Goal: Transaction & Acquisition: Book appointment/travel/reservation

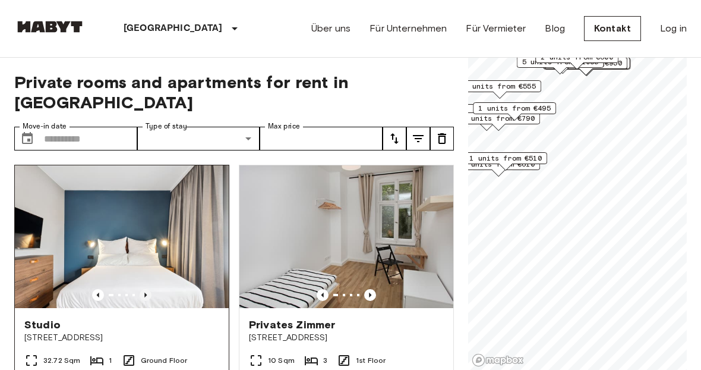
click at [144, 289] on icon "Previous image" at bounding box center [146, 295] width 12 height 12
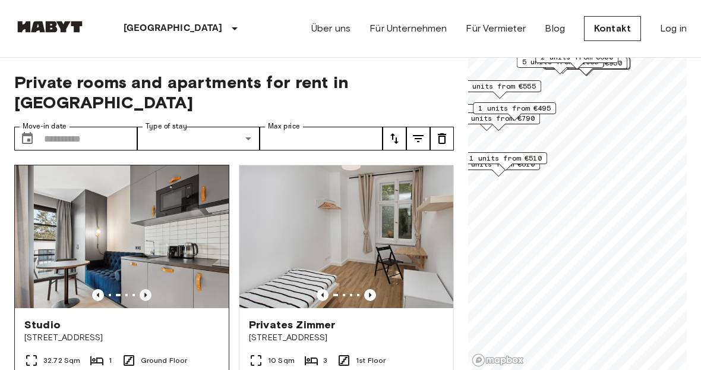
click at [144, 289] on icon "Previous image" at bounding box center [146, 295] width 12 height 12
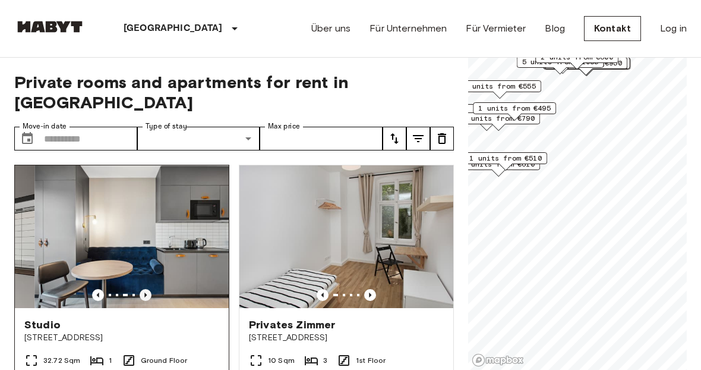
click at [144, 289] on icon "Previous image" at bounding box center [146, 295] width 12 height 12
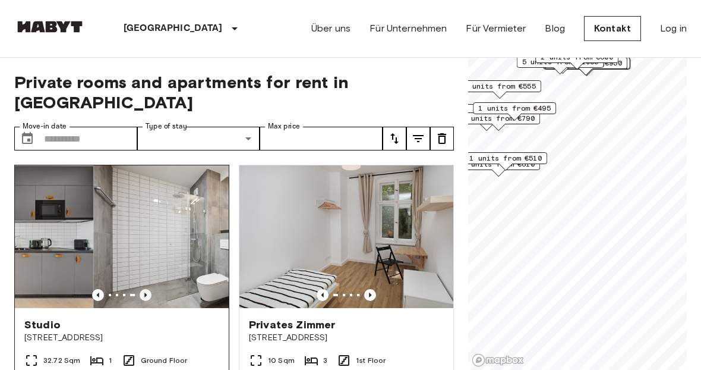
click at [144, 289] on icon "Previous image" at bounding box center [146, 295] width 12 height 12
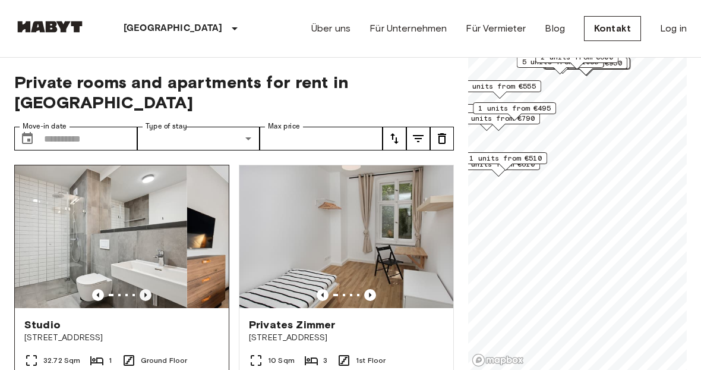
click at [144, 289] on icon "Previous image" at bounding box center [146, 295] width 12 height 12
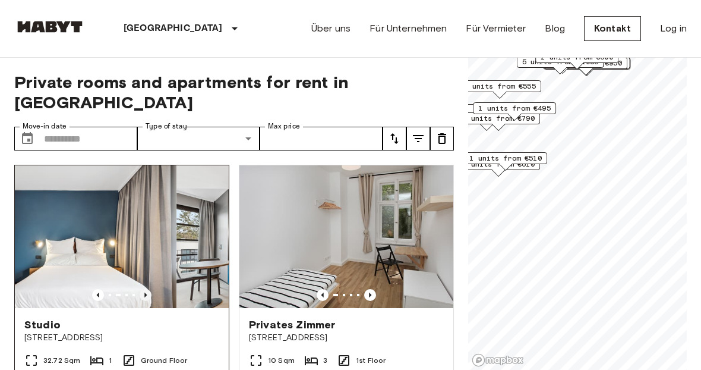
click at [144, 289] on icon "Previous image" at bounding box center [146, 295] width 12 height 12
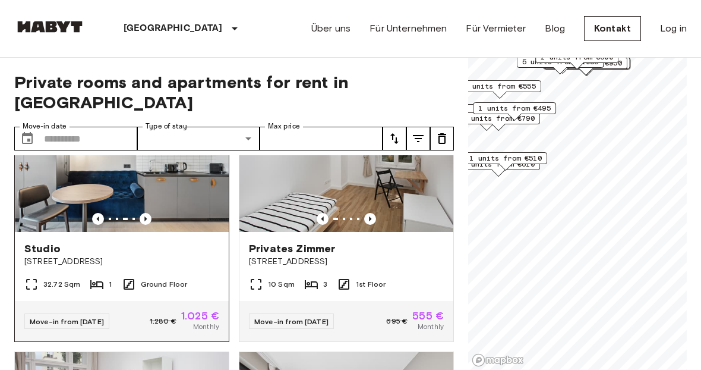
scroll to position [77, 0]
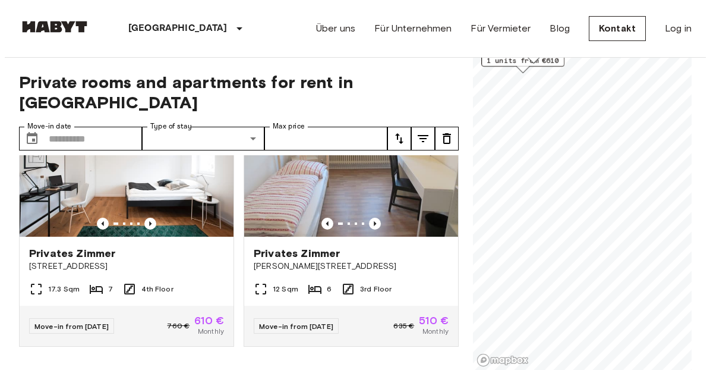
scroll to position [66, 0]
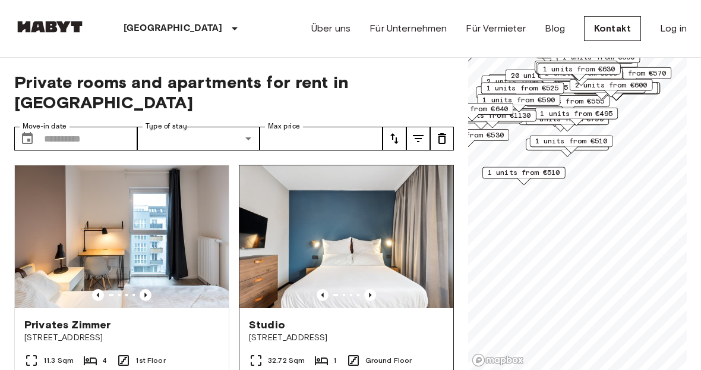
click at [433, 215] on div "Private rooms and apartments for rent in Berlin Move-in date ​ Move-in date Typ…" at bounding box center [350, 214] width 673 height 313
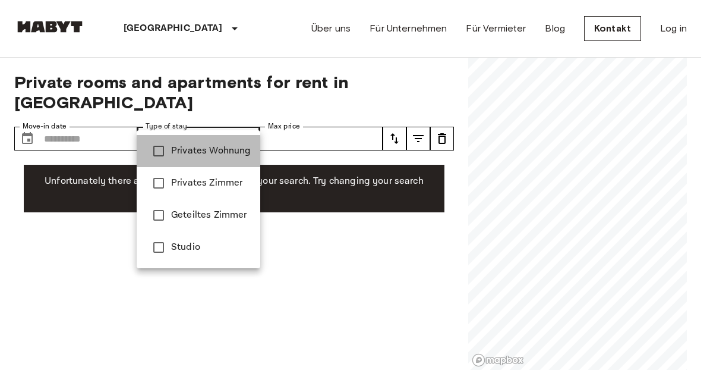
click at [220, 149] on span "Privates Wohnung" at bounding box center [211, 151] width 80 height 14
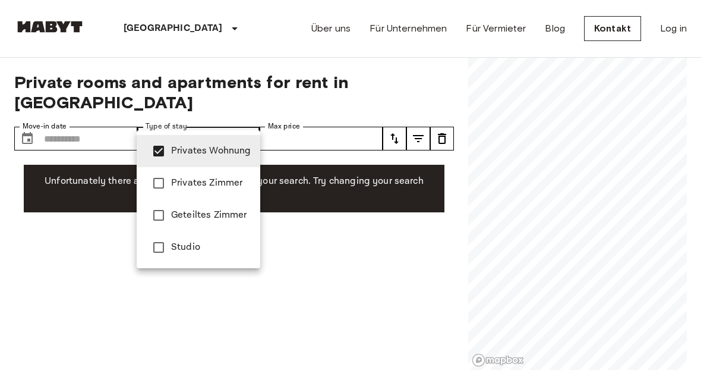
click at [200, 250] on span "Studio" at bounding box center [211, 247] width 80 height 14
type input "**********"
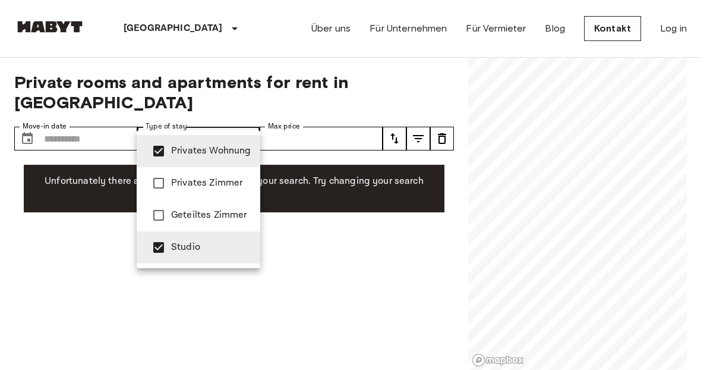
click at [326, 118] on div at bounding box center [355, 185] width 710 height 370
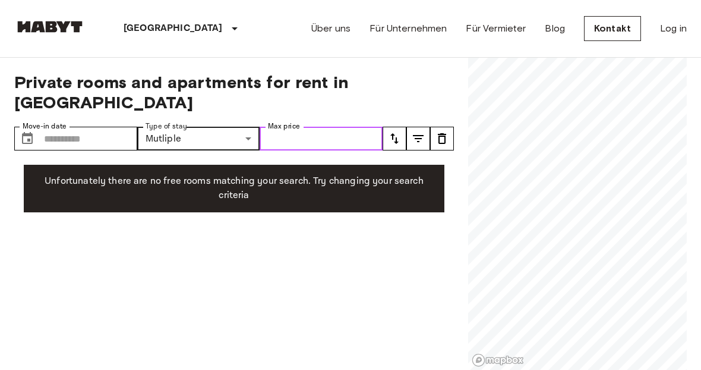
click at [333, 127] on input "Max price" at bounding box center [321, 139] width 123 height 24
type input "****"
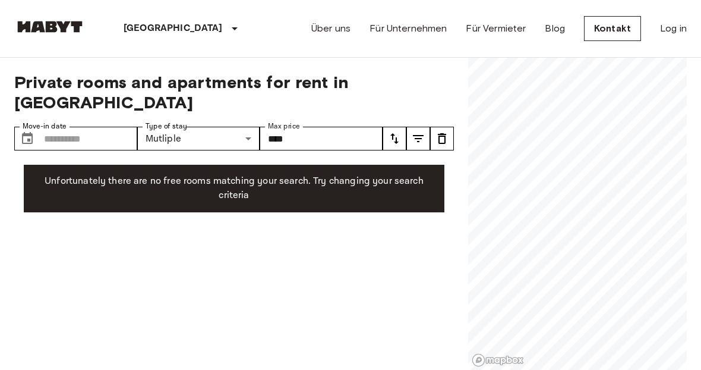
click at [419, 127] on button "tune" at bounding box center [419, 139] width 24 height 24
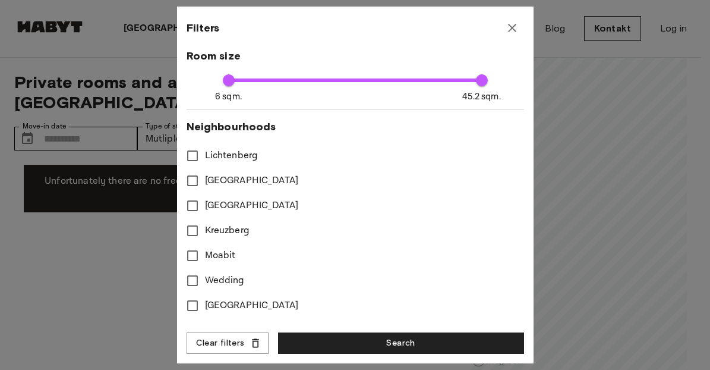
scroll to position [109, 0]
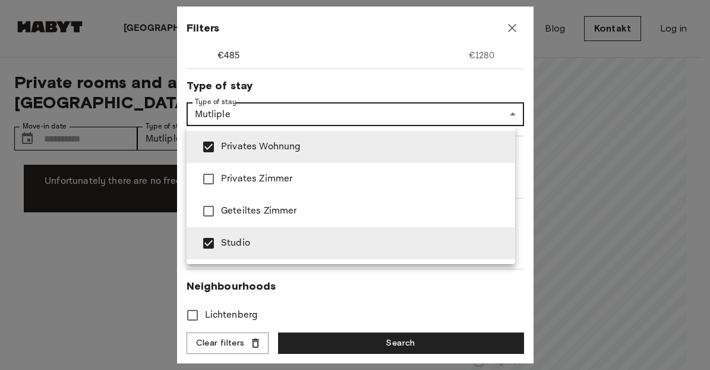
click at [291, 114] on div at bounding box center [355, 185] width 710 height 370
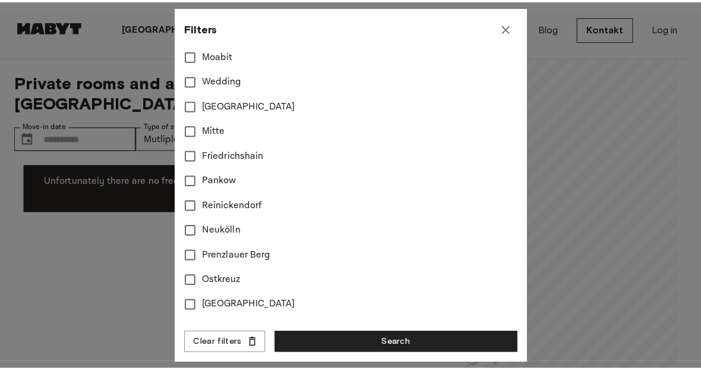
scroll to position [522, 0]
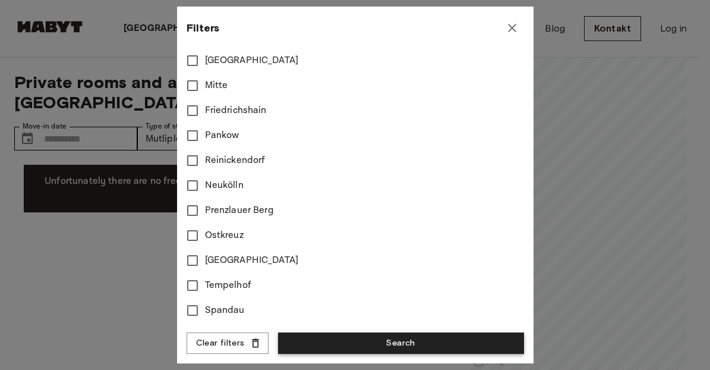
click at [443, 345] on button "Search" at bounding box center [401, 343] width 246 height 22
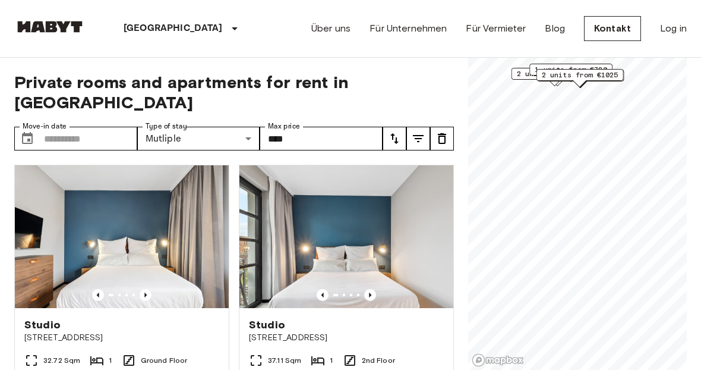
click at [568, 74] on span "2 units from €1025" at bounding box center [580, 75] width 77 height 11
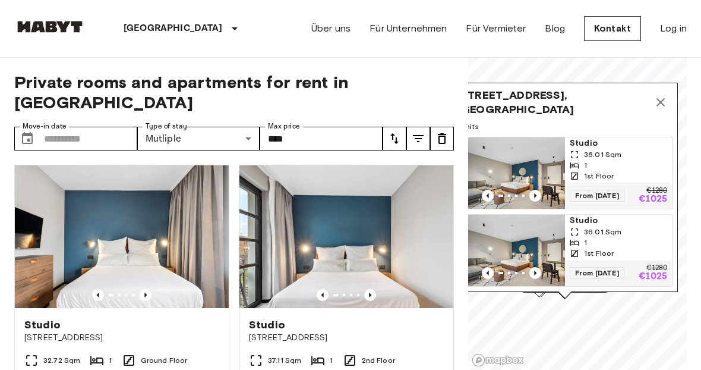
click at [664, 95] on icon "Map marker" at bounding box center [661, 102] width 14 height 14
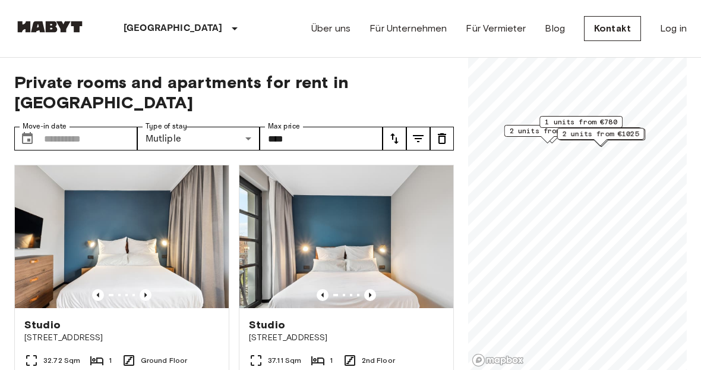
click at [599, 116] on div "1 units from €780" at bounding box center [581, 122] width 83 height 12
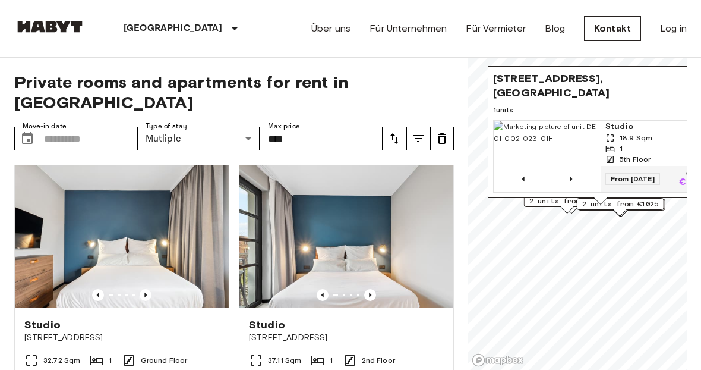
click at [579, 105] on span "1 units" at bounding box center [600, 110] width 215 height 11
click at [679, 178] on p "€780" at bounding box center [691, 183] width 24 height 10
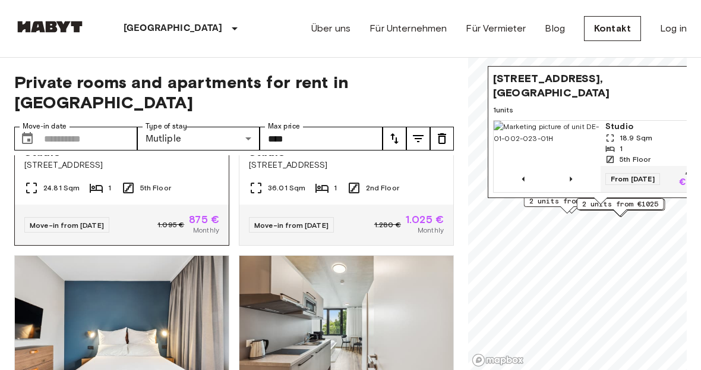
scroll to position [4900, 0]
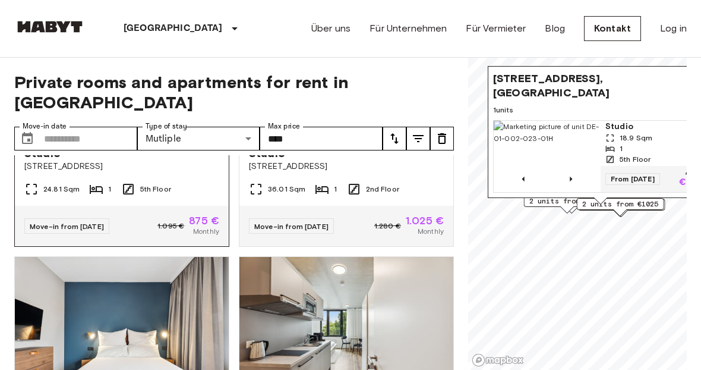
click at [140, 130] on icon "Previous image" at bounding box center [146, 124] width 12 height 12
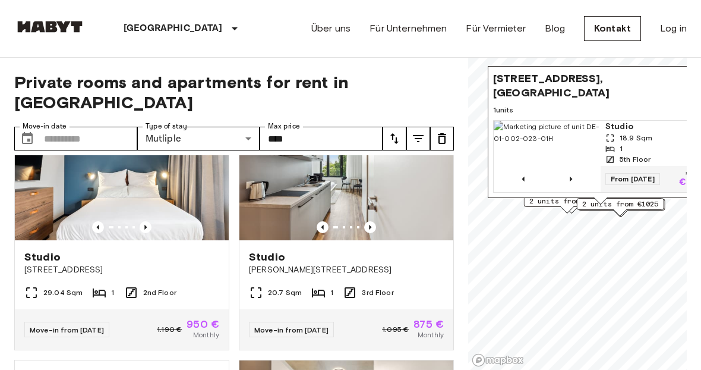
scroll to position [5039, 0]
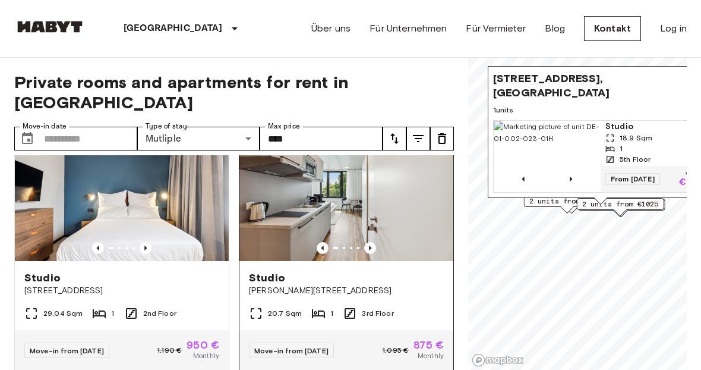
click at [351, 261] on img at bounding box center [347, 189] width 214 height 143
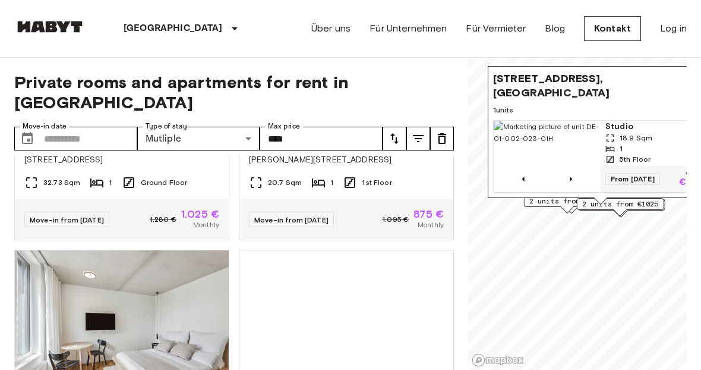
scroll to position [5428, 0]
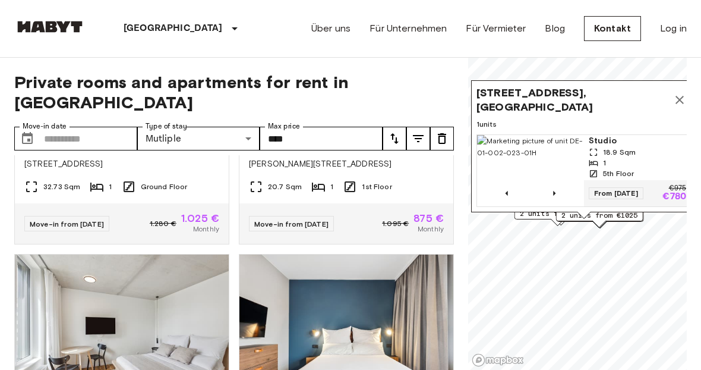
click at [681, 88] on button "Map marker" at bounding box center [680, 100] width 24 height 24
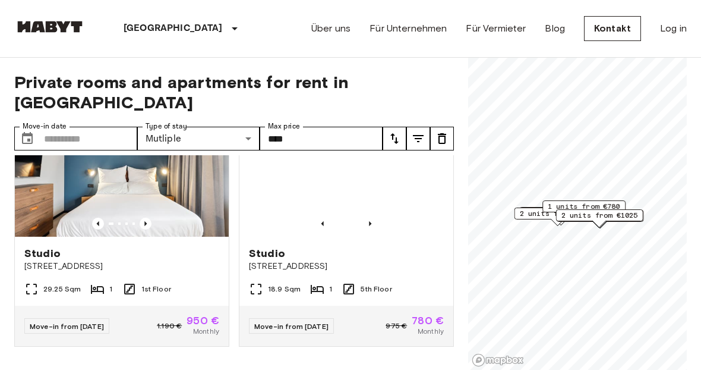
scroll to position [6514, 0]
click at [78, 127] on input "Move-in date" at bounding box center [90, 139] width 93 height 24
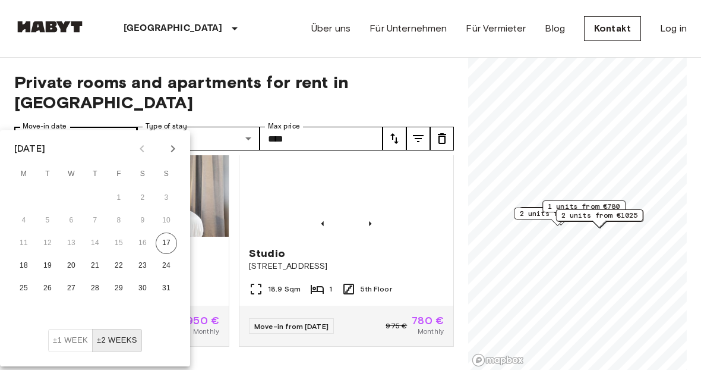
click button "17" at bounding box center [166, 242] width 21 height 21
type input "**********"
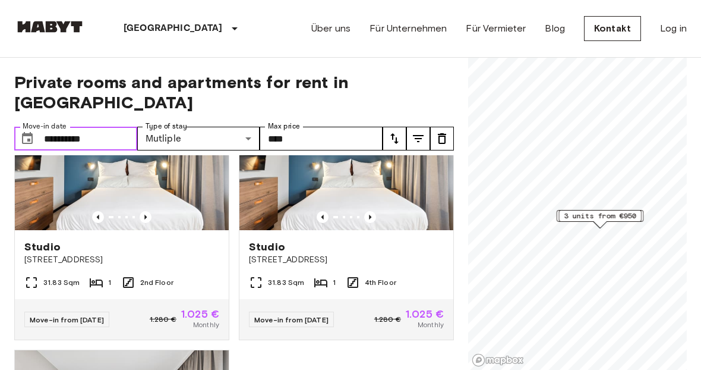
scroll to position [427, 0]
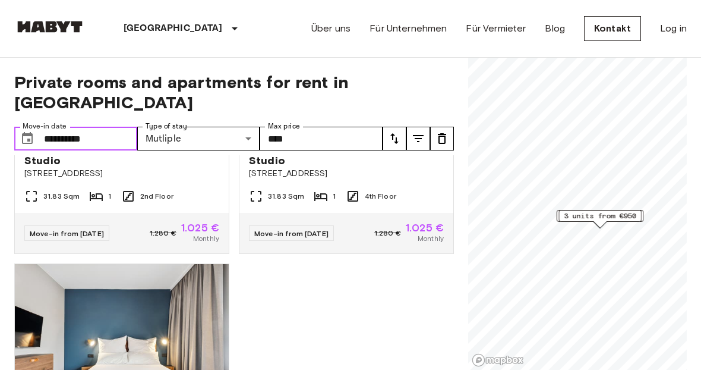
click at [65, 127] on input "**********" at bounding box center [90, 139] width 93 height 24
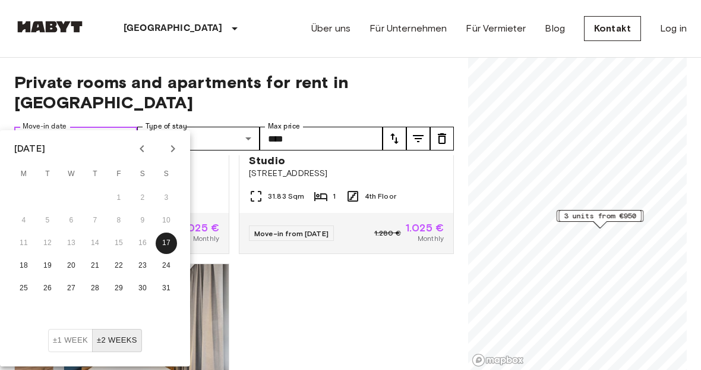
drag, startPoint x: 65, startPoint y: 117, endPoint x: 33, endPoint y: 117, distance: 32.7
click at [33, 127] on div "**********" at bounding box center [75, 139] width 123 height 24
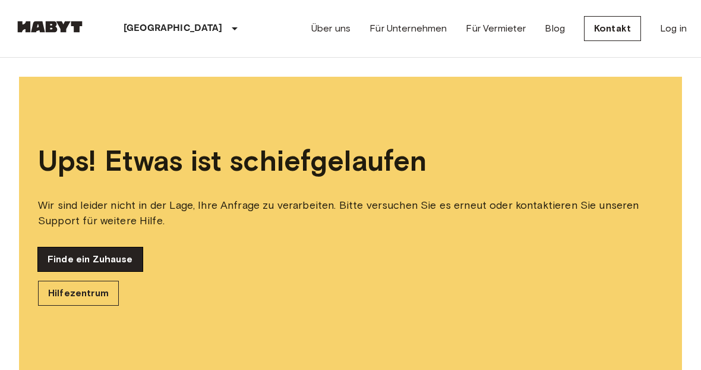
click at [73, 266] on link "Finde ein Zuhause" at bounding box center [90, 259] width 105 height 24
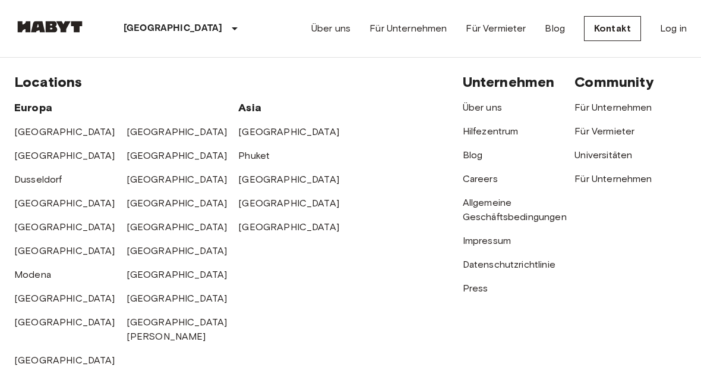
scroll to position [540, 0]
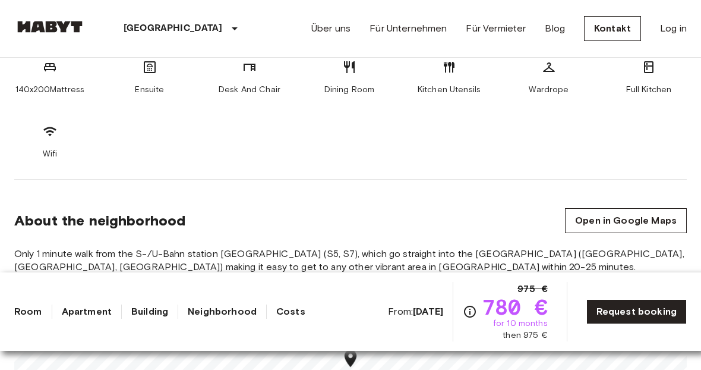
scroll to position [521, 0]
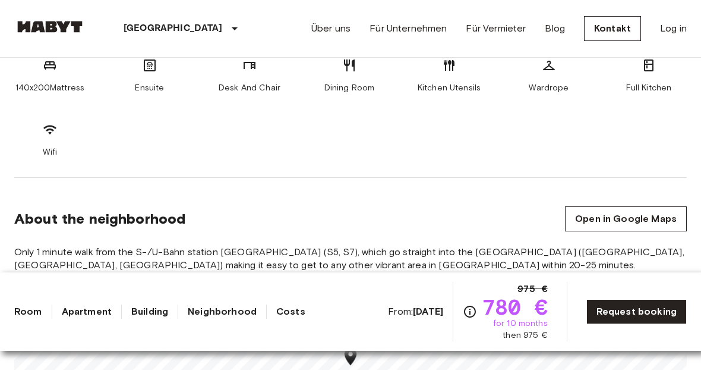
click at [413, 308] on b "Jan 4 2026" at bounding box center [428, 311] width 30 height 11
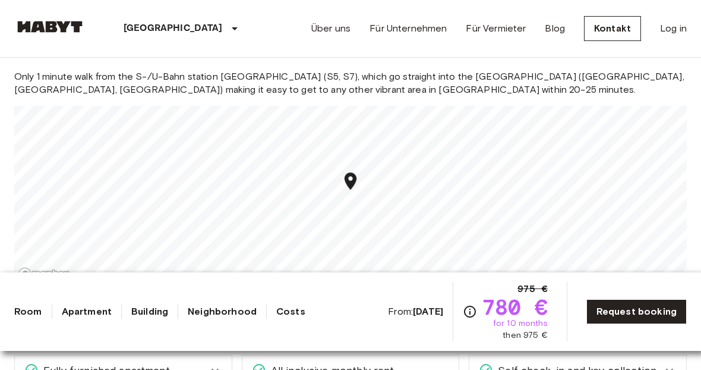
scroll to position [699, 0]
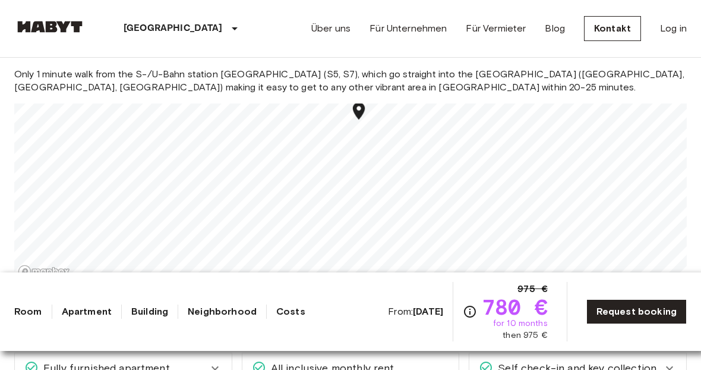
click at [335, 64] on section "About the neighborhood Open in Google Maps Only 1 minute walk from the S-/U-Bah…" at bounding box center [350, 148] width 673 height 297
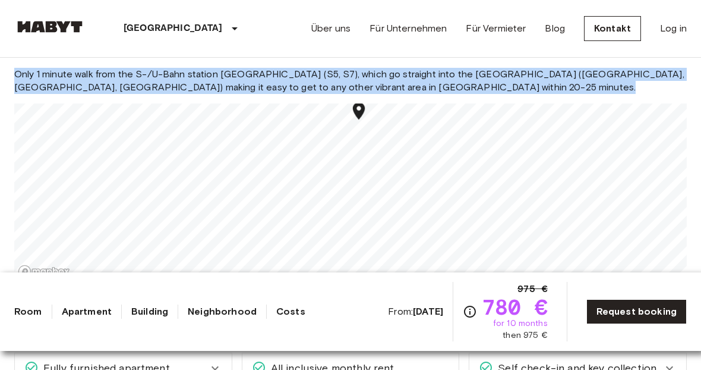
click at [335, 64] on section "About the neighborhood Open in Google Maps Only 1 minute walk from the S-/U-Bah…" at bounding box center [350, 148] width 673 height 297
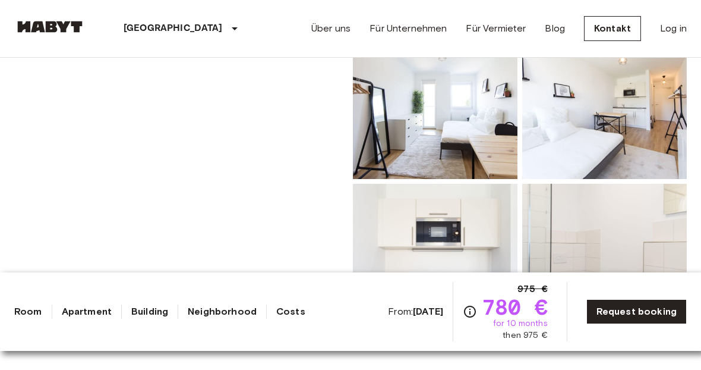
scroll to position [0, 0]
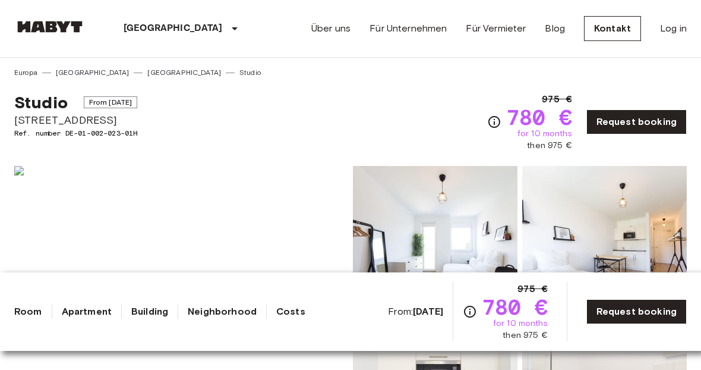
click at [545, 103] on div "975 € 780 € for 10 months then 975 €" at bounding box center [539, 121] width 66 height 59
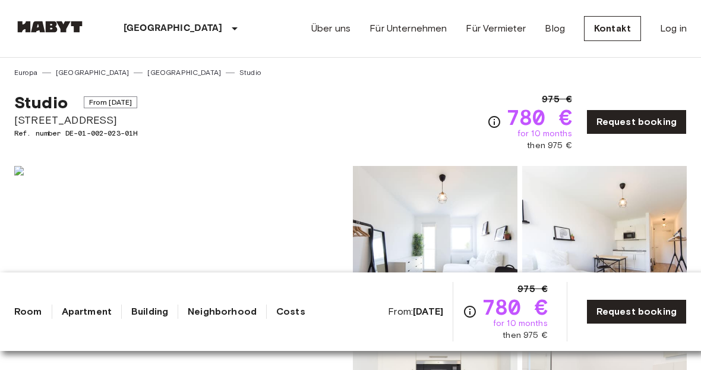
click at [545, 103] on div "975 € 780 € for 10 months then 975 €" at bounding box center [539, 121] width 66 height 59
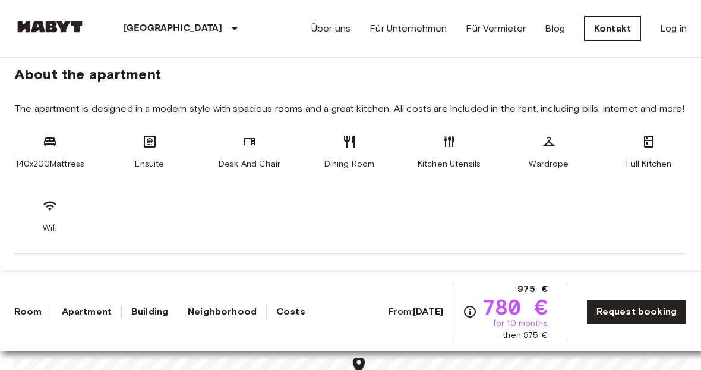
scroll to position [553, 0]
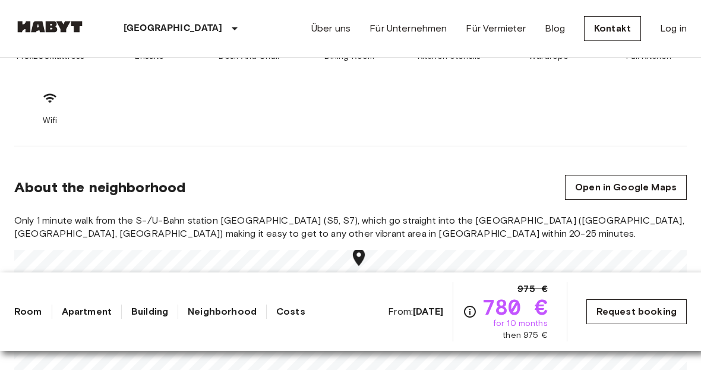
click at [653, 308] on link "Request booking" at bounding box center [637, 311] width 100 height 25
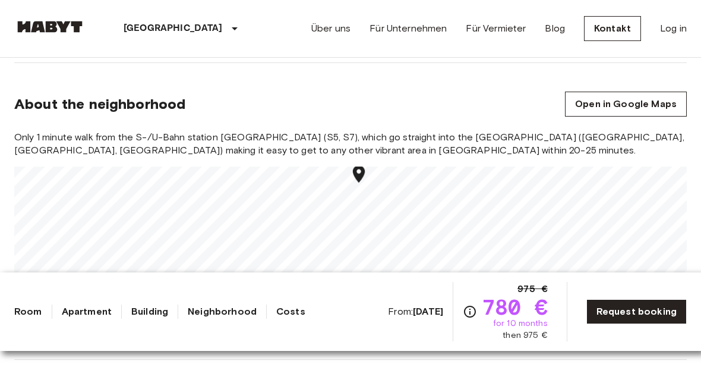
scroll to position [730, 0]
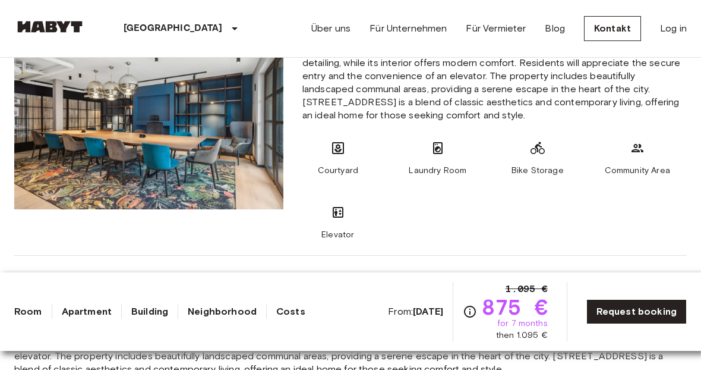
scroll to position [784, 0]
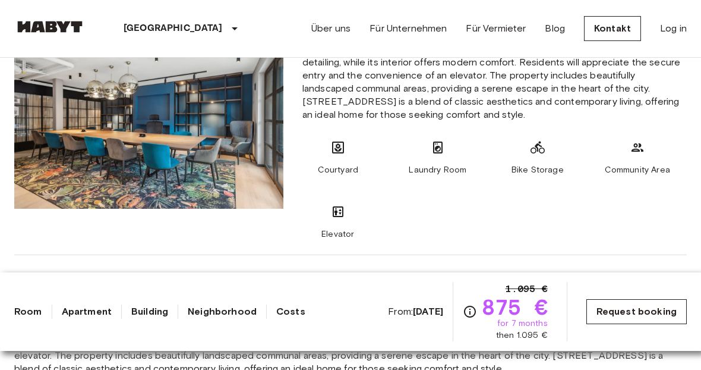
click at [604, 311] on link "Request booking" at bounding box center [637, 311] width 100 height 25
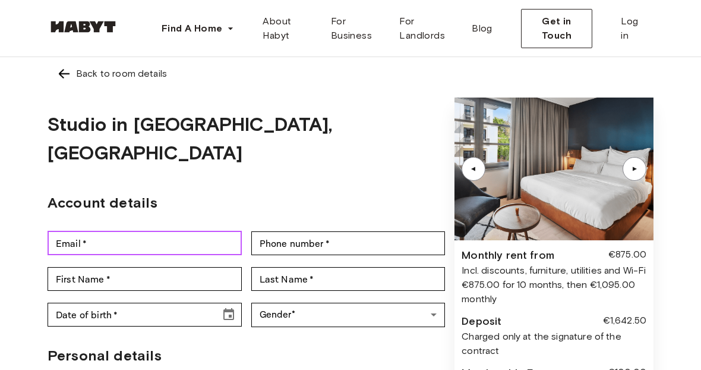
click at [182, 231] on input "Email   *" at bounding box center [145, 243] width 194 height 24
type input "**********"
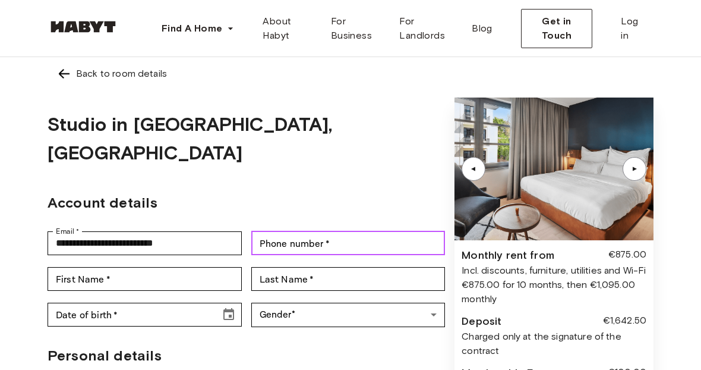
type input "**********"
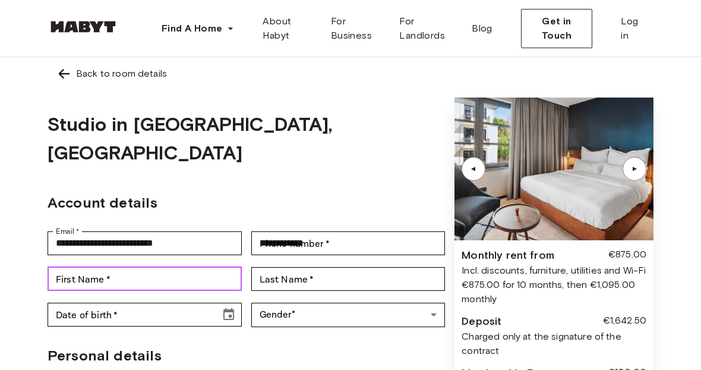
type input "********"
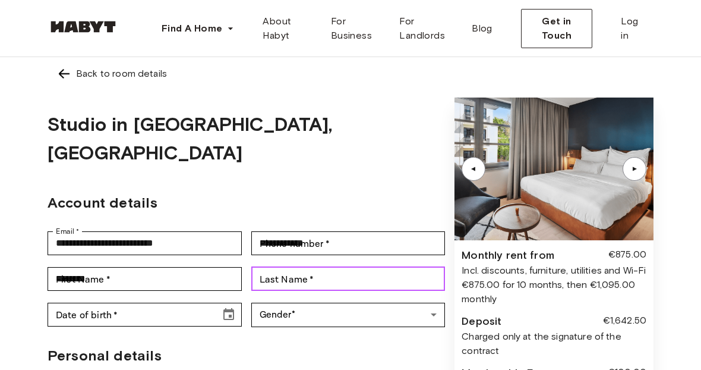
type input "*******"
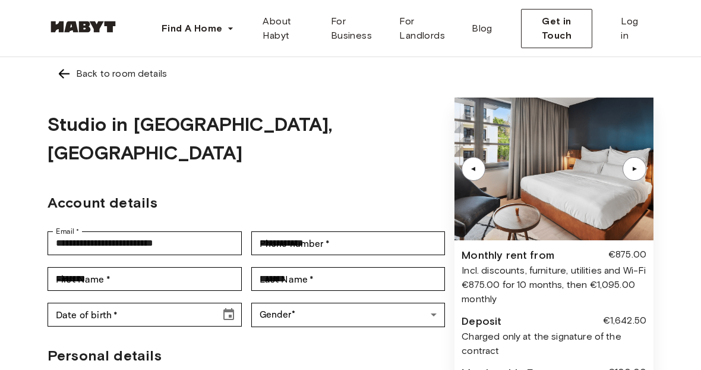
type input "**********"
type input "*****"
type input "*******"
type input "**********"
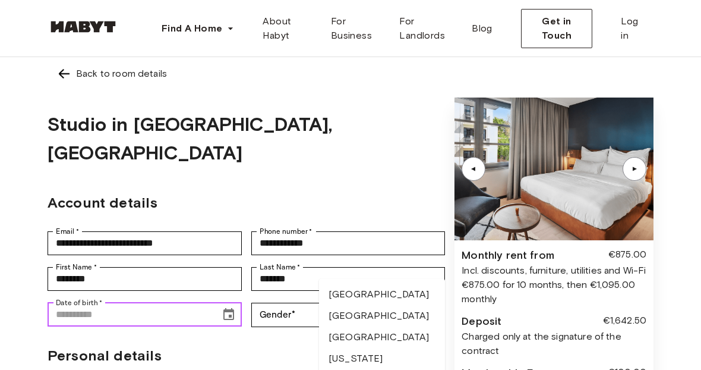
click at [168, 303] on input "Date of birth   *" at bounding box center [130, 315] width 165 height 24
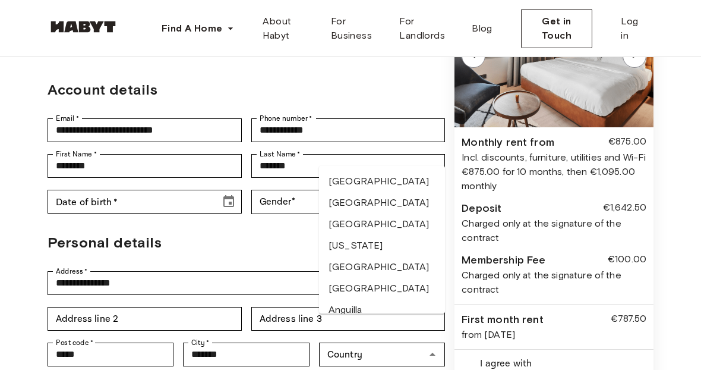
click at [228, 194] on form "**********" at bounding box center [247, 215] width 398 height 461
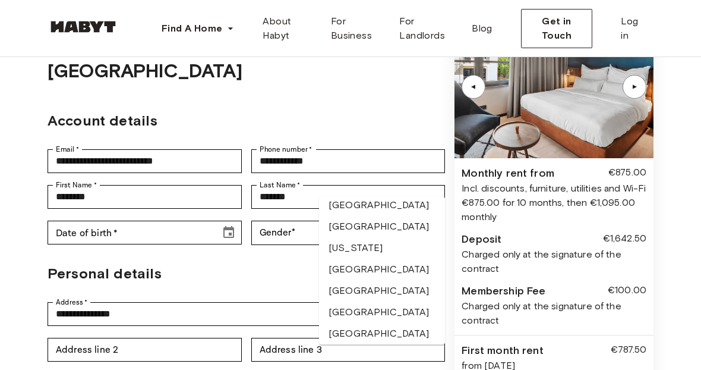
scroll to position [1396, 0]
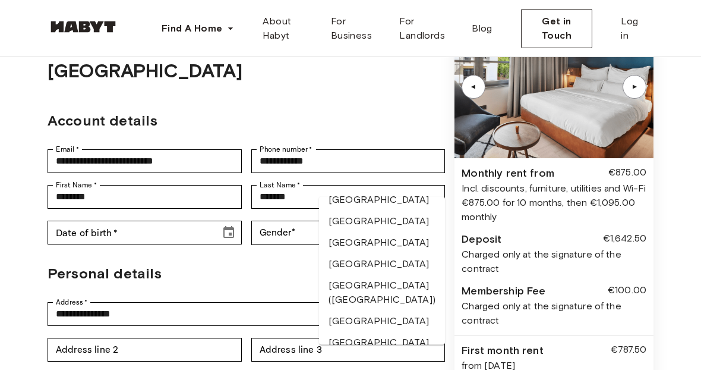
click at [266, 259] on form "**********" at bounding box center [247, 245] width 398 height 461
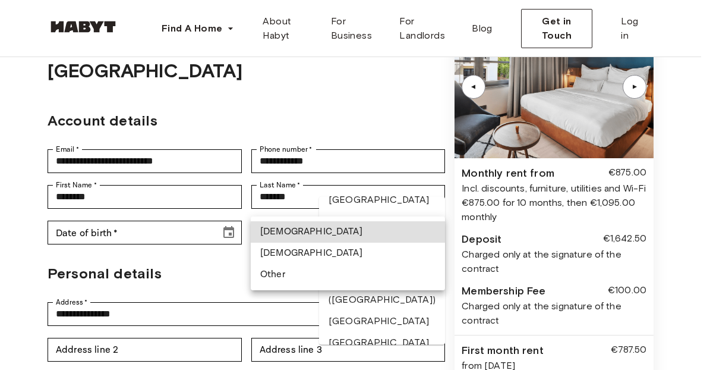
click at [279, 259] on li "[DEMOGRAPHIC_DATA]" at bounding box center [348, 253] width 194 height 21
type input "******"
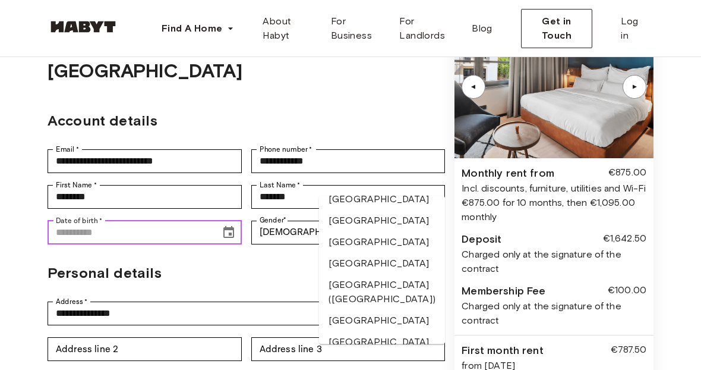
click at [158, 221] on input "Date of birth   *" at bounding box center [130, 233] width 165 height 24
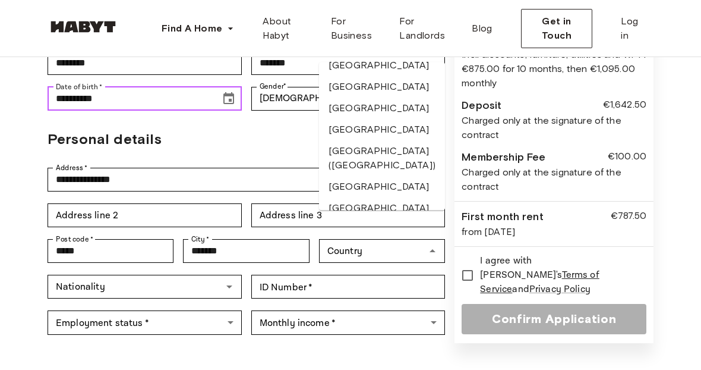
scroll to position [217, 0]
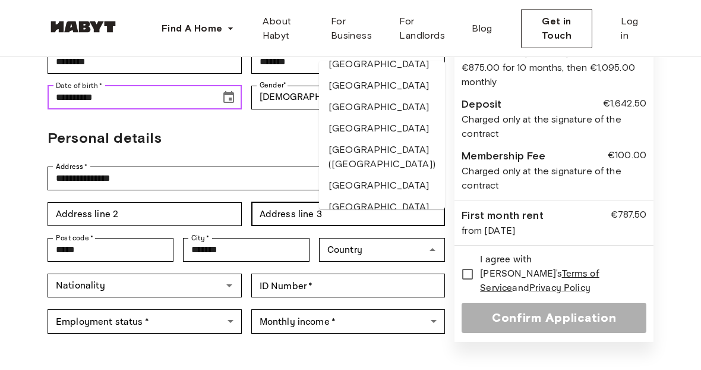
type input "**********"
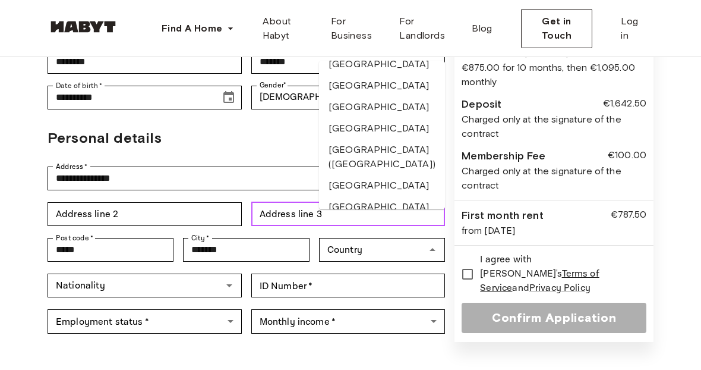
click at [286, 202] on input "Address line 3" at bounding box center [348, 214] width 194 height 24
click at [275, 136] on form "**********" at bounding box center [247, 111] width 398 height 461
click at [276, 127] on h2 "Personal details" at bounding box center [247, 137] width 398 height 21
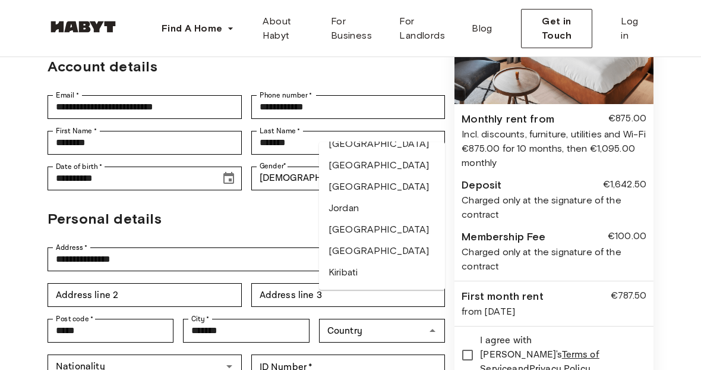
scroll to position [2309, 0]
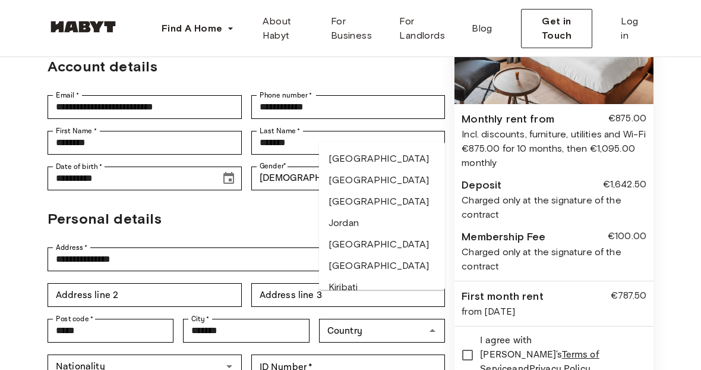
click at [333, 84] on li "Islamic Republic of Iran" at bounding box center [382, 59] width 126 height 50
type input "**********"
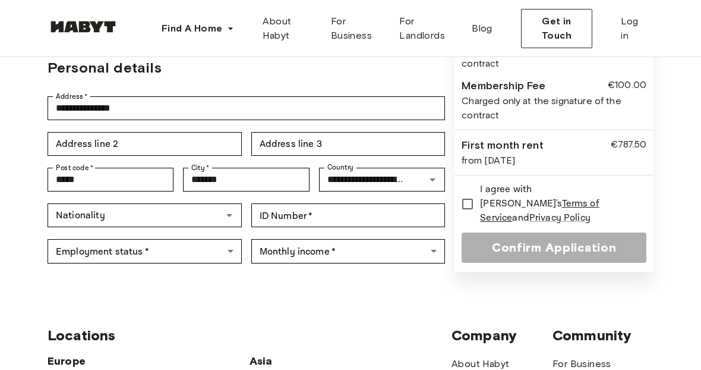
scroll to position [288, 0]
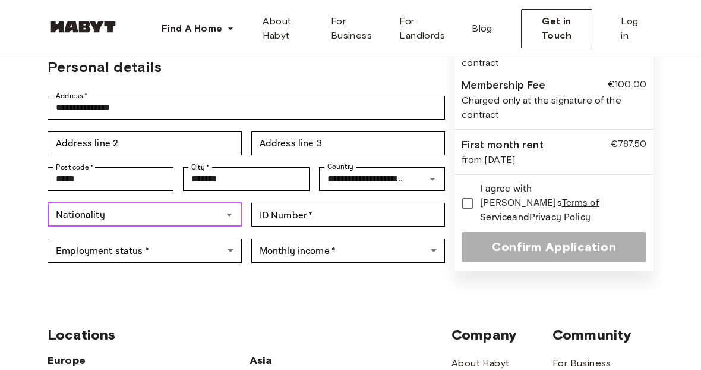
click at [140, 206] on input "Nationality" at bounding box center [135, 214] width 168 height 17
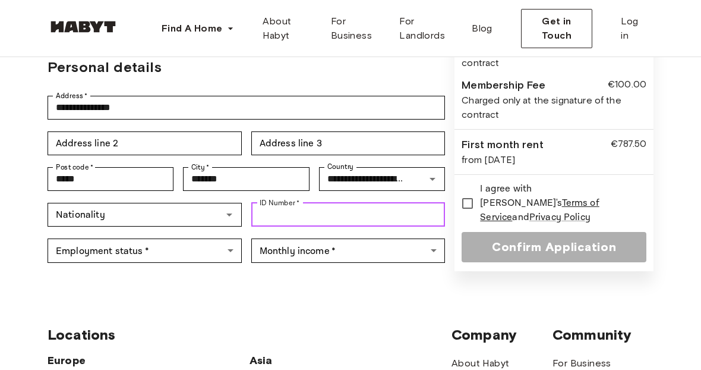
click at [281, 203] on input "ID Number   *" at bounding box center [348, 215] width 194 height 24
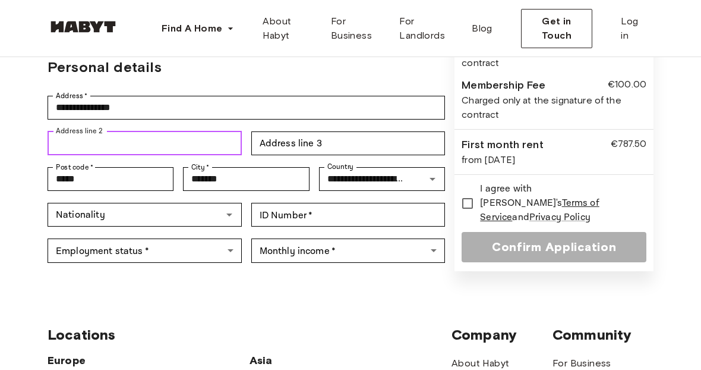
click at [188, 131] on input "Address line 2" at bounding box center [145, 143] width 194 height 24
click at [223, 207] on icon "Open" at bounding box center [229, 214] width 14 height 14
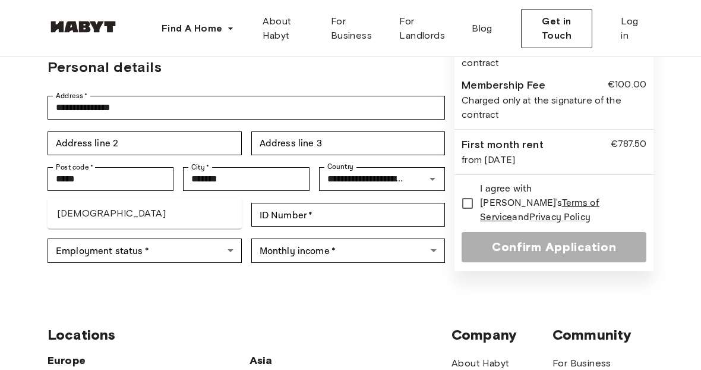
click at [150, 217] on li "Iranian" at bounding box center [145, 213] width 194 height 21
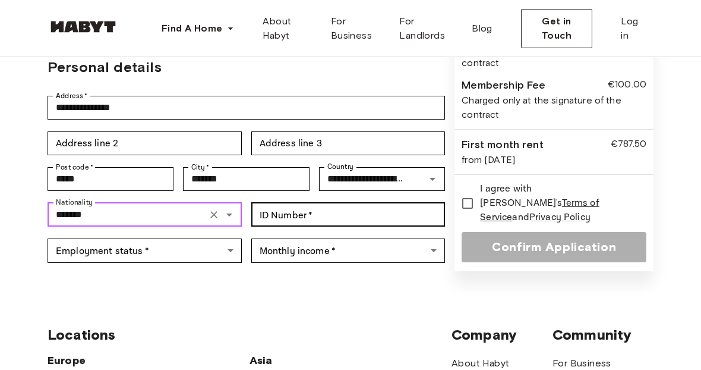
type input "*******"
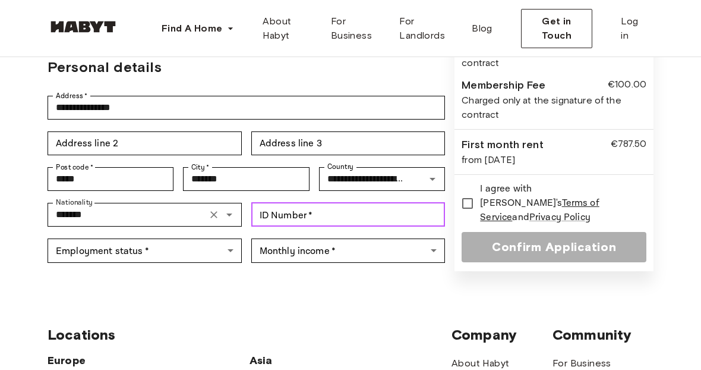
click at [297, 203] on div "ID Number   * ID Number   *" at bounding box center [348, 215] width 194 height 24
click at [297, 203] on input "ID Number   *" at bounding box center [348, 215] width 194 height 24
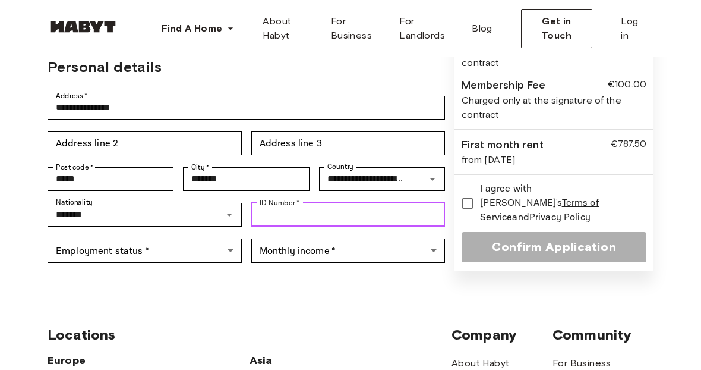
scroll to position [278, 0]
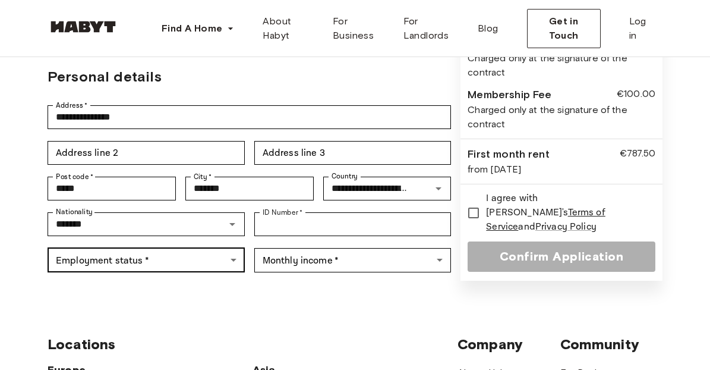
click at [127, 229] on body "**********" at bounding box center [355, 275] width 710 height 1106
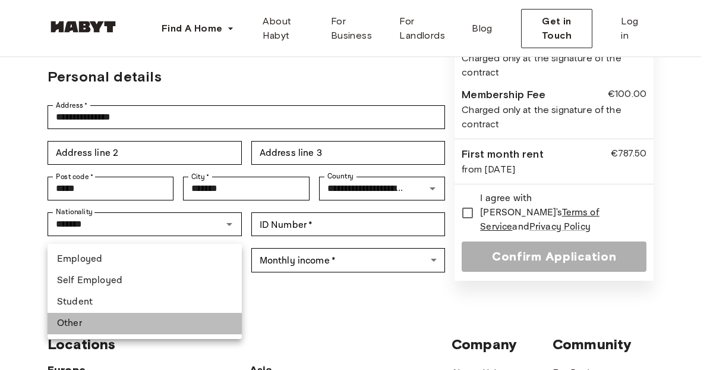
click at [100, 325] on li "Other" at bounding box center [145, 323] width 194 height 21
type input "*****"
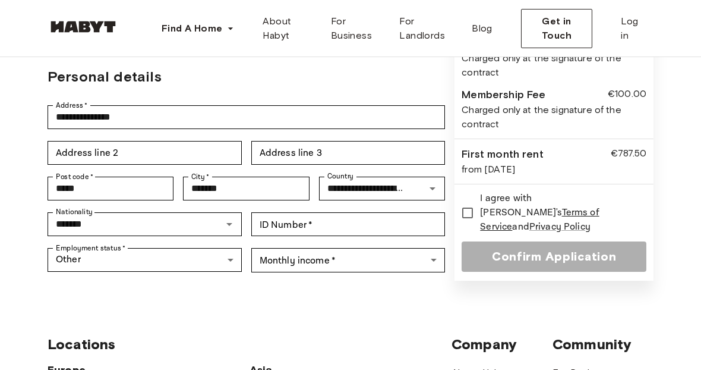
click at [304, 242] on div "Employment status   * Other ***** Employment status   * Monthly income   * ​ Mo…" at bounding box center [247, 260] width 398 height 36
click at [302, 224] on body "**********" at bounding box center [350, 274] width 701 height 1105
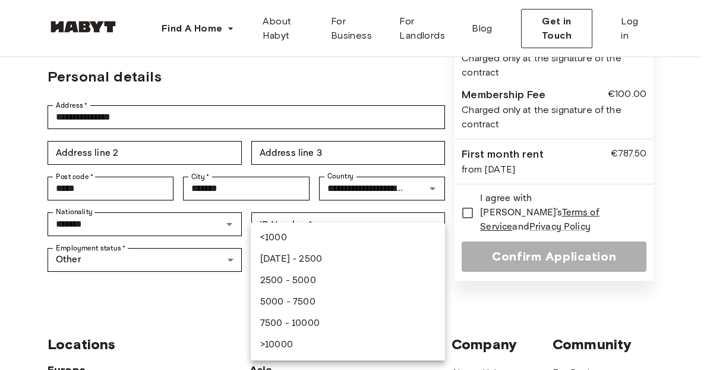
click at [345, 256] on li "1000 - 2500" at bounding box center [348, 258] width 194 height 21
type input "**********"
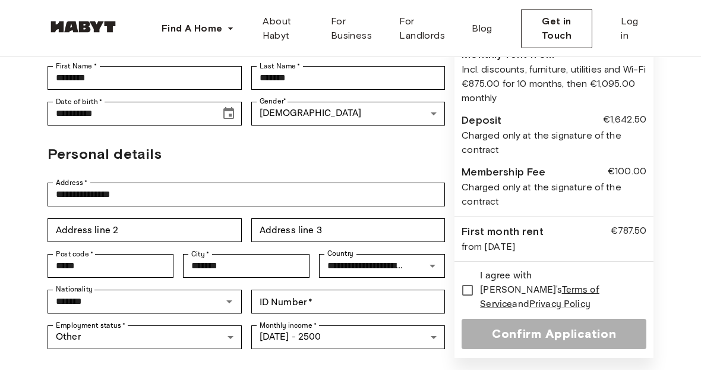
scroll to position [182, 0]
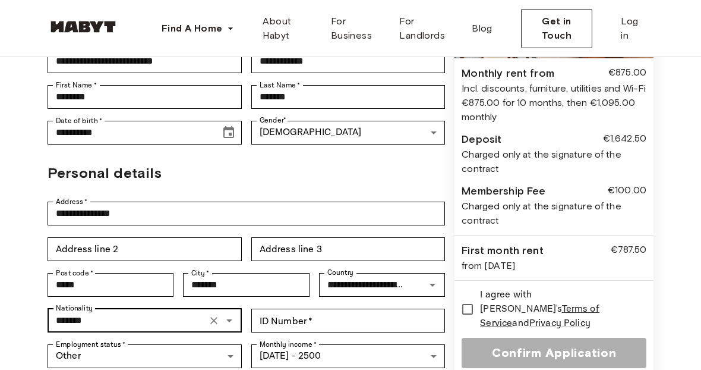
click at [210, 312] on div at bounding box center [221, 320] width 31 height 17
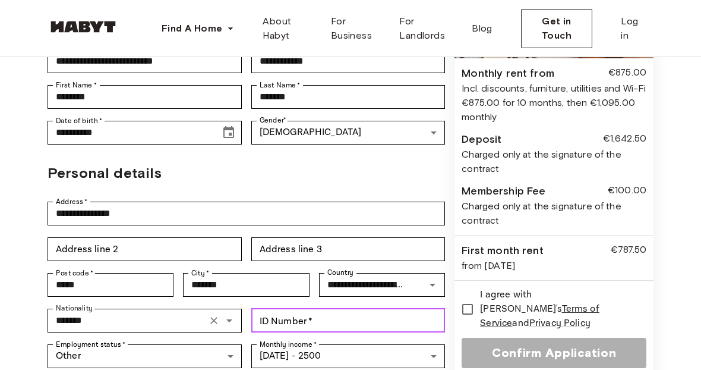
click at [300, 308] on input "ID Number   *" at bounding box center [348, 320] width 194 height 24
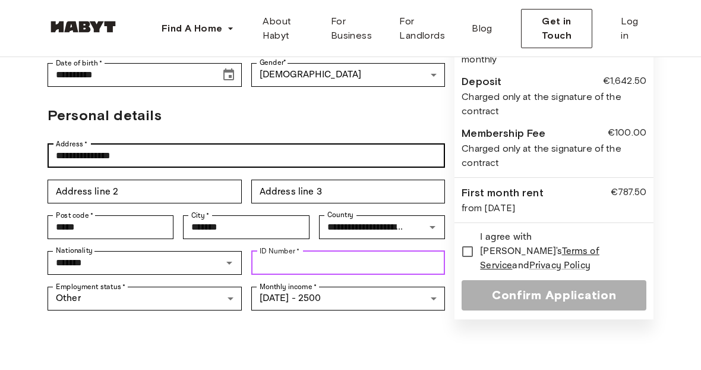
scroll to position [240, 0]
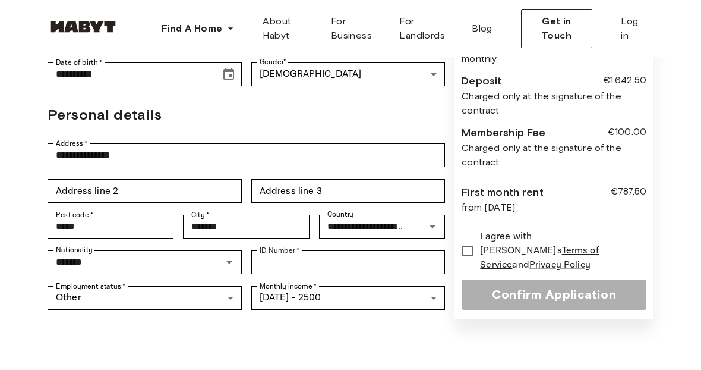
click at [541, 109] on div "Charged only at the signature of the contract" at bounding box center [554, 103] width 185 height 29
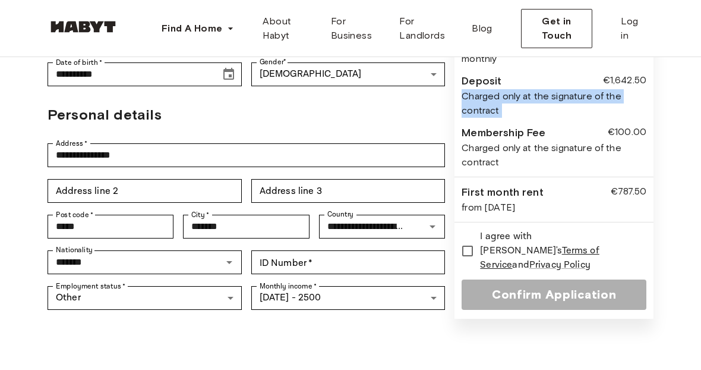
click at [541, 109] on div "Charged only at the signature of the contract" at bounding box center [554, 103] width 185 height 29
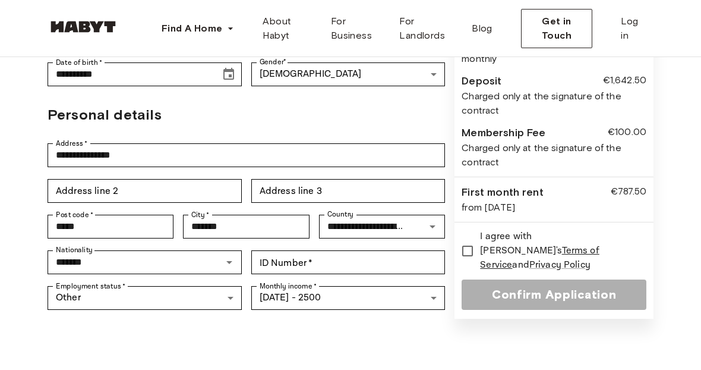
scroll to position [232, 0]
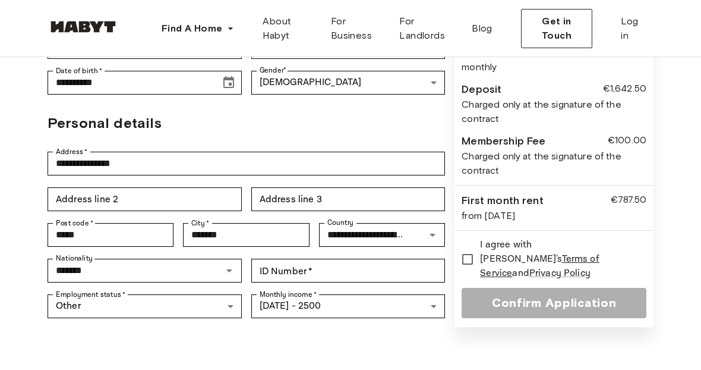
click at [542, 166] on div "Charged only at the signature of the contract" at bounding box center [554, 163] width 185 height 29
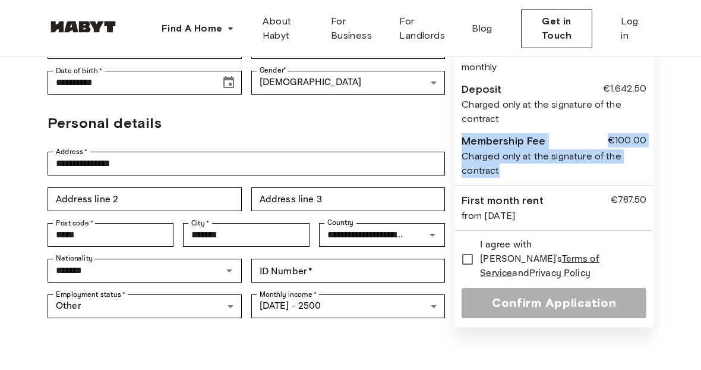
click at [542, 166] on div "Charged only at the signature of the contract" at bounding box center [554, 163] width 185 height 29
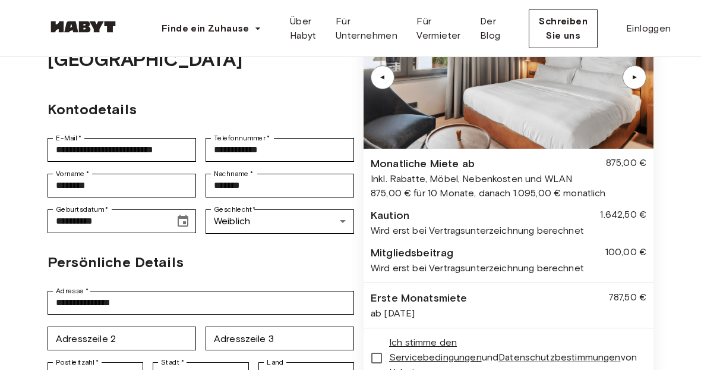
scroll to position [101, 0]
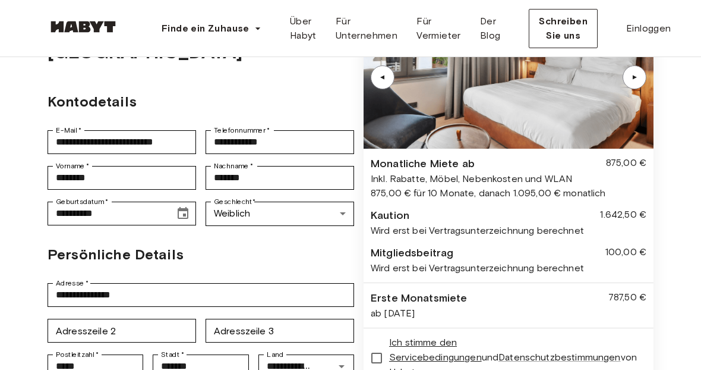
click at [541, 238] on div "Wird erst bei Vertragsunterzeichnung berechnet" at bounding box center [509, 230] width 276 height 14
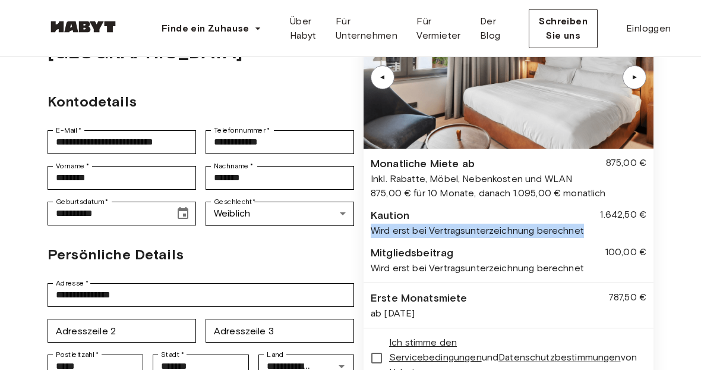
click at [541, 238] on div "Wird erst bei Vertragsunterzeichnung berechnet" at bounding box center [509, 230] width 276 height 14
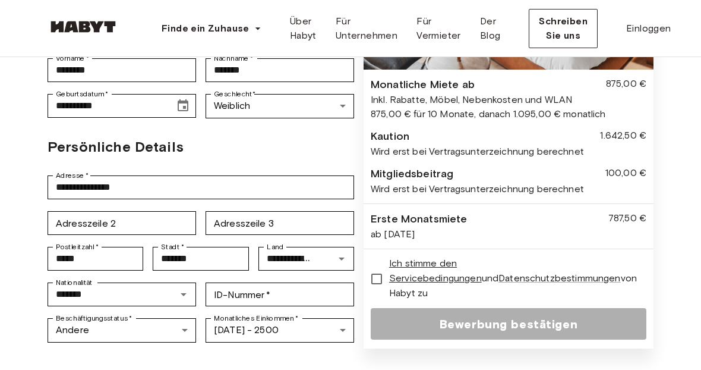
scroll to position [341, 0]
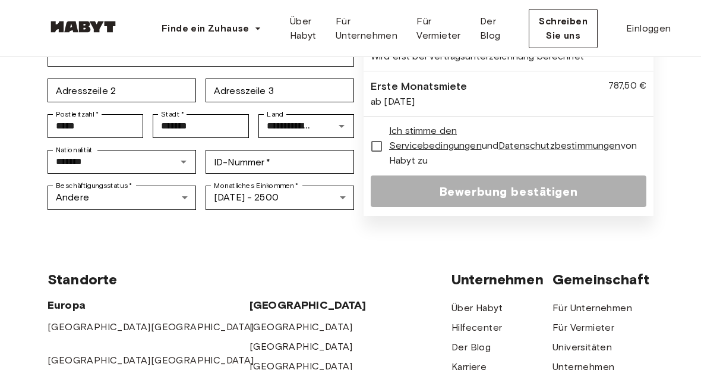
click at [527, 109] on div "ab 04.11.2025" at bounding box center [509, 102] width 276 height 14
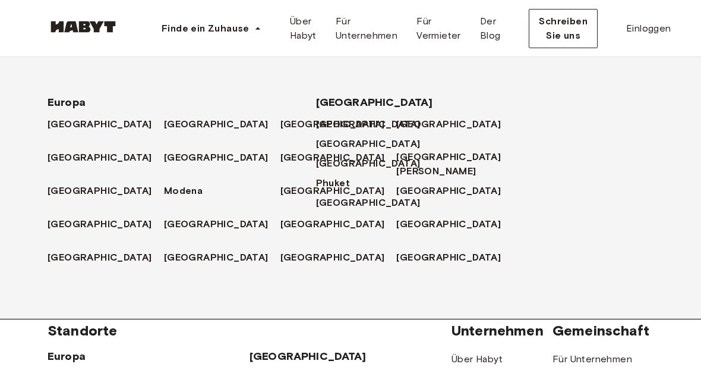
scroll to position [291, 0]
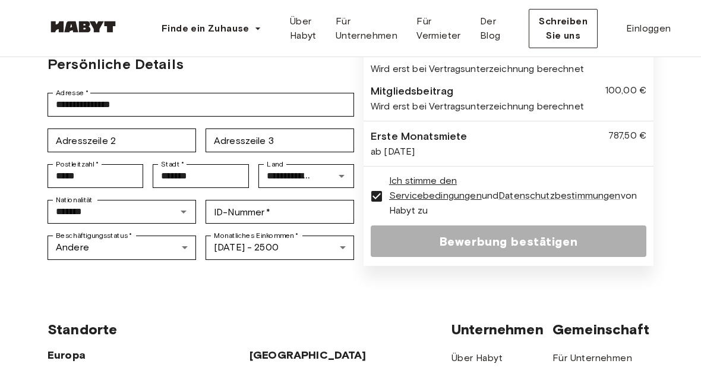
click at [275, 200] on input "ID-Nummer   *" at bounding box center [280, 212] width 149 height 24
click at [288, 194] on div "Nationalität ******* Nationalität ID-Nummer   * ID-Nummer   *" at bounding box center [201, 212] width 307 height 36
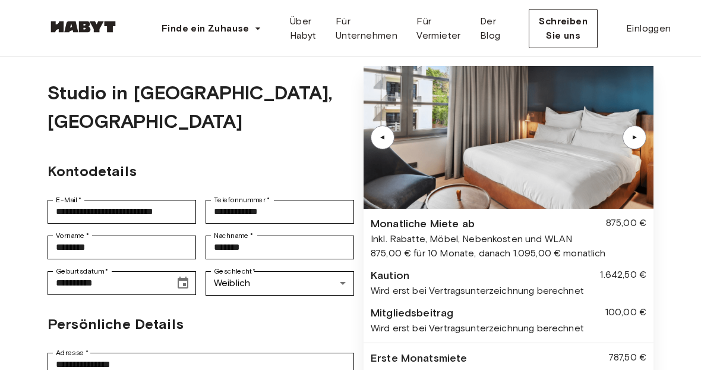
scroll to position [34, 0]
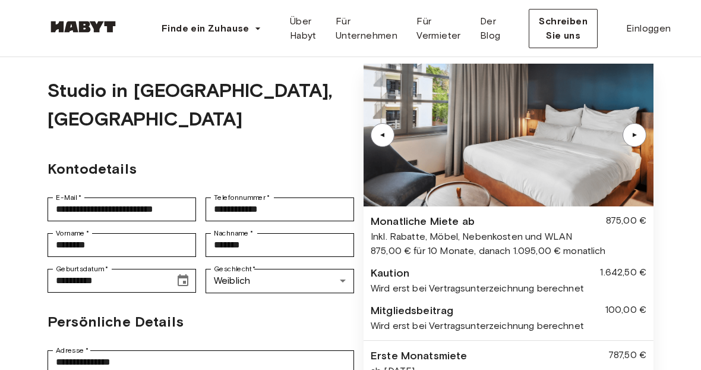
click at [634, 137] on font "▲" at bounding box center [635, 134] width 9 height 7
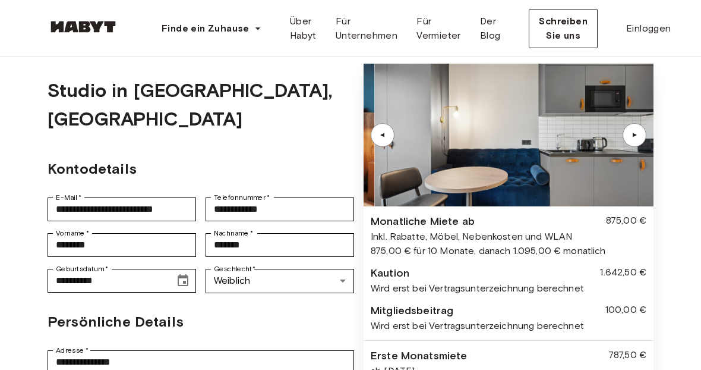
click at [634, 137] on font "▲" at bounding box center [635, 134] width 9 height 7
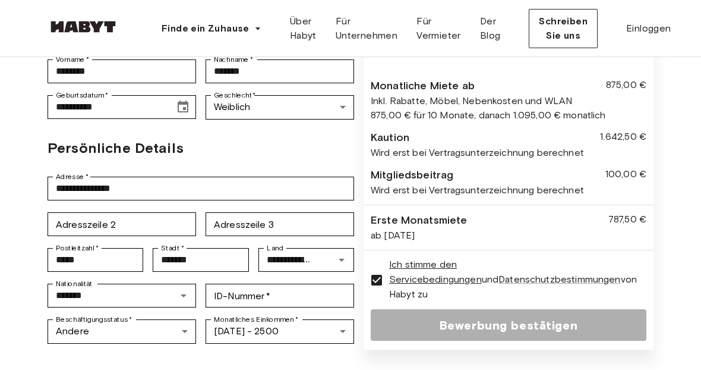
scroll to position [199, 0]
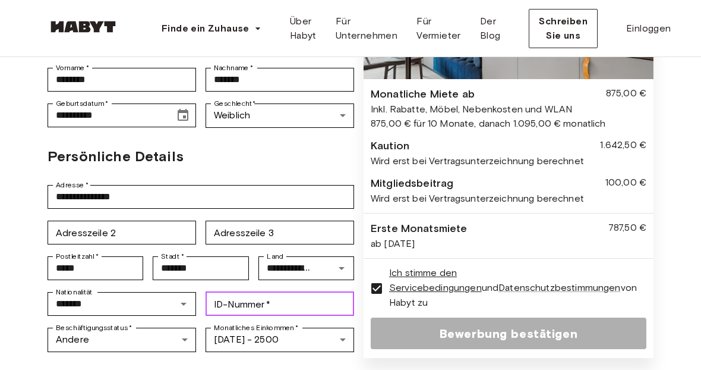
click at [265, 292] on input "ID-Nummer   *" at bounding box center [280, 304] width 149 height 24
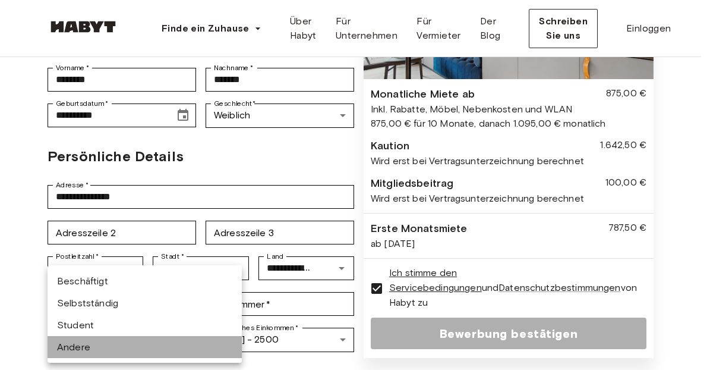
click at [102, 346] on li "Andere" at bounding box center [145, 347] width 194 height 22
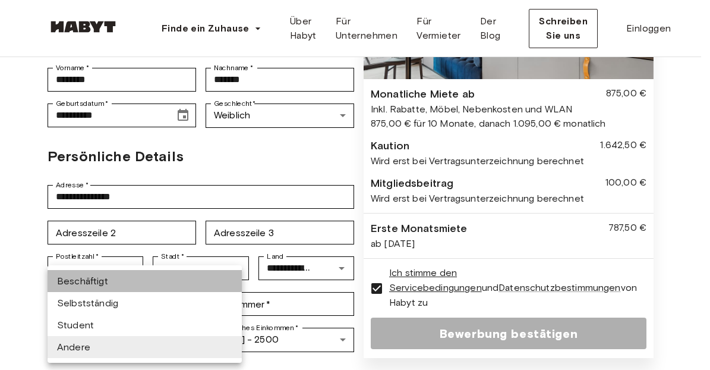
click at [115, 275] on li "Beschäftigt" at bounding box center [145, 281] width 194 height 22
type input "********"
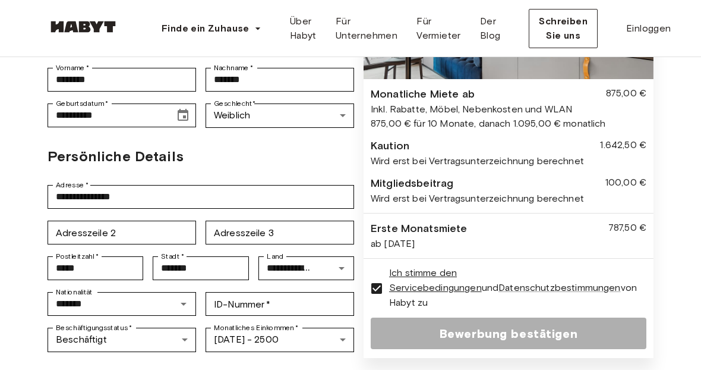
click at [125, 341] on form "**********" at bounding box center [201, 127] width 307 height 459
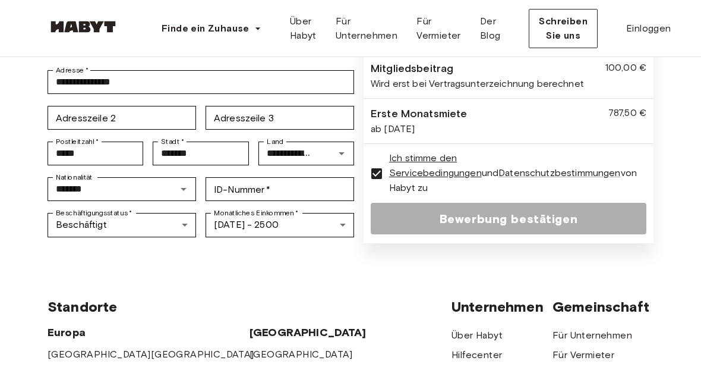
scroll to position [319, 0]
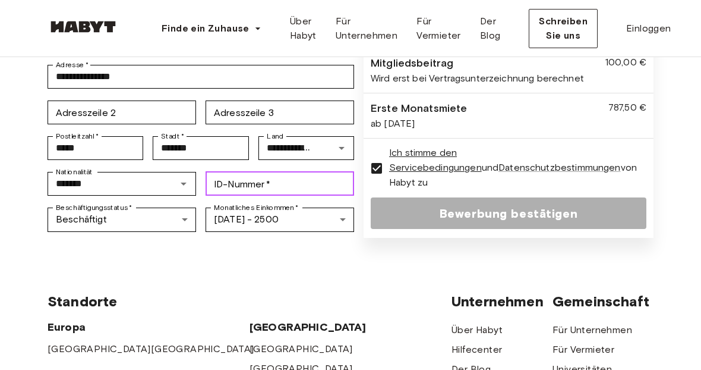
click at [327, 172] on input "ID-Nummer   *" at bounding box center [280, 184] width 149 height 24
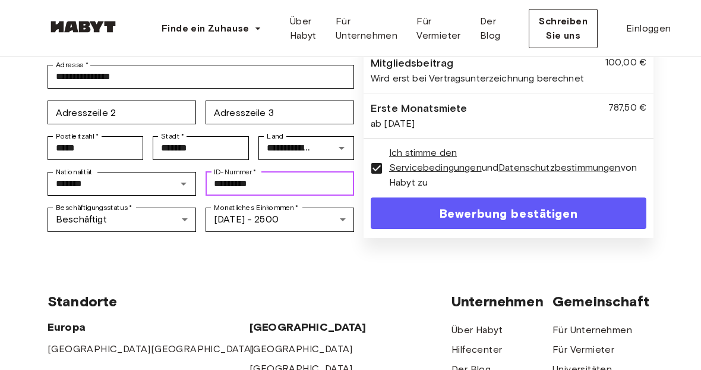
type input "*********"
click at [354, 238] on form "**********" at bounding box center [201, 7] width 307 height 459
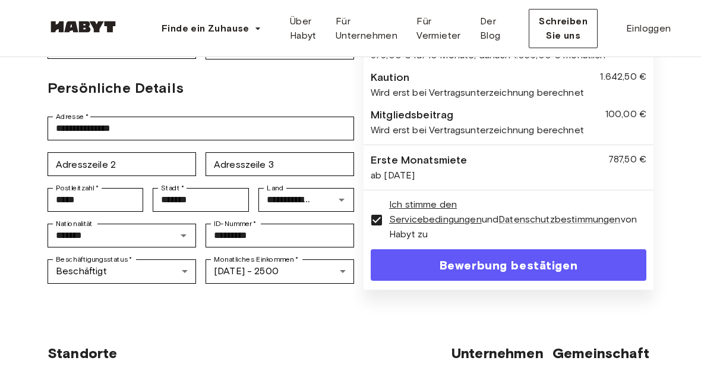
scroll to position [272, 0]
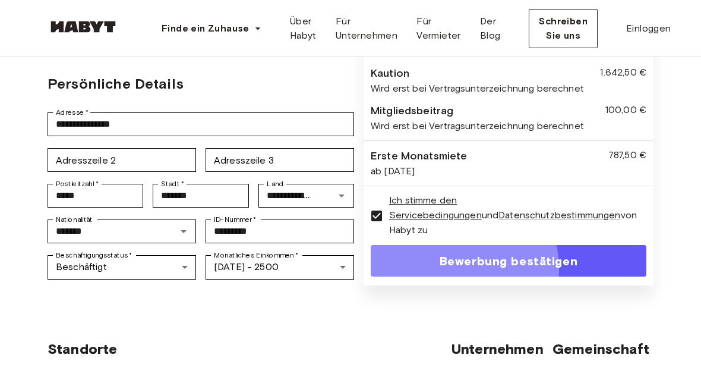
click at [536, 272] on font "Bewerbung bestätigen" at bounding box center [509, 261] width 138 height 22
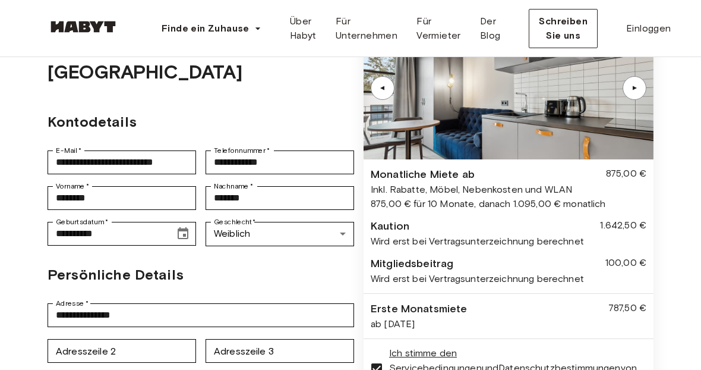
scroll to position [87, 0]
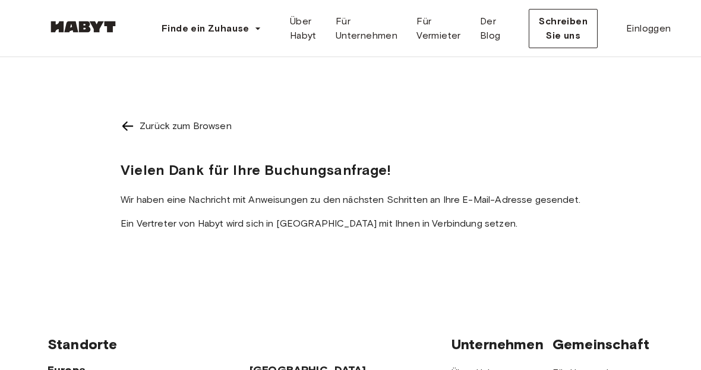
click at [291, 158] on div "Zurück zum Browsen Vielen Dank für Ihre Buchungsanfrage! Wir haben eine Nachric…" at bounding box center [351, 173] width 460 height 136
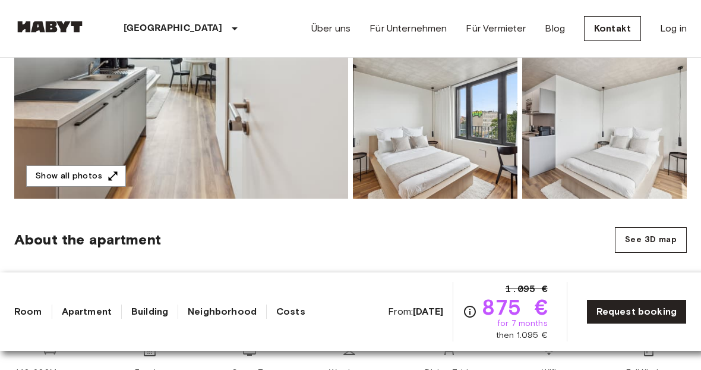
scroll to position [284, 0]
click at [658, 304] on link "Request booking" at bounding box center [637, 311] width 100 height 25
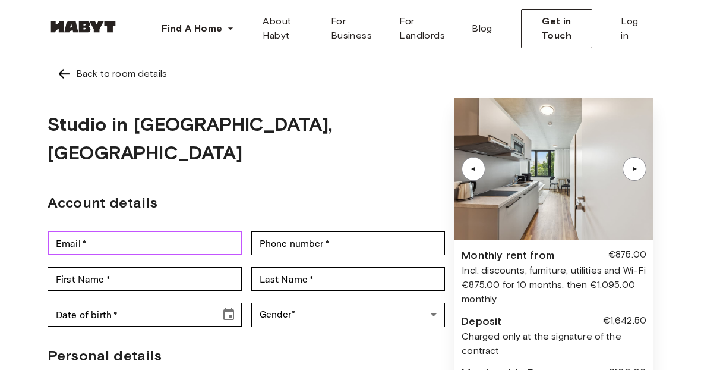
click at [147, 231] on input "Email   *" at bounding box center [145, 243] width 194 height 24
type input "**********"
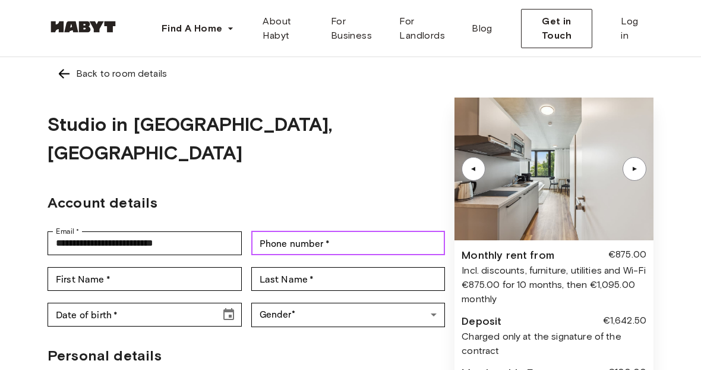
type input "**********"
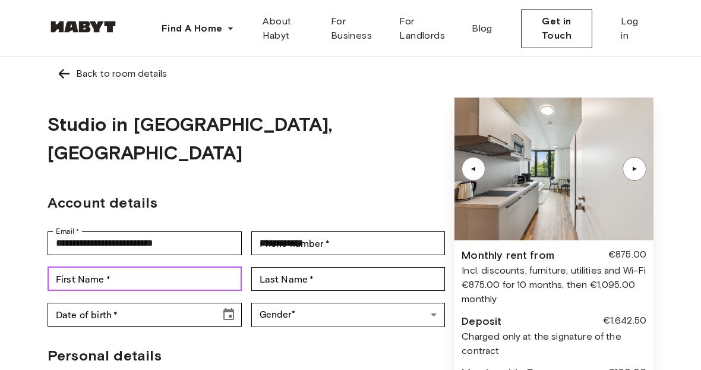
type input "********"
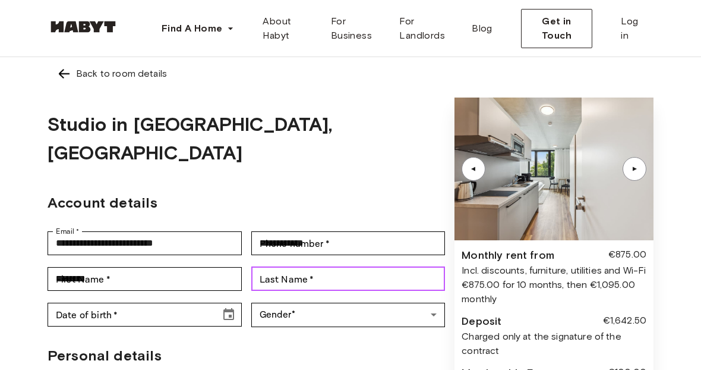
type input "*******"
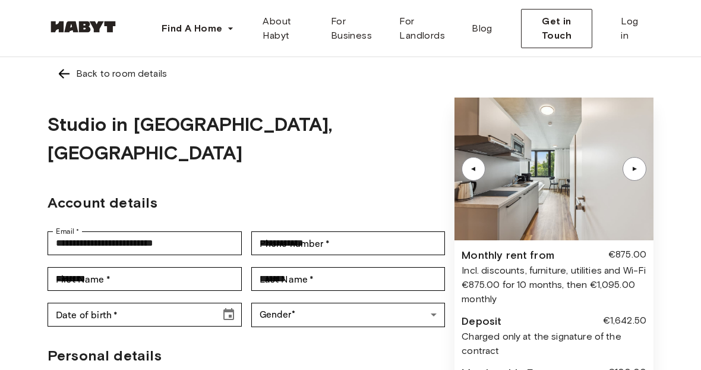
type input "**********"
type input "*****"
type input "*******"
type input "**********"
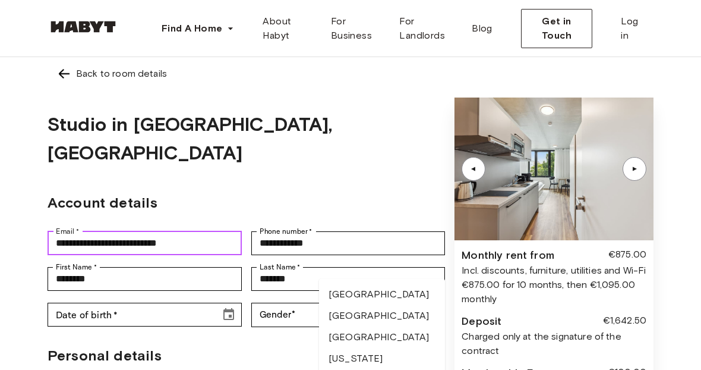
scroll to position [30, 0]
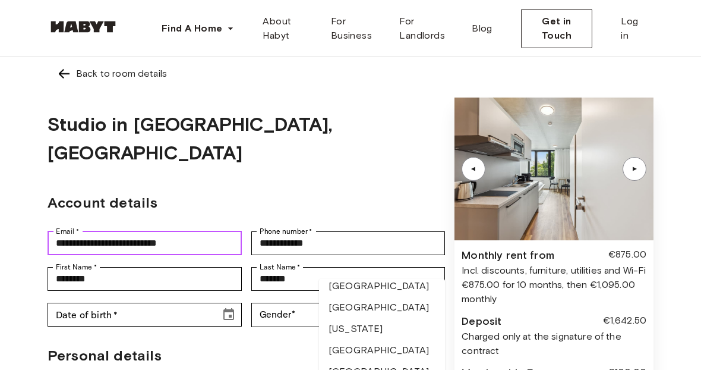
type input "**********"
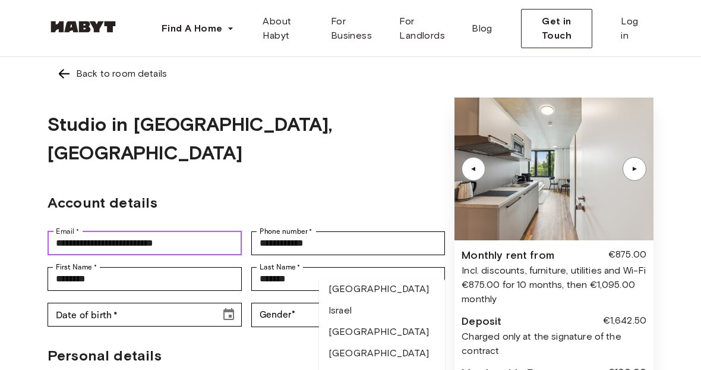
scroll to position [2277, 0]
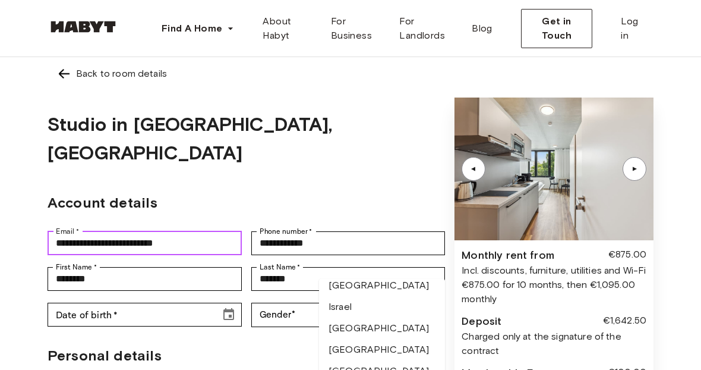
click at [359, 254] on li "Islamic Republic of Iran" at bounding box center [382, 229] width 126 height 50
type input "**********"
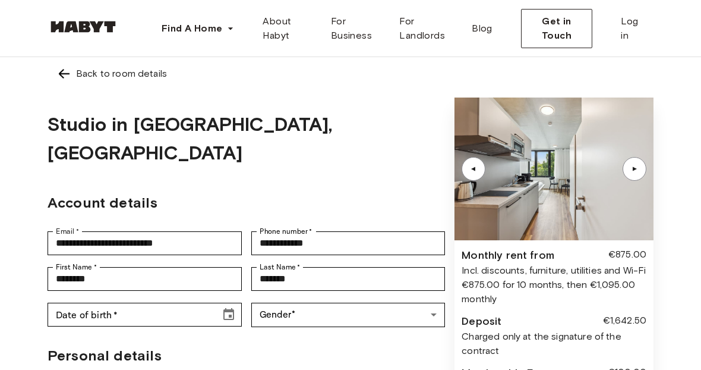
click at [29, 265] on div "**********" at bounding box center [350, 311] width 701 height 509
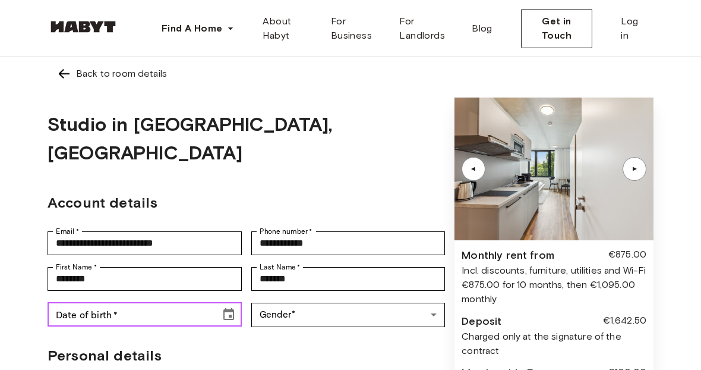
click at [121, 303] on input "Date of birth   *" at bounding box center [130, 315] width 165 height 24
type input "**********"
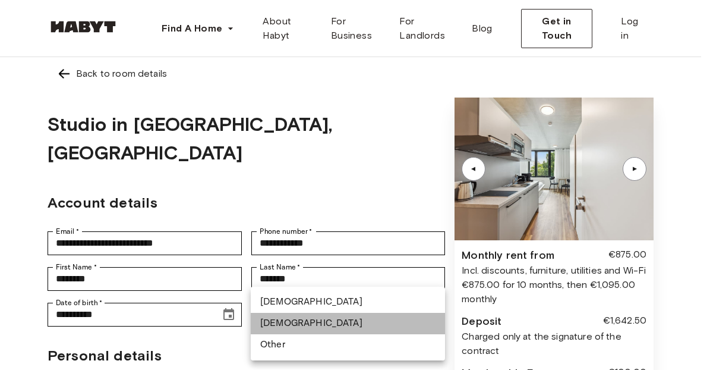
click at [290, 322] on li "Female" at bounding box center [348, 323] width 194 height 21
type input "******"
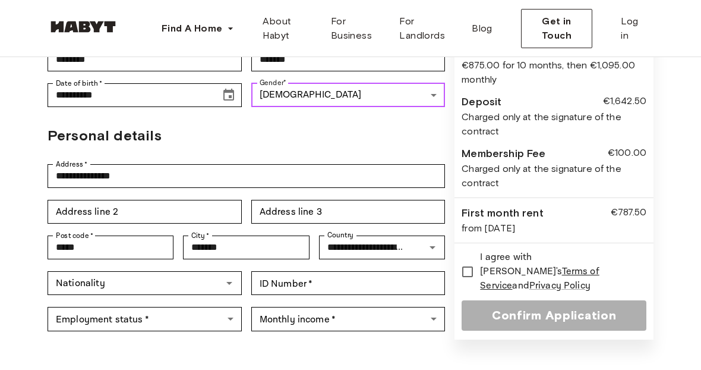
scroll to position [239, 0]
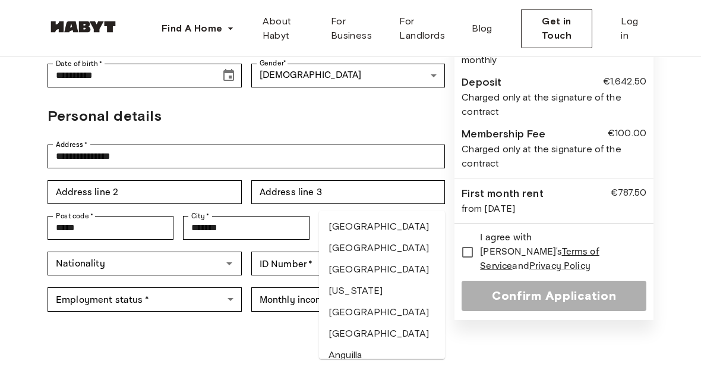
click at [334, 219] on input "**********" at bounding box center [365, 227] width 84 height 17
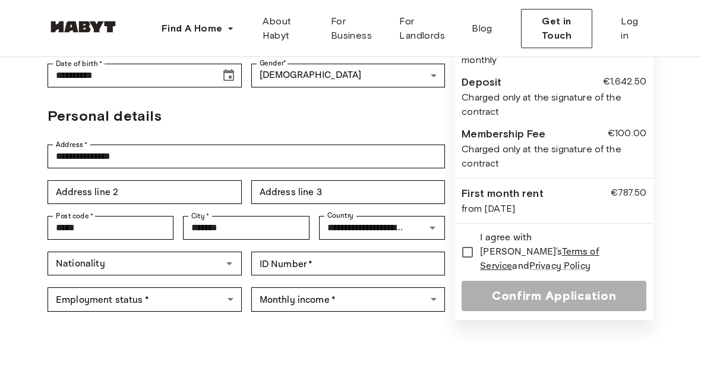
click at [153, 248] on div "Nationality Nationality ID Number   * ID Number   *" at bounding box center [247, 263] width 398 height 36
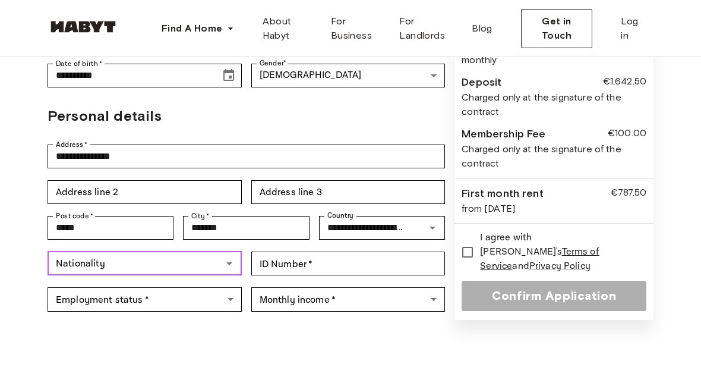
click at [153, 255] on input "Nationality" at bounding box center [135, 263] width 168 height 17
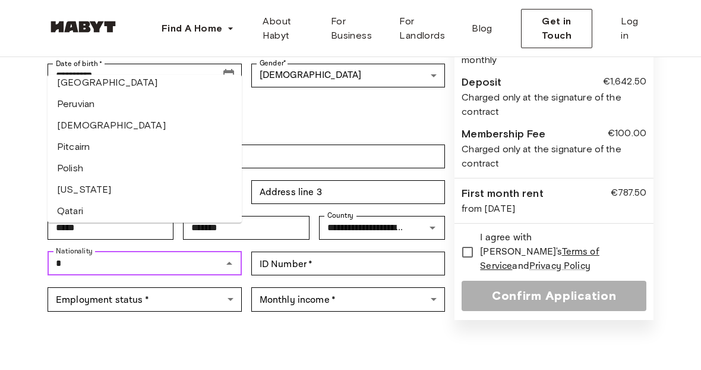
scroll to position [0, 0]
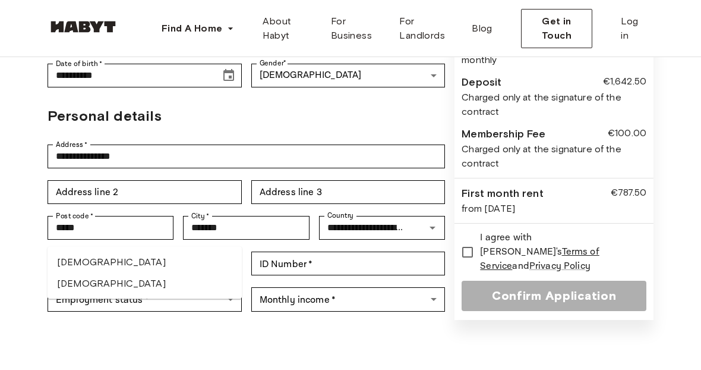
click at [67, 263] on li "Iranian" at bounding box center [145, 261] width 194 height 21
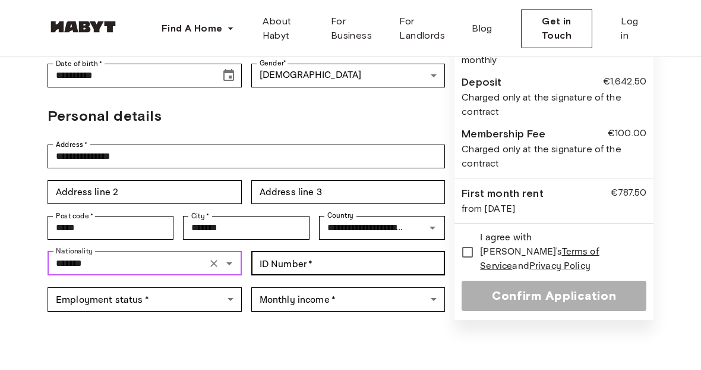
type input "*******"
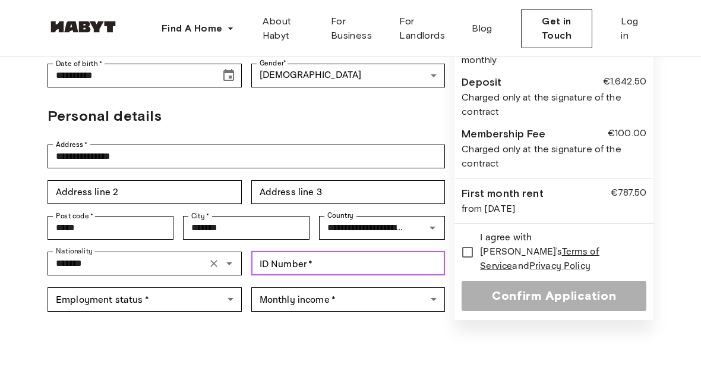
click at [322, 251] on input "ID Number   *" at bounding box center [348, 263] width 194 height 24
type input "*********"
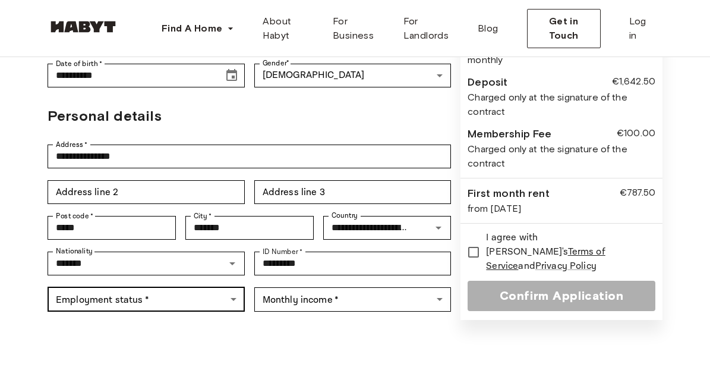
click at [174, 267] on body "**********" at bounding box center [355, 314] width 710 height 1106
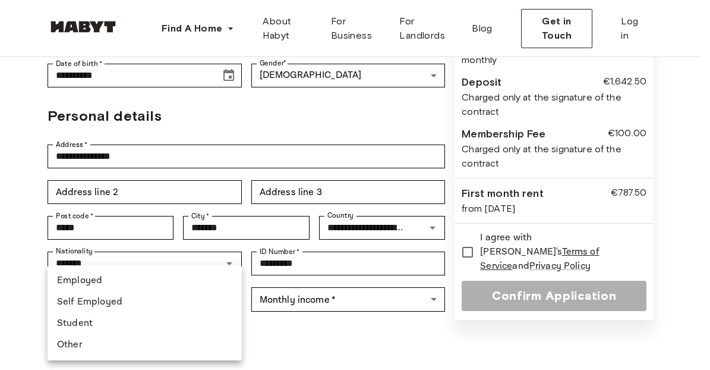
click at [87, 281] on li "Employed" at bounding box center [145, 280] width 194 height 21
type input "********"
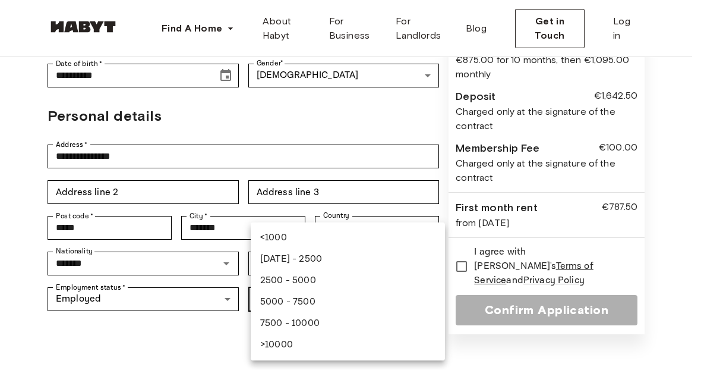
click at [303, 262] on body "**********" at bounding box center [350, 320] width 701 height 1119
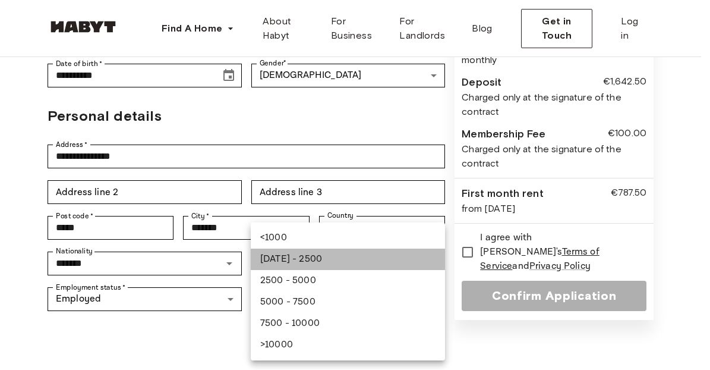
click at [302, 265] on li "1000 - 2500" at bounding box center [348, 258] width 194 height 21
type input "**********"
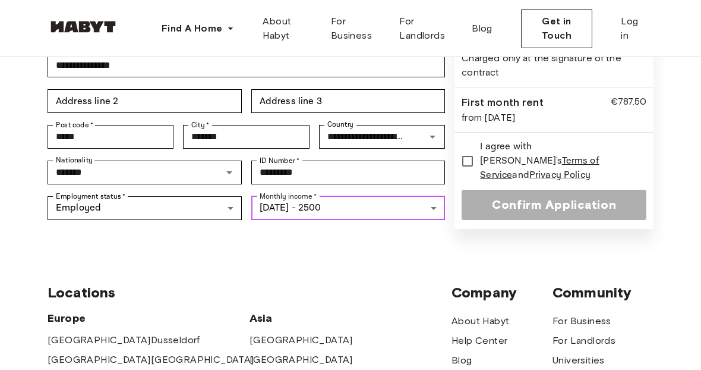
scroll to position [336, 0]
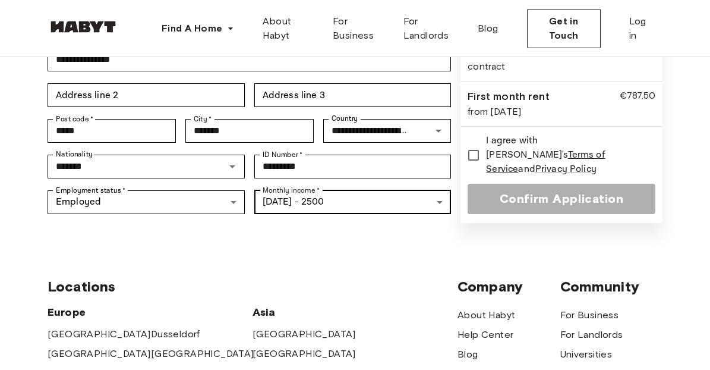
click at [439, 178] on body "**********" at bounding box center [355, 217] width 710 height 1106
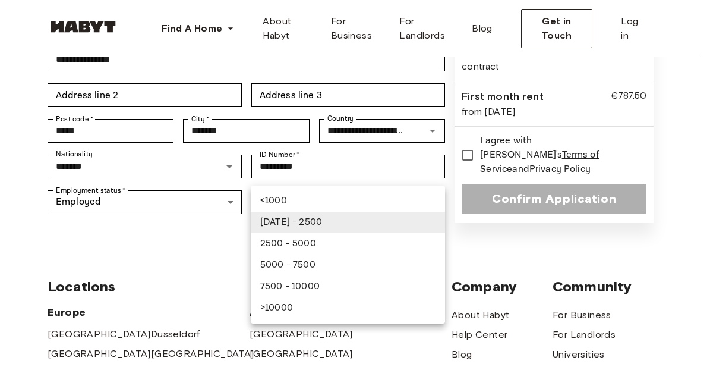
click at [439, 178] on div at bounding box center [355, 185] width 710 height 370
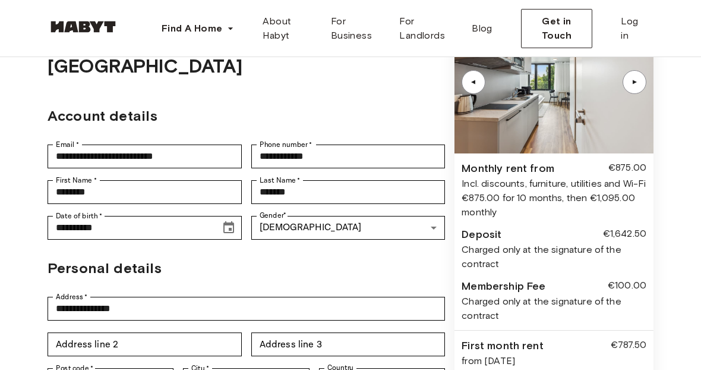
scroll to position [84, 0]
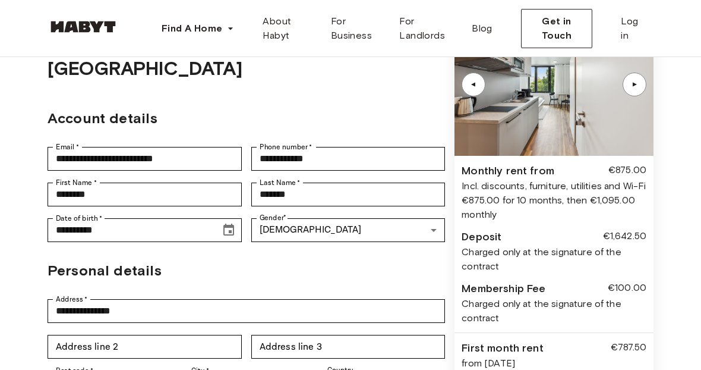
click at [488, 236] on div "Deposit" at bounding box center [482, 237] width 40 height 16
copy div "Deposit"
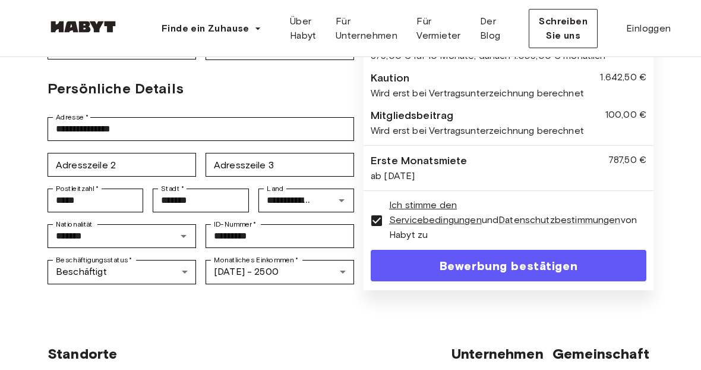
scroll to position [269, 0]
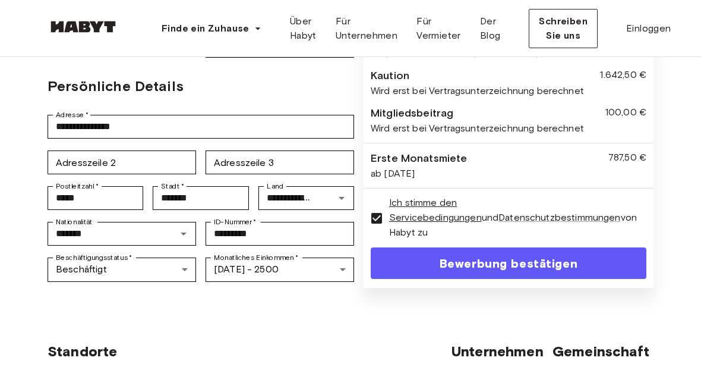
click at [544, 270] on font "Bewerbung bestätigen" at bounding box center [509, 263] width 138 height 14
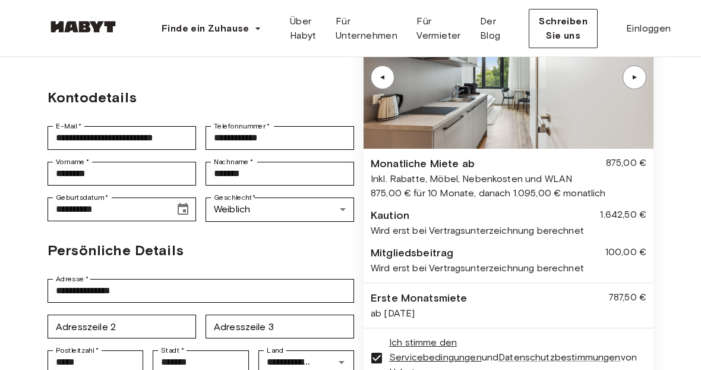
scroll to position [0, 0]
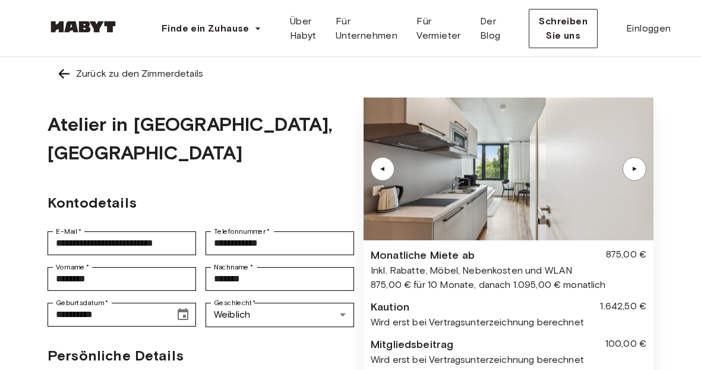
click at [635, 169] on font "▲" at bounding box center [635, 168] width 9 height 7
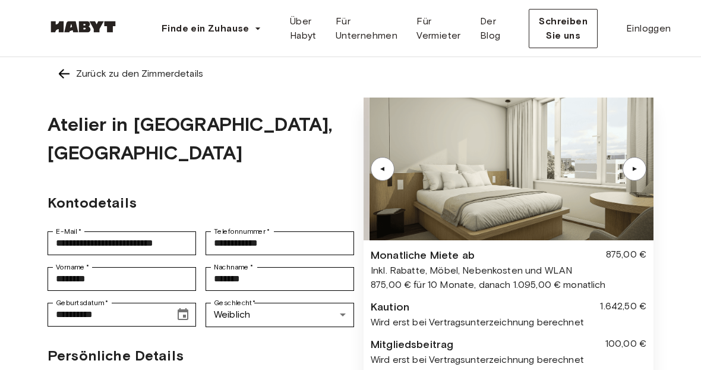
click at [635, 169] on font "▲" at bounding box center [635, 168] width 9 height 7
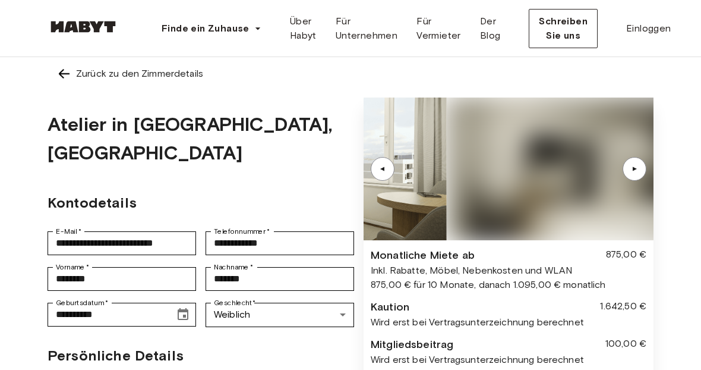
click at [635, 169] on font "▲" at bounding box center [635, 168] width 9 height 7
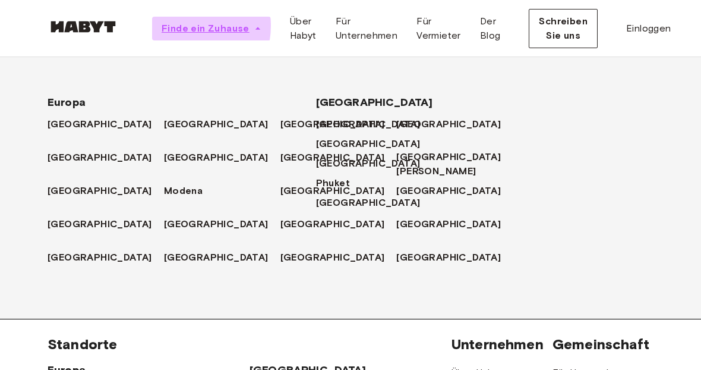
click at [181, 26] on font "Finde ein Zuhause" at bounding box center [206, 28] width 88 height 11
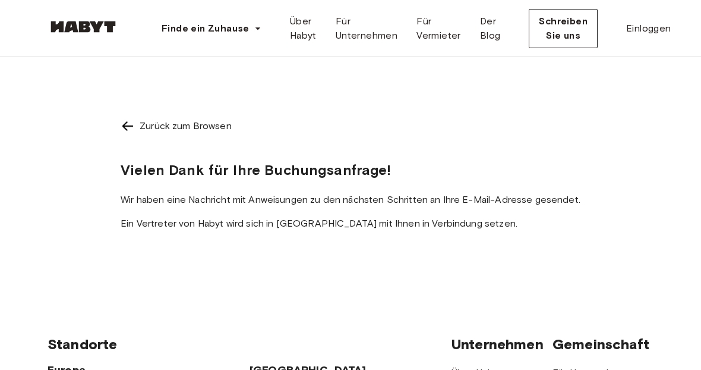
click at [90, 32] on img at bounding box center [83, 27] width 71 height 12
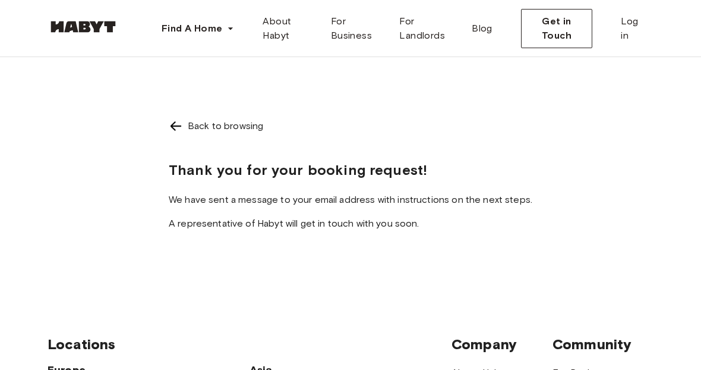
click at [492, 130] on div "Back to browsing" at bounding box center [351, 126] width 364 height 14
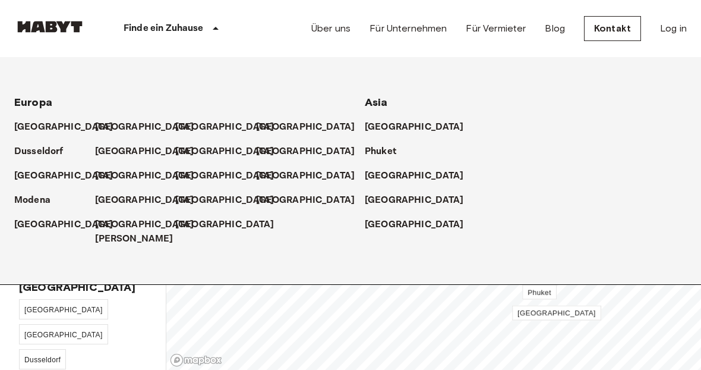
click at [92, 124] on div "[GEOGRAPHIC_DATA]" at bounding box center [54, 122] width 81 height 24
click at [100, 126] on p "[GEOGRAPHIC_DATA]" at bounding box center [146, 127] width 99 height 14
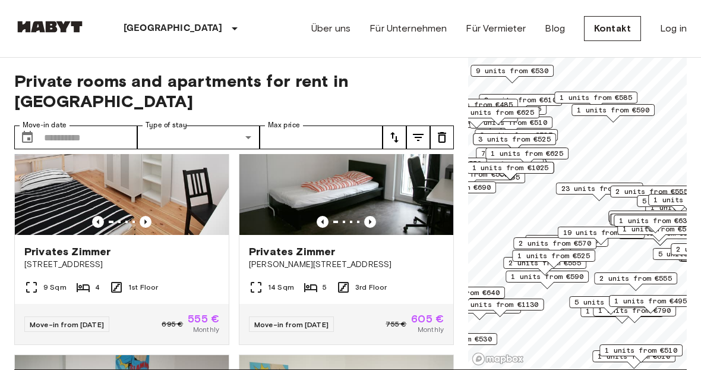
scroll to position [1715, 0]
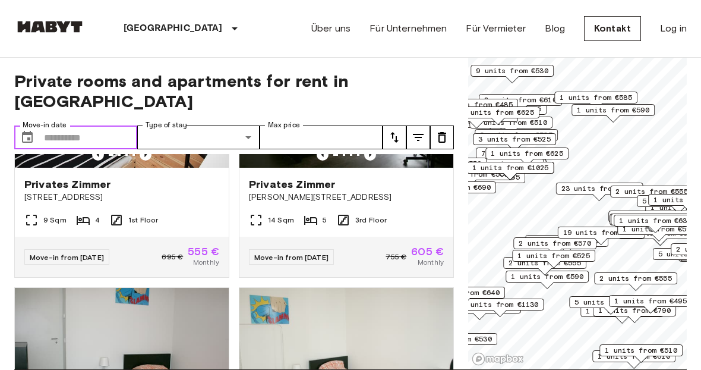
click at [106, 125] on input "Move-in date" at bounding box center [90, 137] width 93 height 24
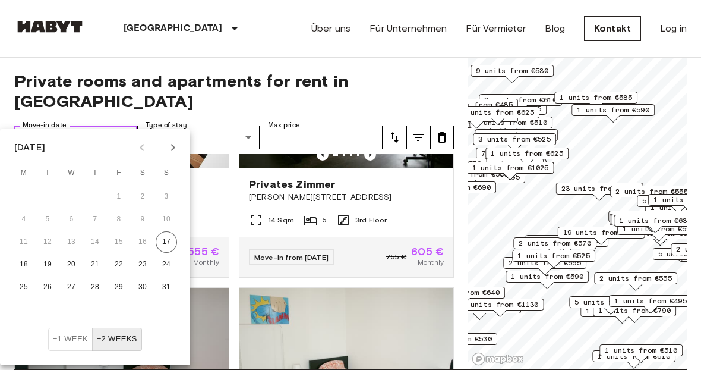
click at [87, 125] on input "Move-in date" at bounding box center [90, 137] width 93 height 24
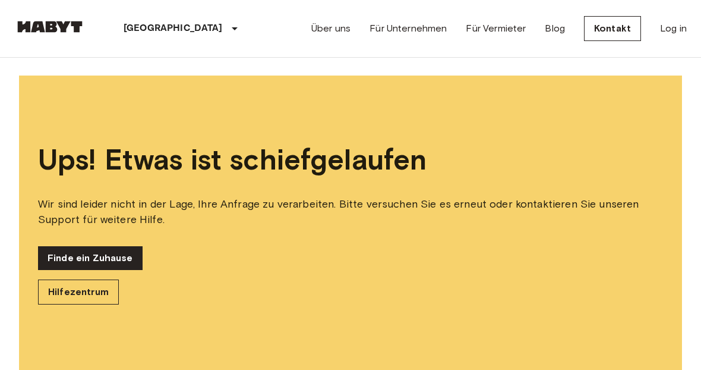
click at [2, 62] on div "Ups! Etwas ist schiefgelaufen Wir sind leider nicht in der Lage, Ihre Anfrage z…" at bounding box center [350, 223] width 701 height 334
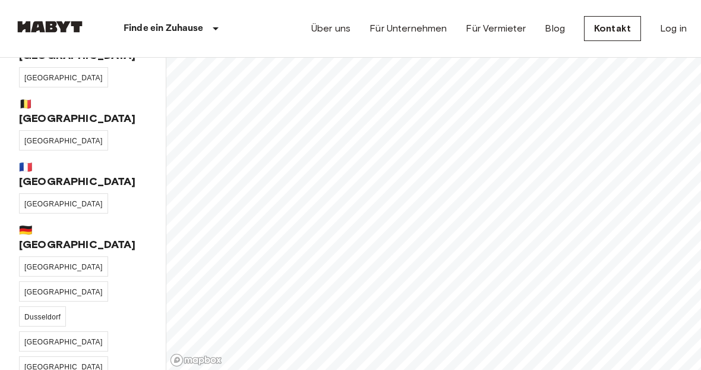
scroll to position [458, 0]
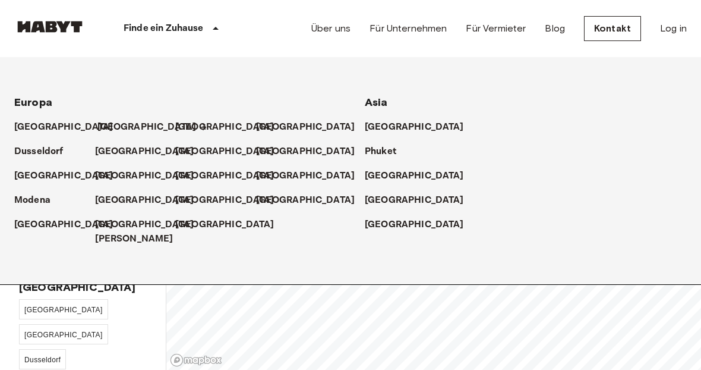
click at [114, 126] on p "[GEOGRAPHIC_DATA]" at bounding box center [146, 127] width 99 height 14
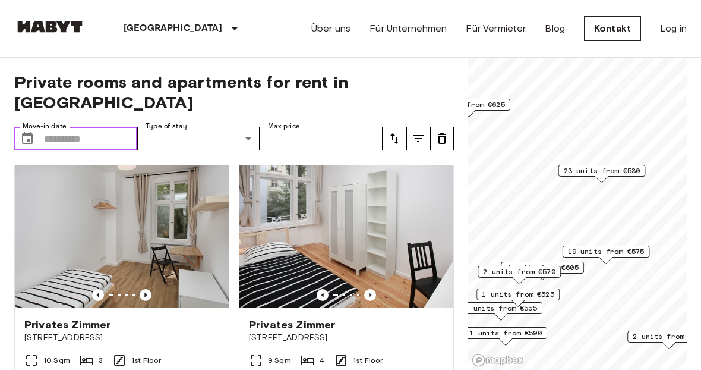
click at [99, 127] on input "Move-in date" at bounding box center [90, 139] width 93 height 24
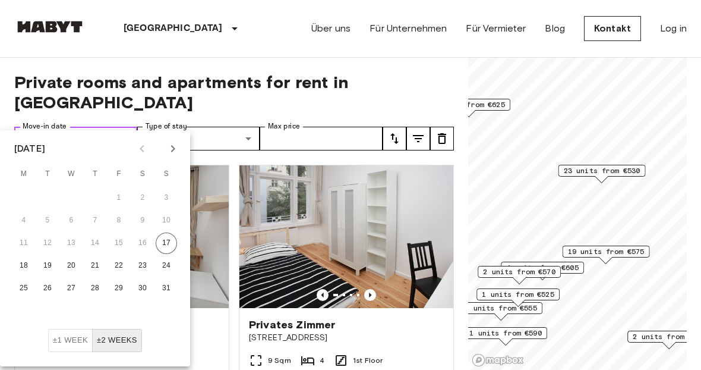
click at [99, 127] on input "Move-in date" at bounding box center [90, 139] width 93 height 24
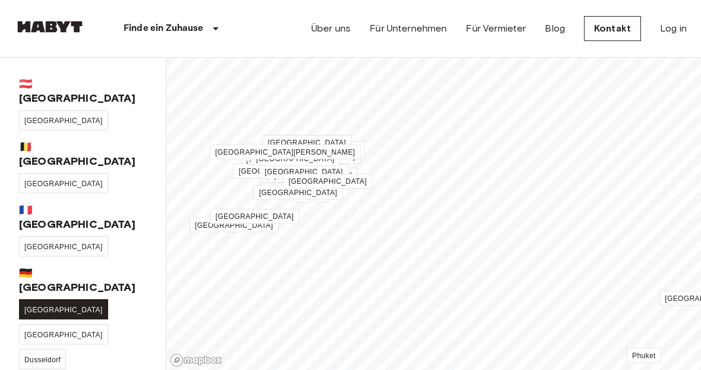
click at [37, 299] on link "[GEOGRAPHIC_DATA]" at bounding box center [63, 309] width 89 height 20
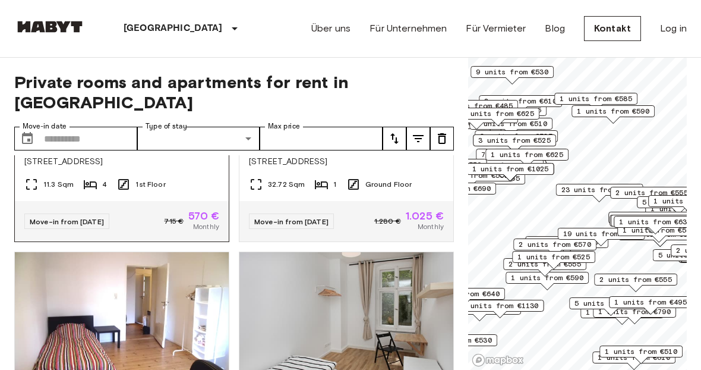
scroll to position [269, 0]
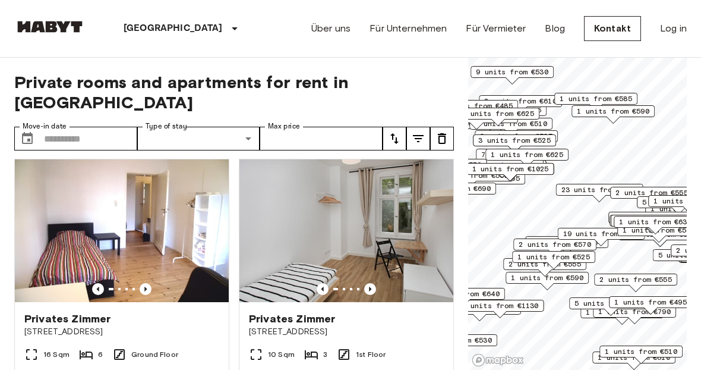
click at [88, 102] on div "Private rooms and apartments for rent in Berlin Move-in date ​ Move-in date Typ…" at bounding box center [234, 214] width 440 height 313
click at [88, 127] on input "Move-in date" at bounding box center [90, 139] width 93 height 24
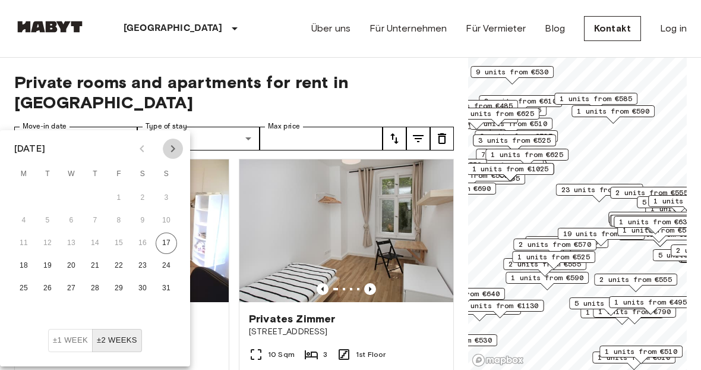
click at [171, 145] on icon "Next month" at bounding box center [173, 148] width 14 height 14
click at [28, 218] on button "3" at bounding box center [23, 220] width 21 height 21
type input "**********"
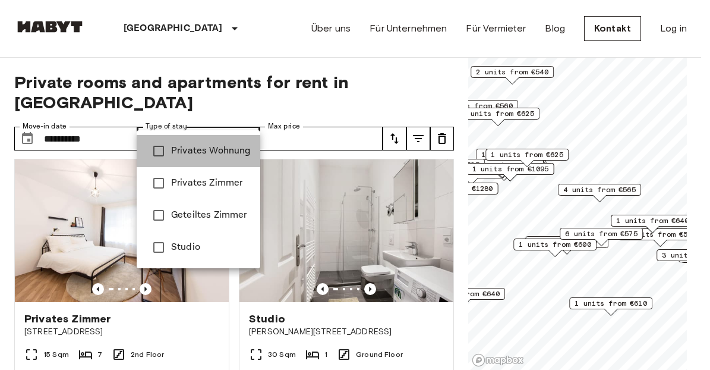
click at [214, 150] on span "Privates Wohnung" at bounding box center [211, 151] width 80 height 14
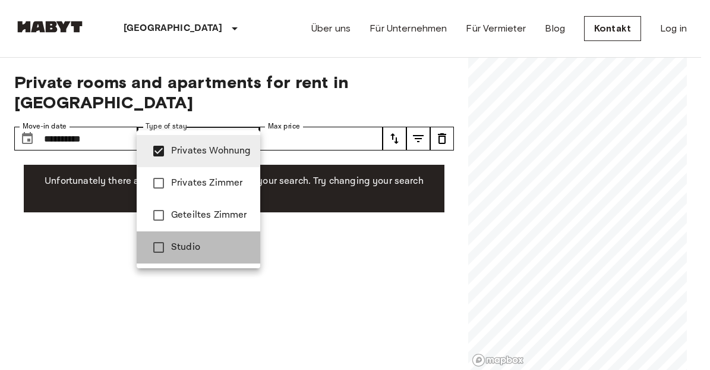
click at [212, 247] on span "Studio" at bounding box center [211, 247] width 80 height 14
type input "**********"
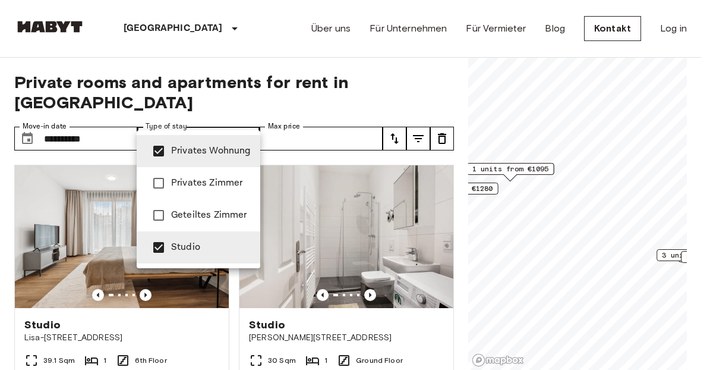
click at [374, 116] on div at bounding box center [355, 185] width 710 height 370
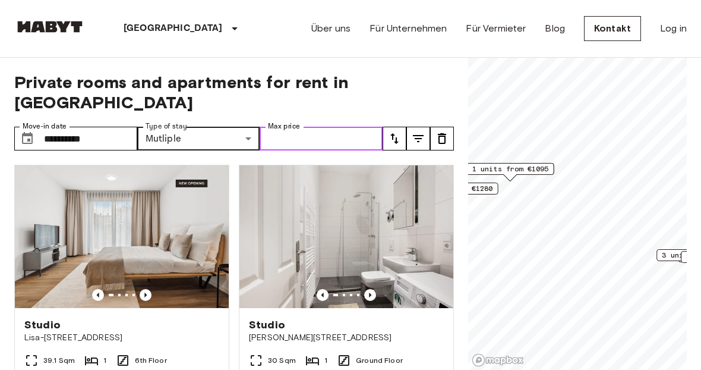
click at [351, 127] on input "Max price" at bounding box center [321, 139] width 123 height 24
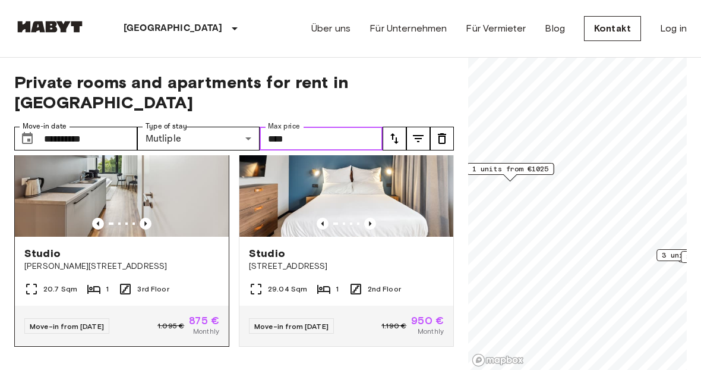
type input "****"
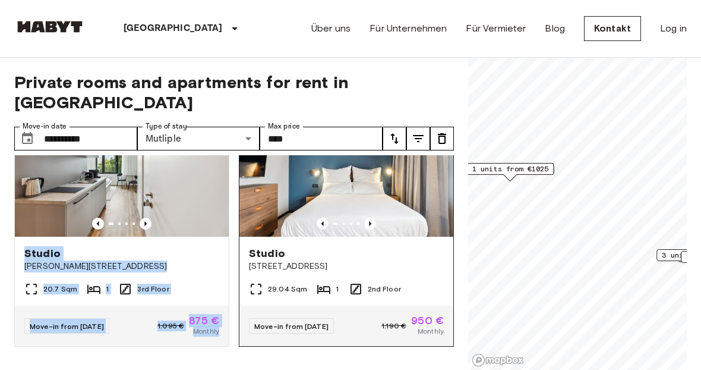
scroll to position [73, 0]
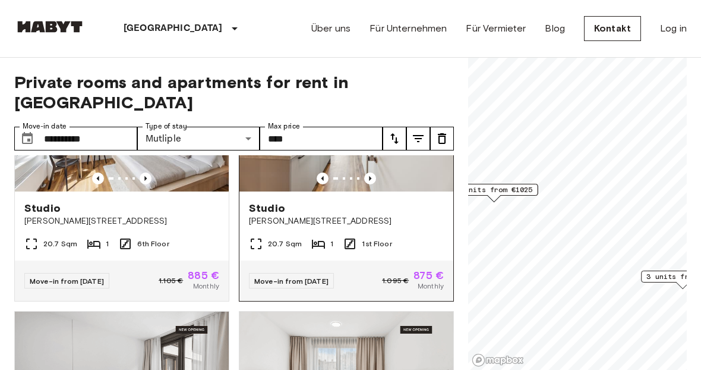
scroll to position [121, 0]
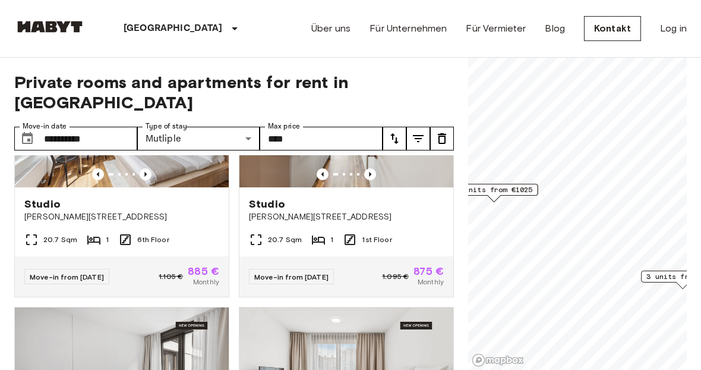
drag, startPoint x: 343, startPoint y: 191, endPoint x: 398, endPoint y: 12, distance: 186.5
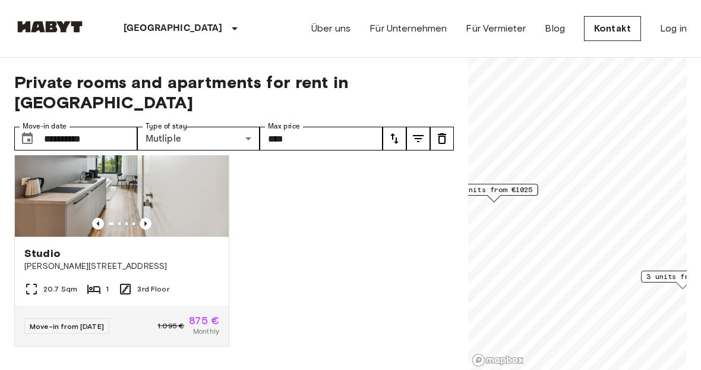
scroll to position [600, 0]
click at [295, 244] on div "Studio Gustav-Tempel-Straße 2 20.7 Sqm 1 6th Floor Move-in from 04 Nov 25 1.105…" at bounding box center [229, 262] width 449 height 215
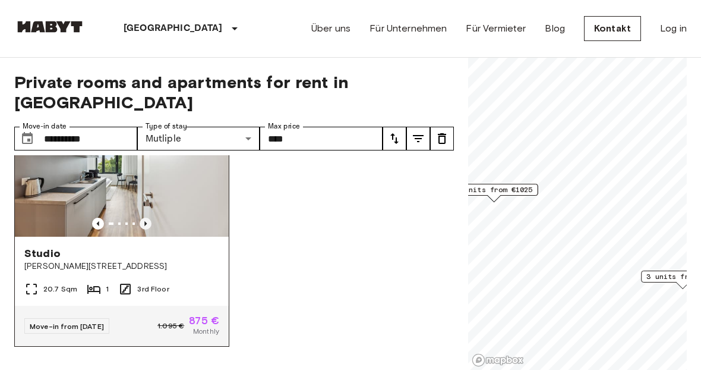
click at [146, 218] on icon "Previous image" at bounding box center [146, 224] width 12 height 12
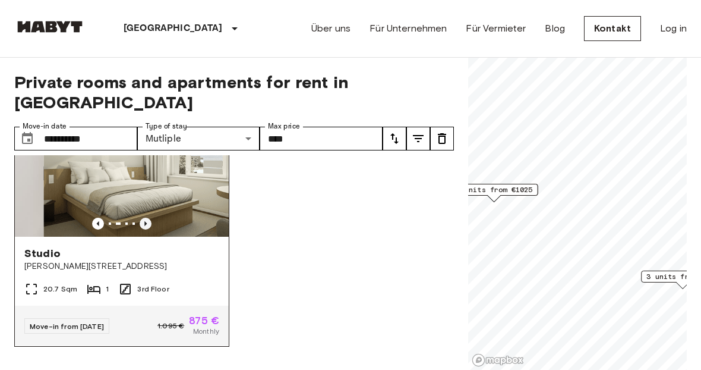
click at [146, 218] on icon "Previous image" at bounding box center [146, 224] width 12 height 12
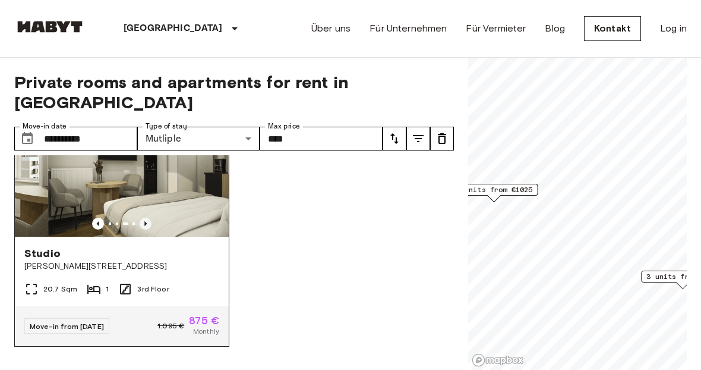
click at [146, 218] on icon "Previous image" at bounding box center [146, 224] width 12 height 12
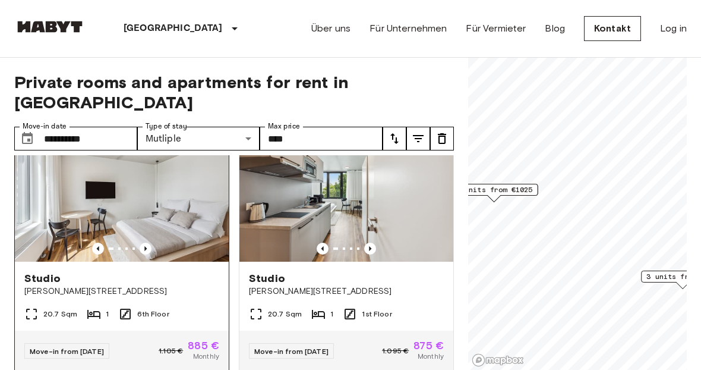
scroll to position [0, 0]
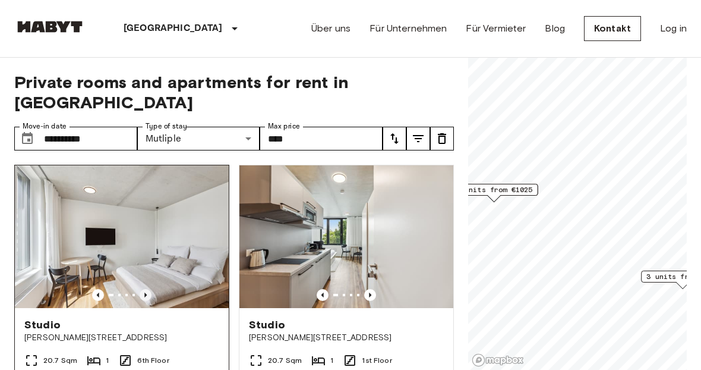
click at [145, 289] on icon "Previous image" at bounding box center [146, 295] width 12 height 12
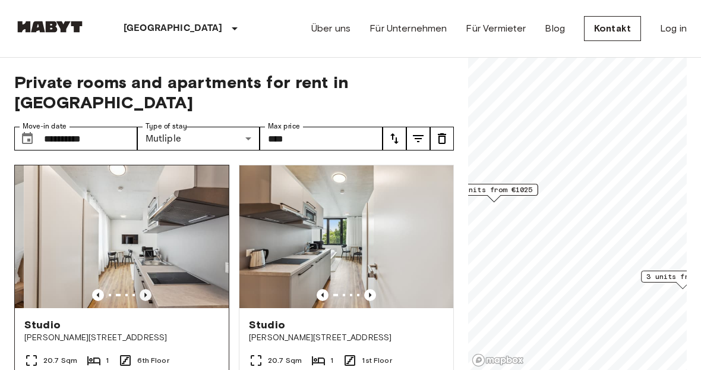
click at [145, 289] on icon "Previous image" at bounding box center [146, 295] width 12 height 12
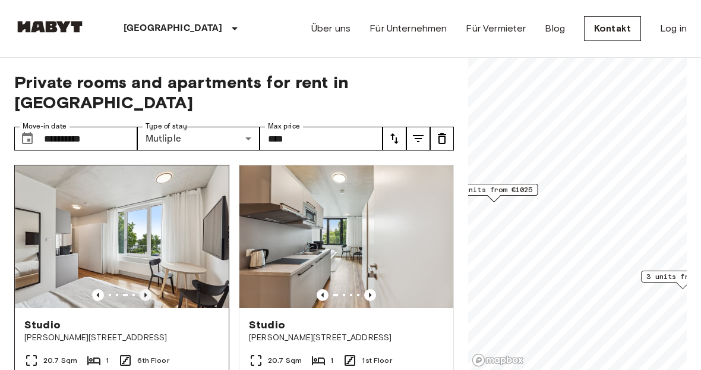
click at [145, 289] on icon "Previous image" at bounding box center [146, 295] width 12 height 12
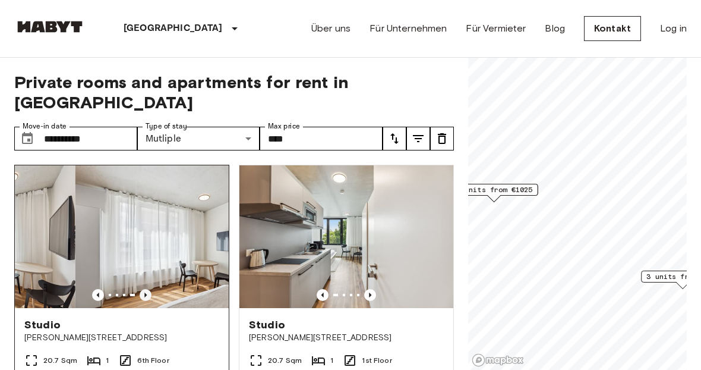
click at [145, 289] on icon "Previous image" at bounding box center [146, 295] width 12 height 12
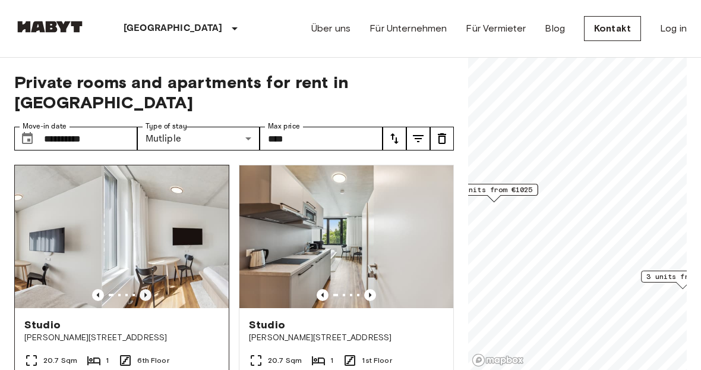
click at [145, 289] on icon "Previous image" at bounding box center [146, 295] width 12 height 12
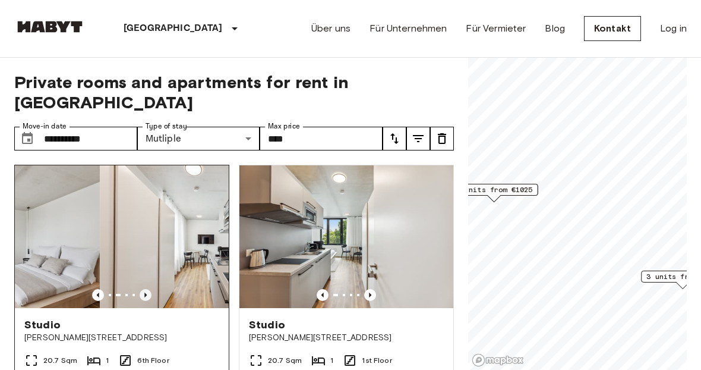
click at [145, 289] on icon "Previous image" at bounding box center [146, 295] width 12 height 12
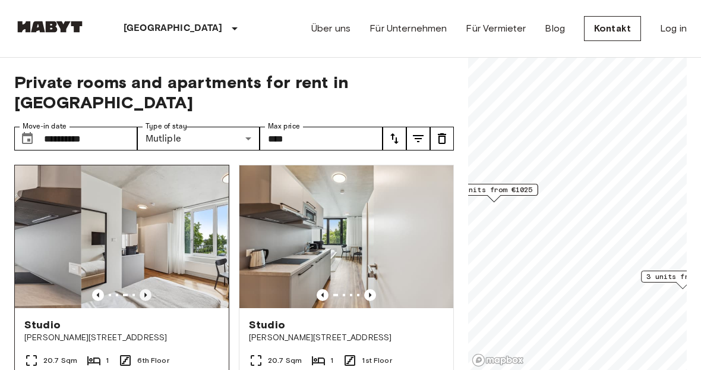
click at [145, 289] on icon "Previous image" at bounding box center [146, 295] width 12 height 12
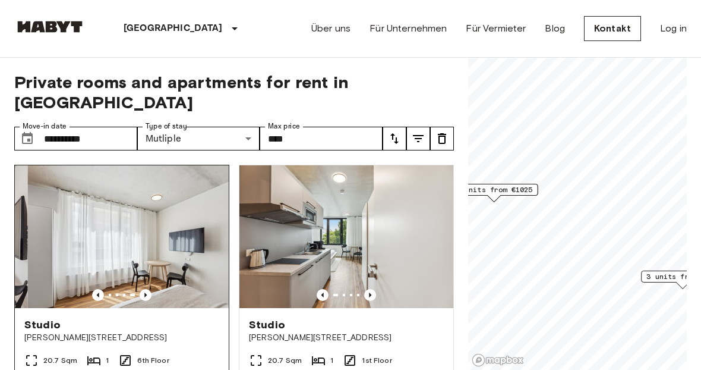
click at [128, 238] on img at bounding box center [135, 236] width 214 height 143
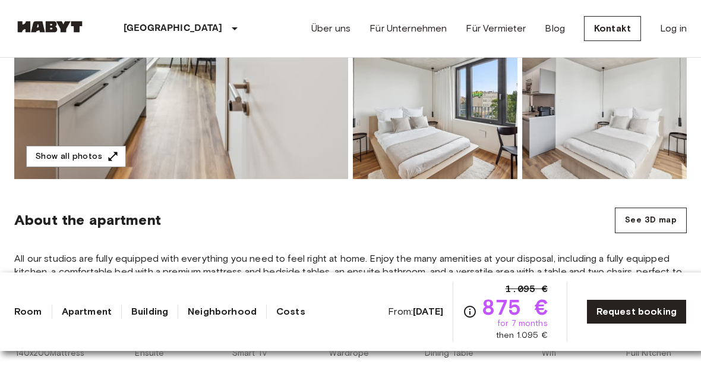
scroll to position [263, 0]
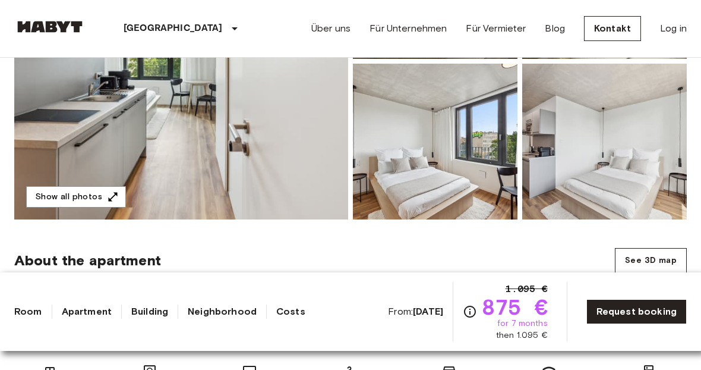
click at [112, 111] on img at bounding box center [181, 61] width 334 height 316
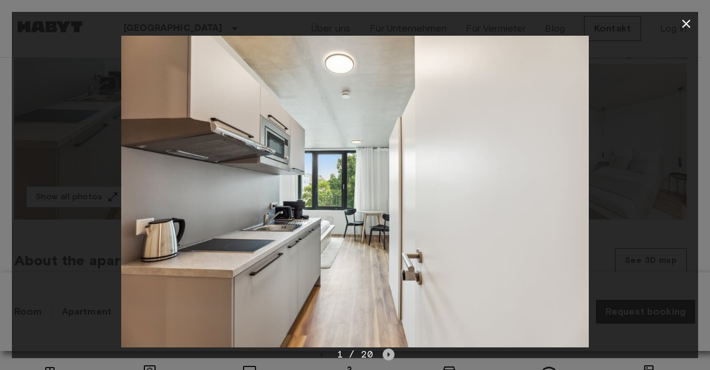
click at [389, 354] on icon "Next image" at bounding box center [389, 354] width 12 height 12
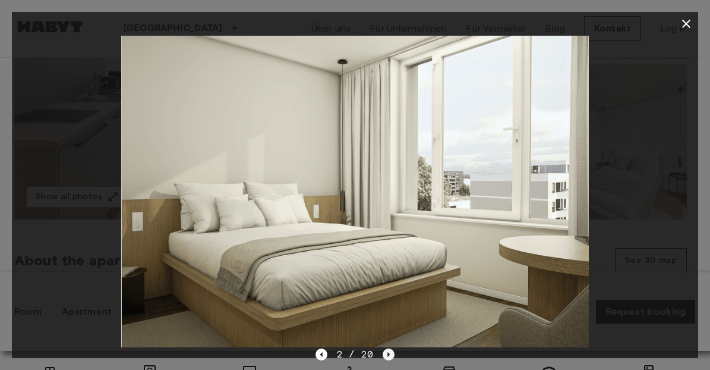
click at [389, 354] on icon "Next image" at bounding box center [389, 354] width 12 height 12
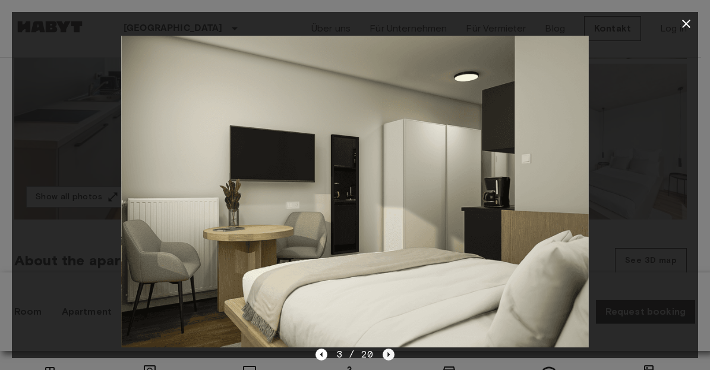
click at [389, 354] on icon "Next image" at bounding box center [389, 354] width 12 height 12
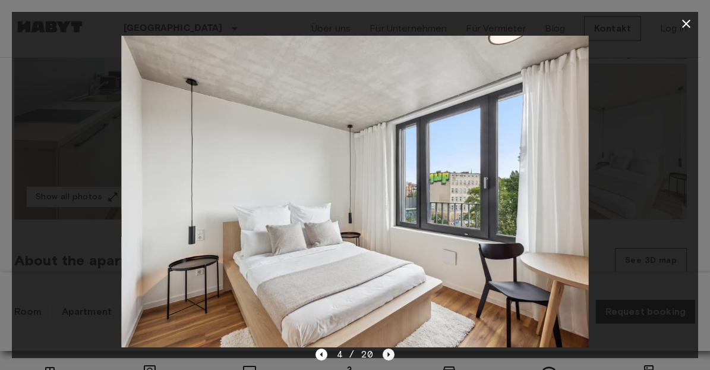
click at [389, 354] on icon "Next image" at bounding box center [389, 354] width 12 height 12
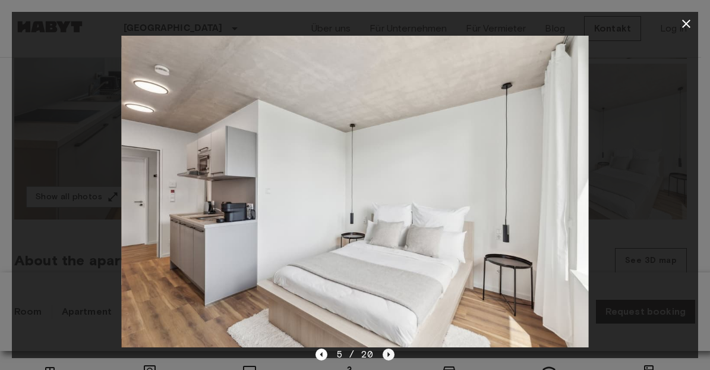
click at [389, 354] on icon "Next image" at bounding box center [389, 354] width 12 height 12
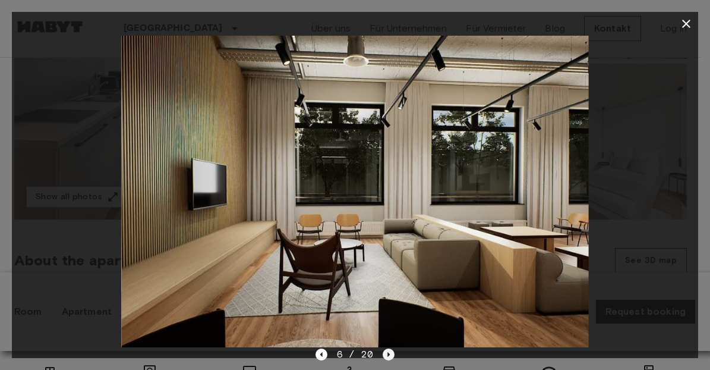
click at [389, 354] on icon "Next image" at bounding box center [389, 354] width 12 height 12
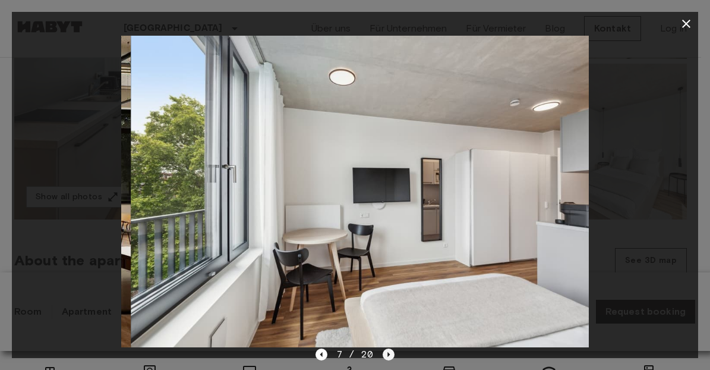
click at [389, 354] on icon "Next image" at bounding box center [389, 354] width 12 height 12
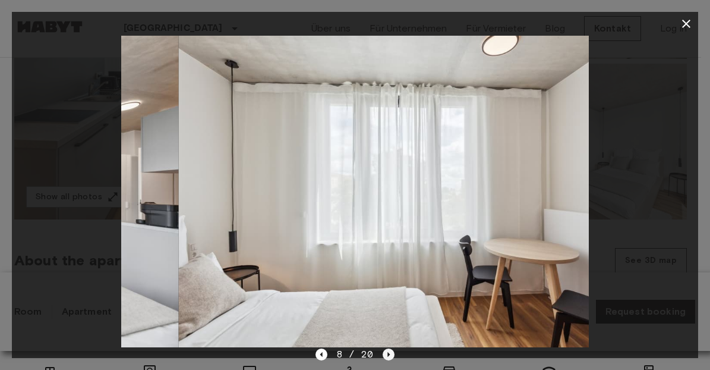
click at [389, 354] on icon "Next image" at bounding box center [389, 354] width 12 height 12
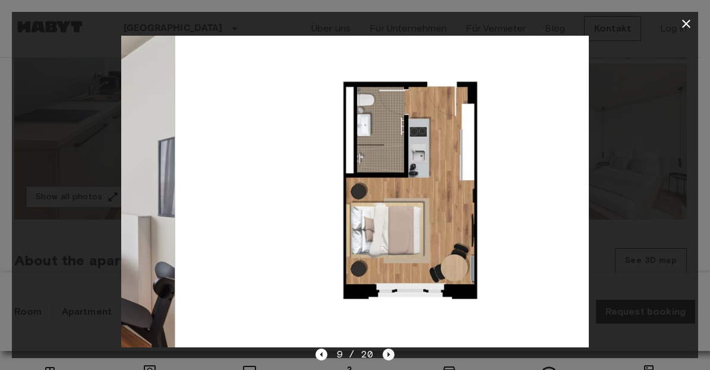
click at [389, 354] on icon "Next image" at bounding box center [389, 354] width 12 height 12
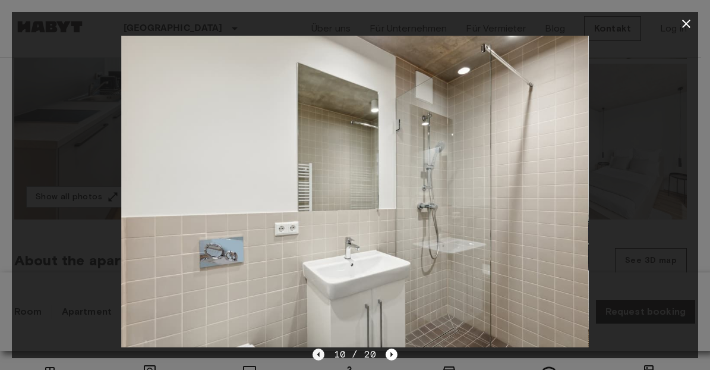
click at [314, 358] on icon "Previous image" at bounding box center [319, 354] width 12 height 12
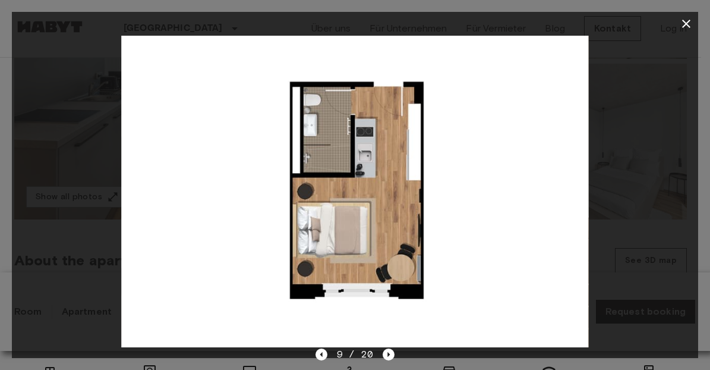
click at [690, 27] on icon "button" at bounding box center [686, 24] width 14 height 14
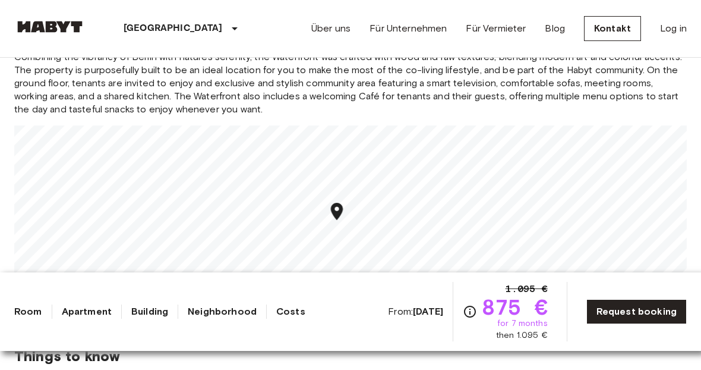
scroll to position [1080, 0]
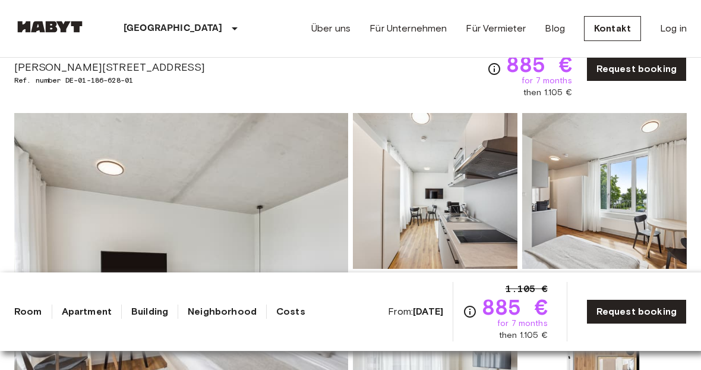
scroll to position [51, 0]
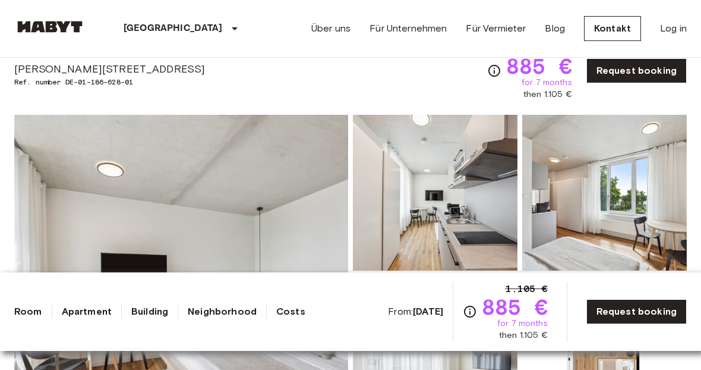
click at [104, 67] on span "[PERSON_NAME][STREET_ADDRESS]" at bounding box center [109, 68] width 191 height 15
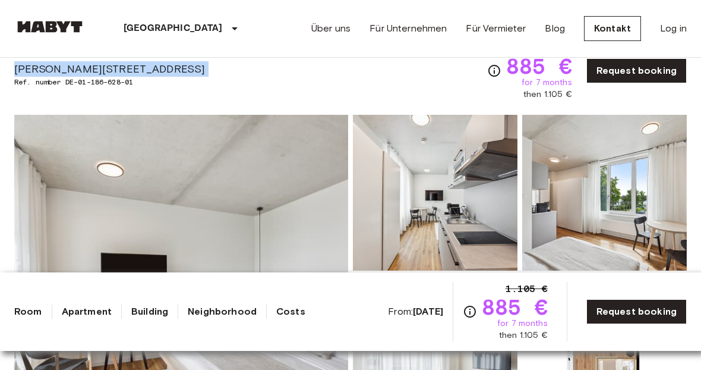
click at [104, 67] on span "[PERSON_NAME][STREET_ADDRESS]" at bounding box center [109, 68] width 191 height 15
copy span "[PERSON_NAME][STREET_ADDRESS]"
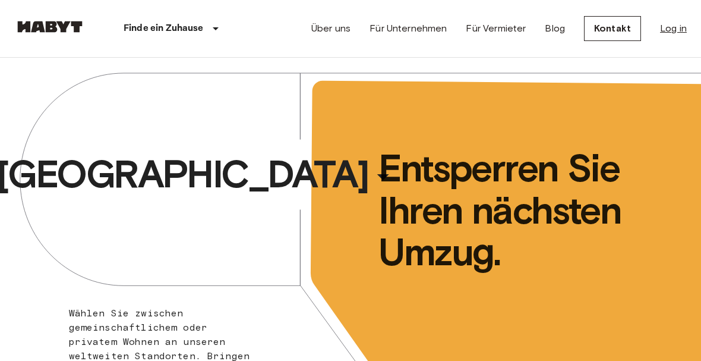
click at [670, 30] on link "Log in" at bounding box center [673, 28] width 27 height 14
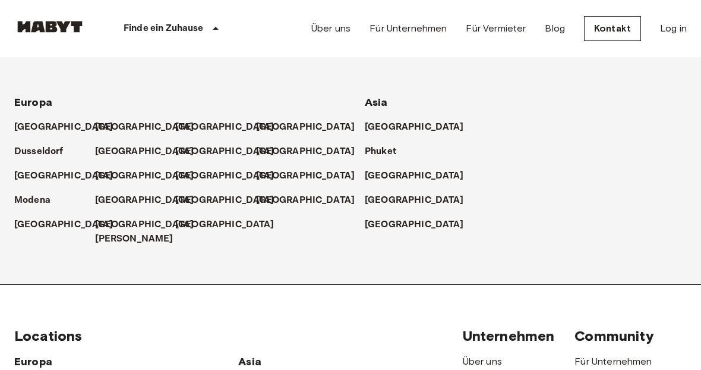
click at [158, 30] on p "Finde ein Zuhause" at bounding box center [164, 28] width 80 height 14
click at [102, 129] on p "[GEOGRAPHIC_DATA]" at bounding box center [146, 127] width 99 height 14
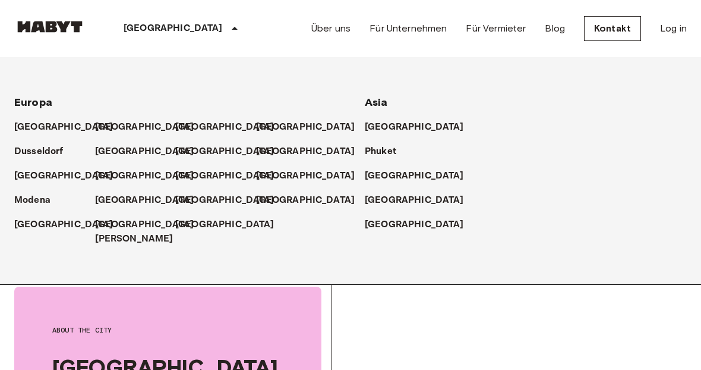
scroll to position [109, 0]
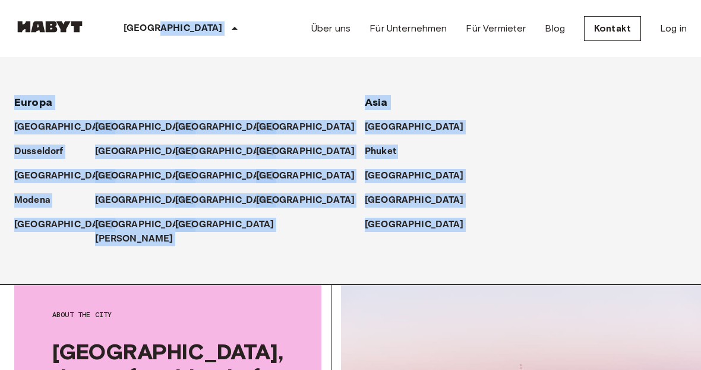
click at [260, 22] on div "Berlin Europa Amsterdam Berlin Brüssel Köln Dusseldorf Frankfurt Graz Hamburg L…" at bounding box center [350, 28] width 673 height 57
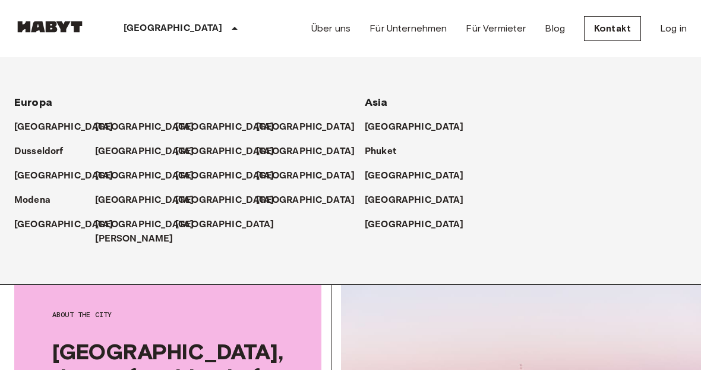
click at [131, 24] on p "[GEOGRAPHIC_DATA]" at bounding box center [173, 28] width 99 height 14
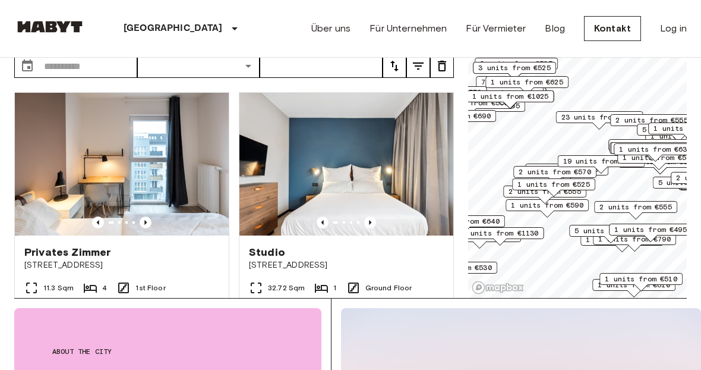
scroll to position [0, 0]
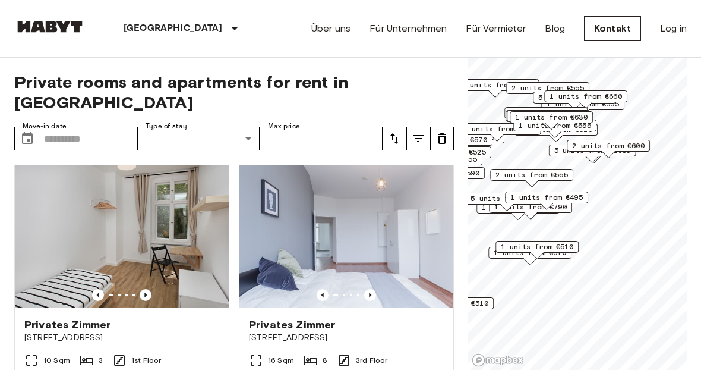
drag, startPoint x: 593, startPoint y: 253, endPoint x: 517, endPoint y: 212, distance: 86.4
click at [517, 212] on span "1 units from €790" at bounding box center [531, 207] width 73 height 11
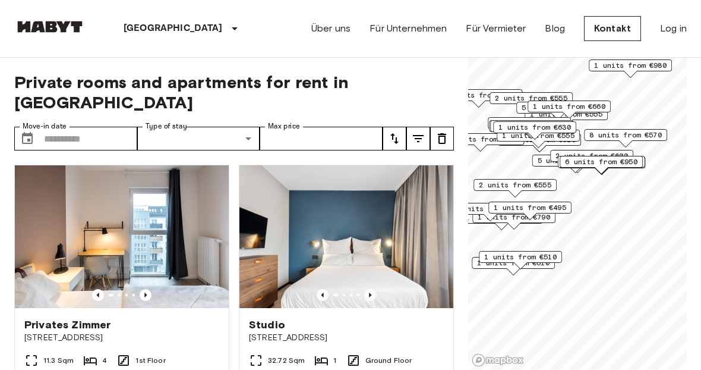
drag, startPoint x: 571, startPoint y: 213, endPoint x: 540, endPoint y: 227, distance: 33.5
click at [542, 223] on div "1 units from €790" at bounding box center [514, 217] width 83 height 12
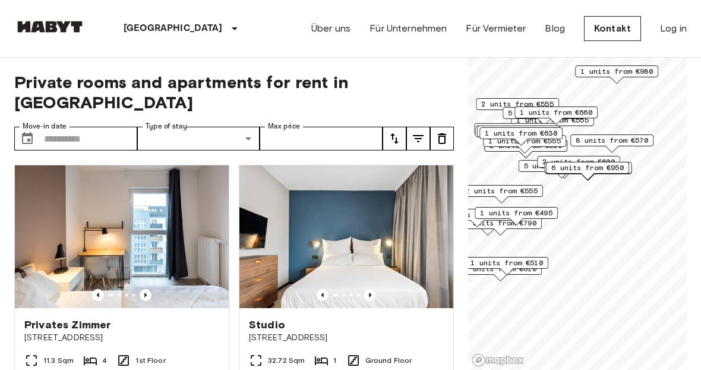
click at [568, 163] on span "6 units from €950" at bounding box center [588, 167] width 73 height 11
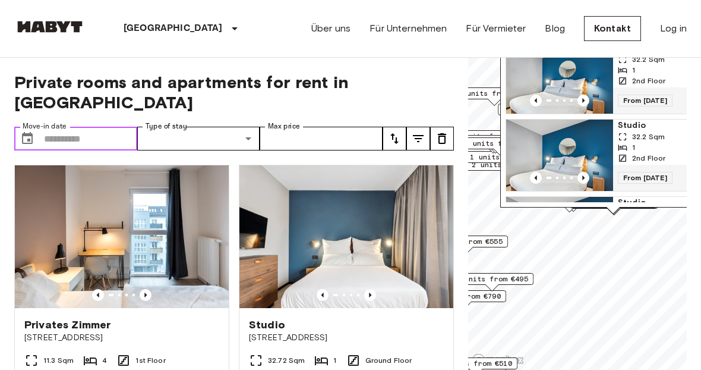
click at [90, 127] on input "Move-in date" at bounding box center [90, 139] width 93 height 24
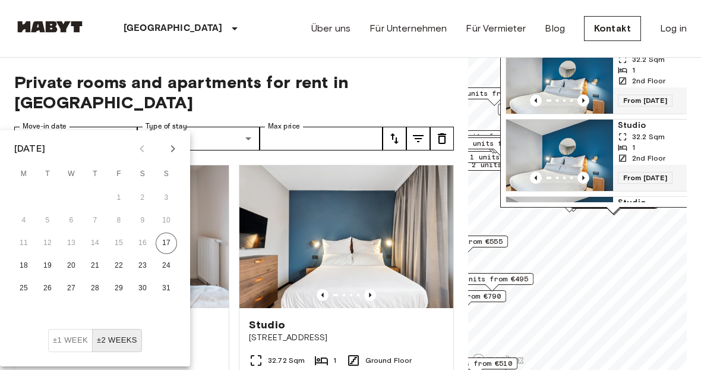
click at [174, 147] on icon "Next month" at bounding box center [173, 148] width 14 height 14
click at [21, 217] on button "3" at bounding box center [23, 220] width 21 height 21
type input "**********"
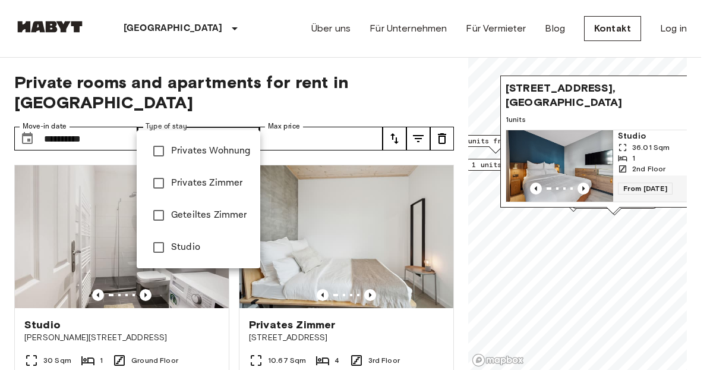
click at [193, 149] on span "Privates Wohnung" at bounding box center [211, 151] width 80 height 14
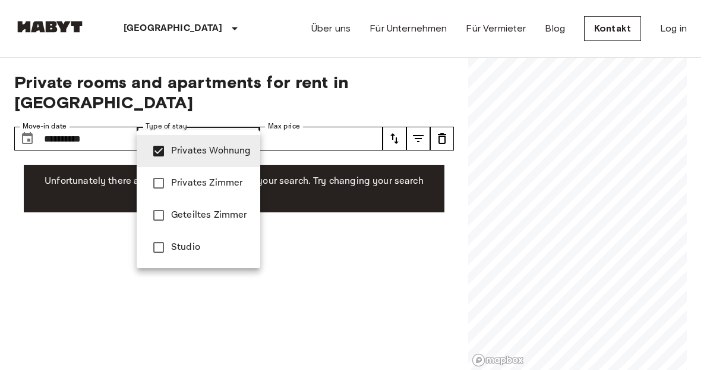
click at [193, 249] on span "Studio" at bounding box center [211, 247] width 80 height 14
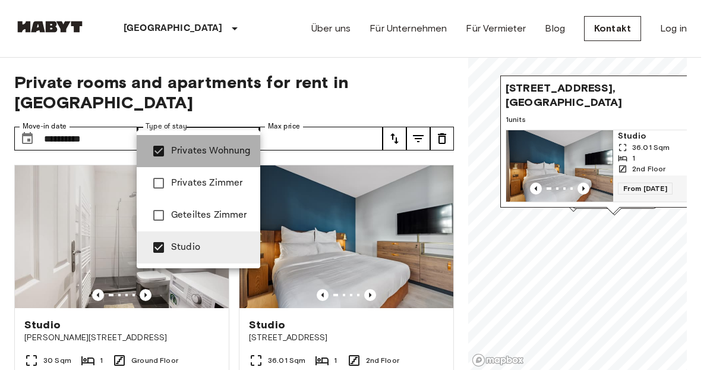
click at [218, 150] on span "Privates Wohnung" at bounding box center [211, 151] width 80 height 14
type input "******"
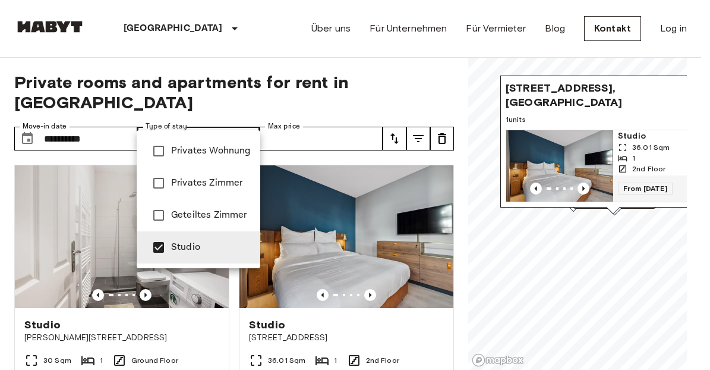
click at [373, 110] on div at bounding box center [355, 185] width 710 height 370
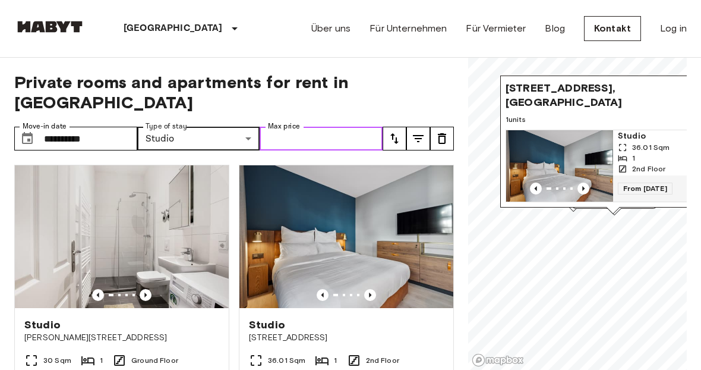
click at [339, 127] on input "Max price" at bounding box center [321, 139] width 123 height 24
type input "****"
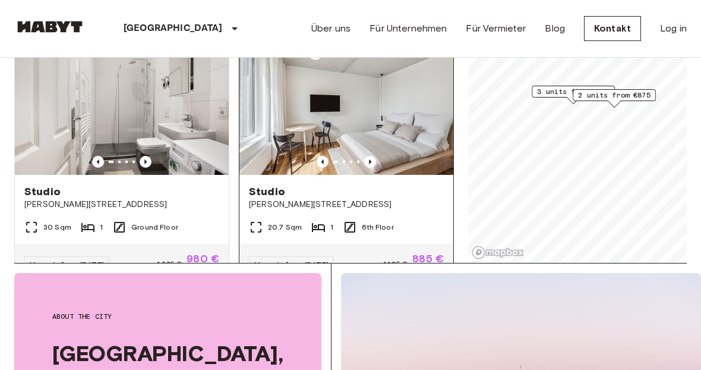
scroll to position [23, 0]
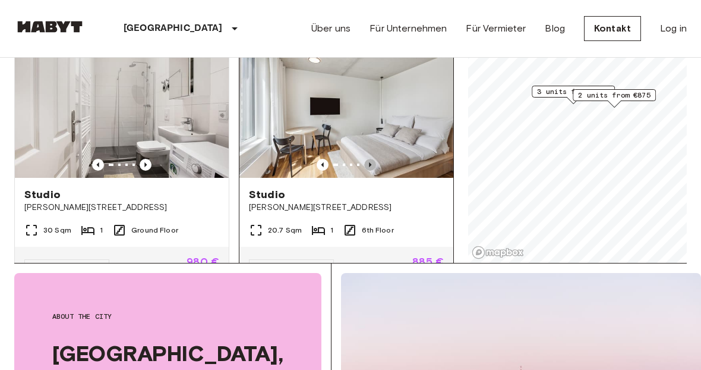
click at [364, 159] on icon "Previous image" at bounding box center [370, 165] width 12 height 12
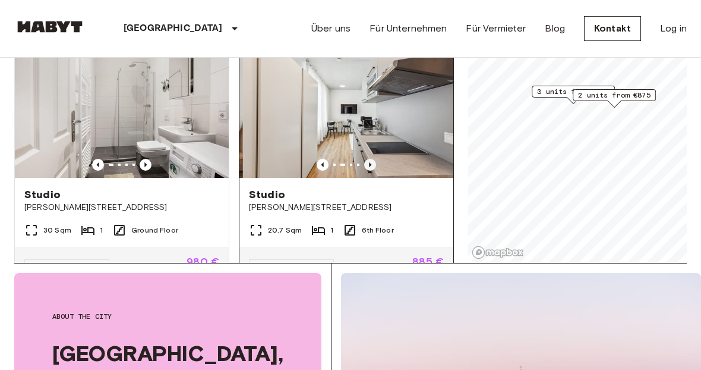
click at [364, 159] on icon "Previous image" at bounding box center [370, 165] width 12 height 12
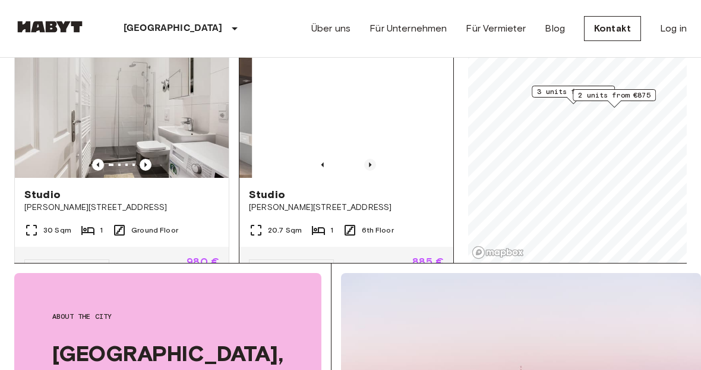
click at [364, 159] on icon "Previous image" at bounding box center [370, 165] width 12 height 12
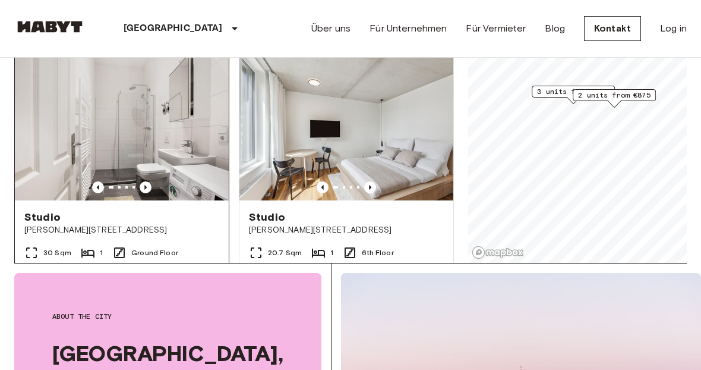
scroll to position [127, 0]
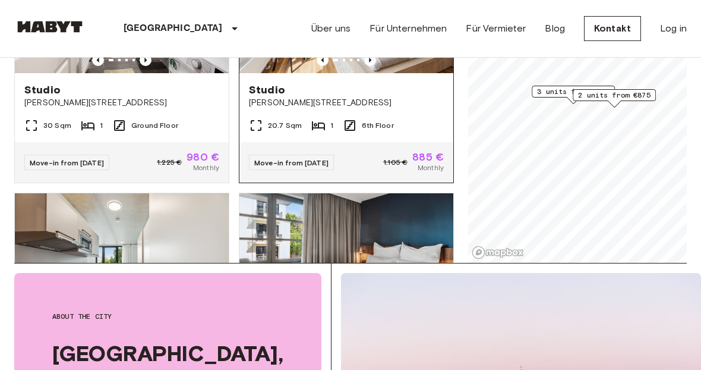
click at [406, 97] on span "[PERSON_NAME][STREET_ADDRESS]" at bounding box center [346, 103] width 195 height 12
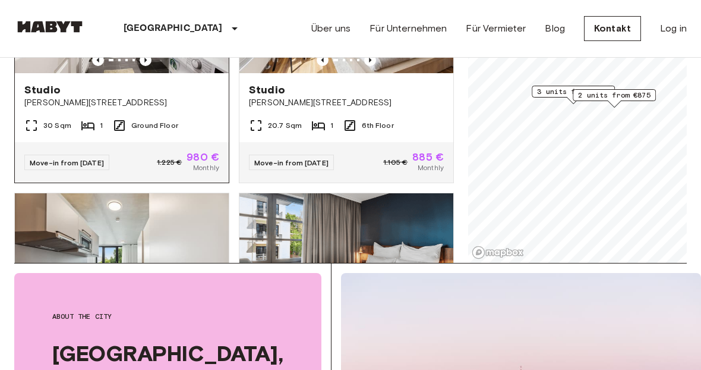
click at [184, 118] on div "30 Sqm 1 Ground Floor" at bounding box center [122, 130] width 214 height 24
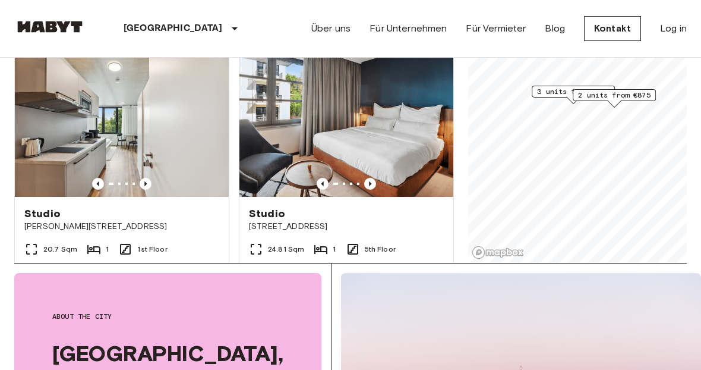
scroll to position [288, 0]
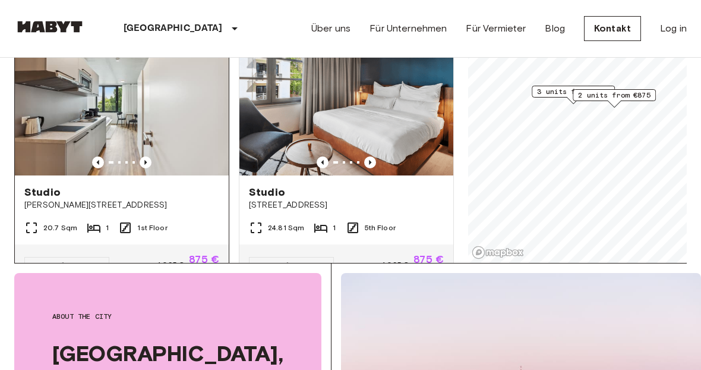
click at [121, 185] on div "Studio" at bounding box center [121, 192] width 195 height 14
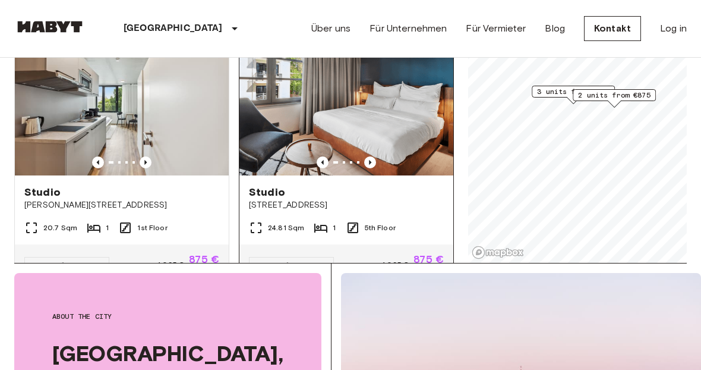
click at [310, 185] on div "Studio" at bounding box center [346, 192] width 195 height 14
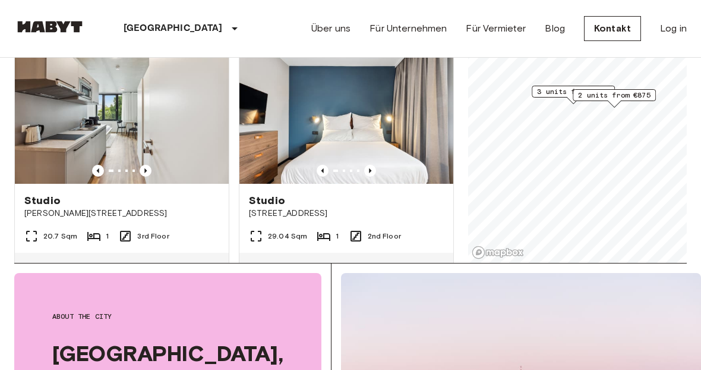
scroll to position [562, 0]
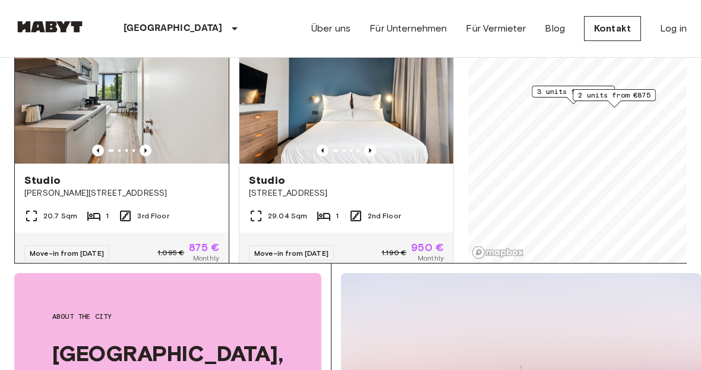
click at [156, 173] on div "Studio" at bounding box center [121, 180] width 195 height 14
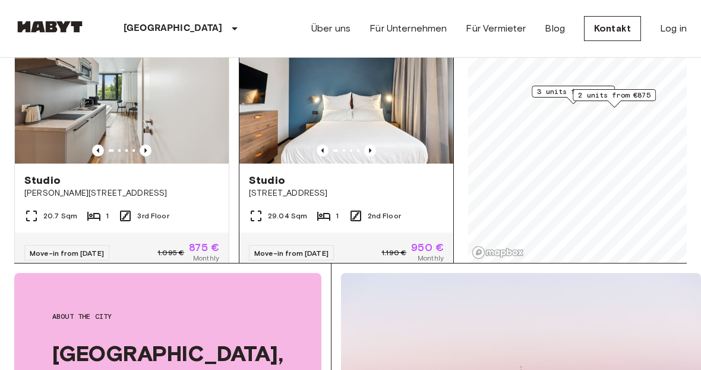
click at [298, 187] on span "Fischerstraße 11" at bounding box center [346, 193] width 195 height 12
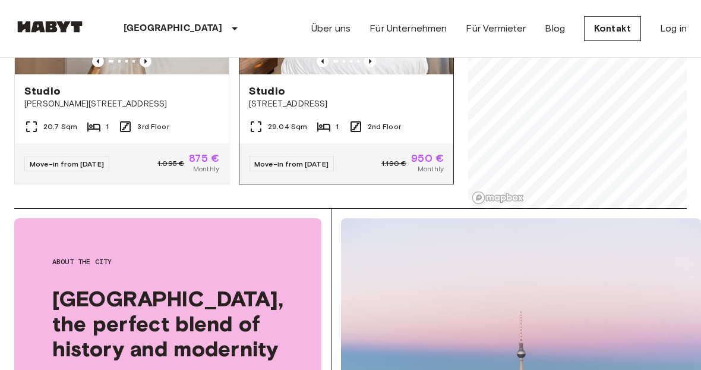
scroll to position [0, 0]
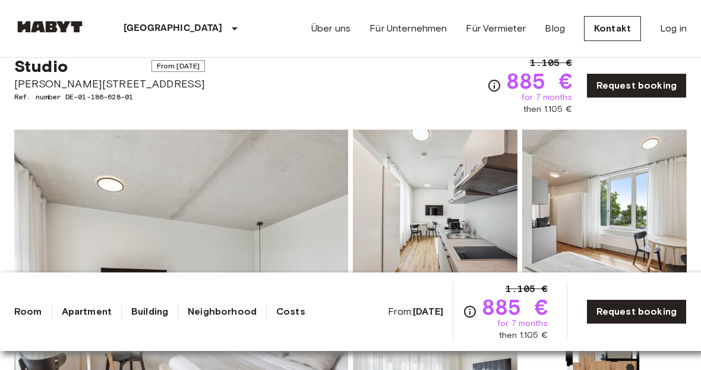
scroll to position [37, 0]
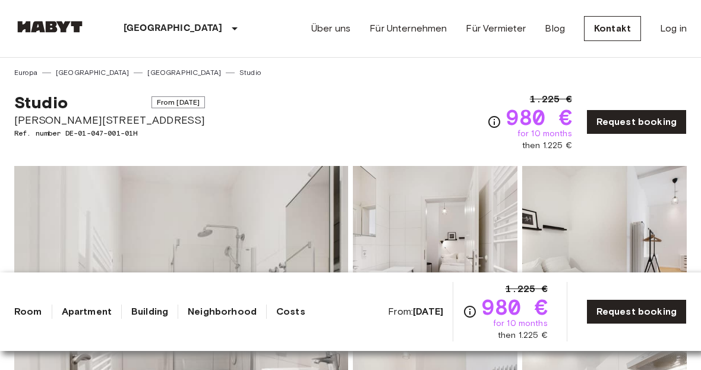
click at [90, 121] on span "[PERSON_NAME][STREET_ADDRESS]" at bounding box center [109, 119] width 191 height 15
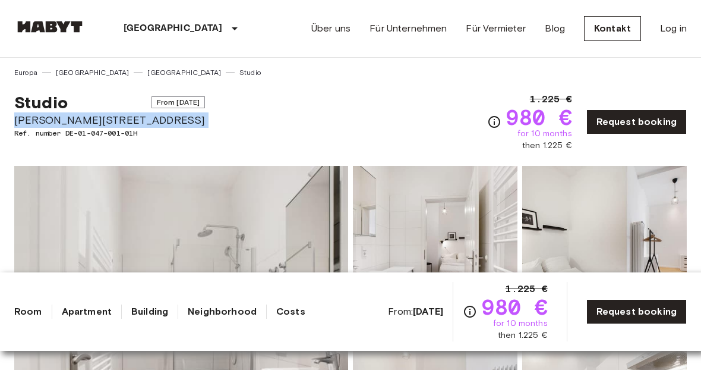
click at [90, 121] on span "[PERSON_NAME][STREET_ADDRESS]" at bounding box center [109, 119] width 191 height 15
copy span "[PERSON_NAME][STREET_ADDRESS]"
click at [474, 187] on img at bounding box center [435, 244] width 165 height 156
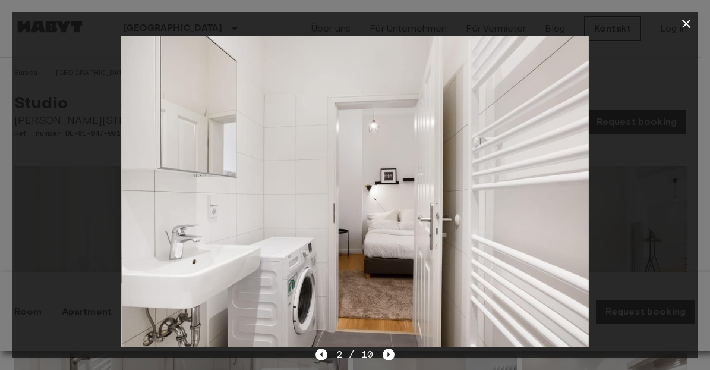
click at [395, 355] on div "2 / 10" at bounding box center [355, 375] width 687 height 57
click at [388, 354] on icon "Next image" at bounding box center [389, 354] width 2 height 5
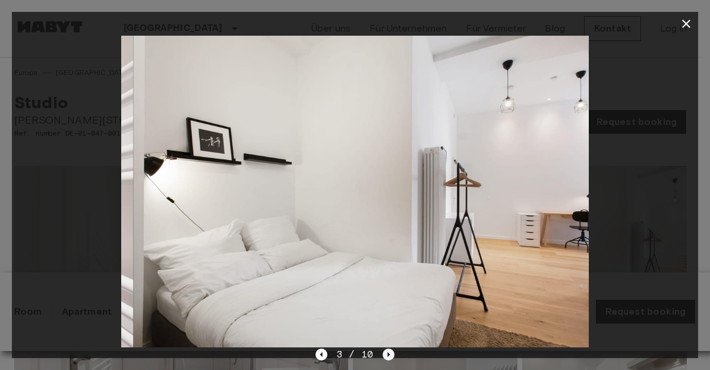
click at [388, 354] on icon "Next image" at bounding box center [389, 354] width 2 height 5
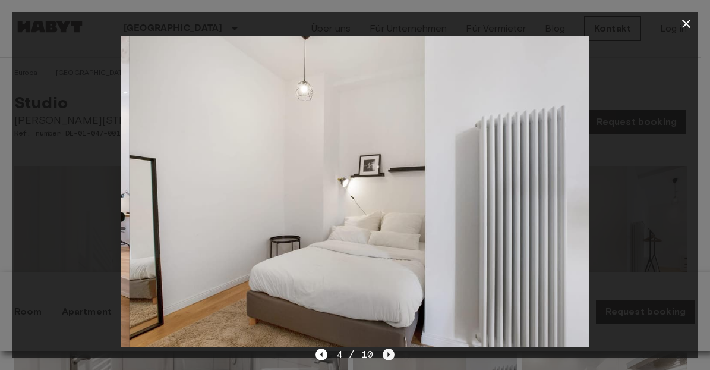
click at [388, 354] on icon "Next image" at bounding box center [389, 354] width 2 height 5
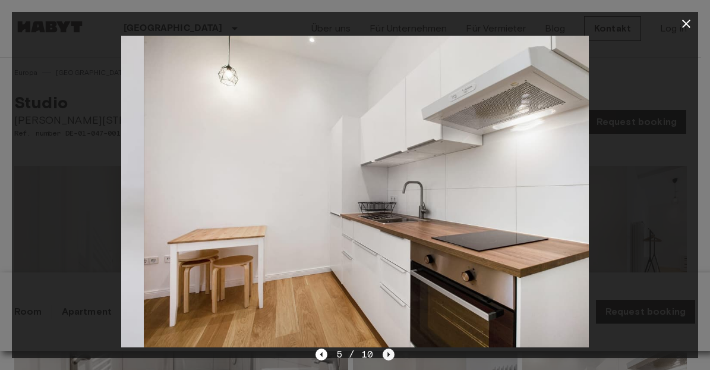
click at [388, 354] on icon "Next image" at bounding box center [389, 354] width 2 height 5
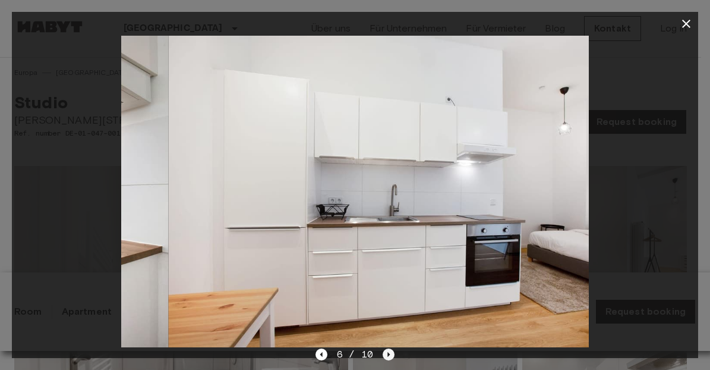
click at [388, 354] on icon "Next image" at bounding box center [389, 354] width 2 height 5
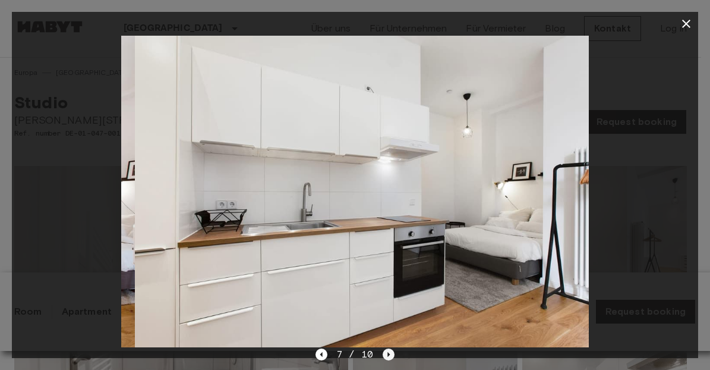
click at [388, 354] on icon "Next image" at bounding box center [389, 354] width 2 height 5
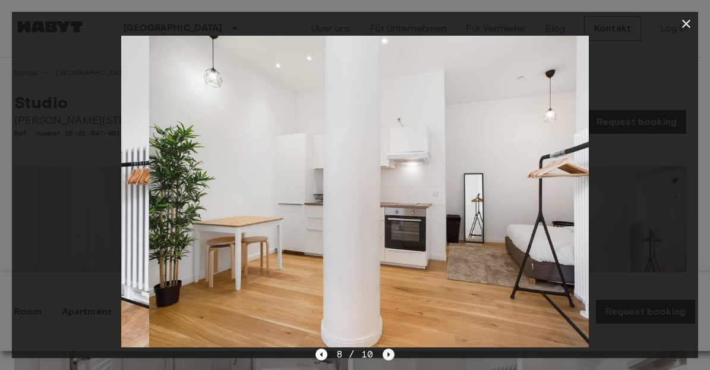
click at [388, 354] on icon "Next image" at bounding box center [389, 354] width 2 height 5
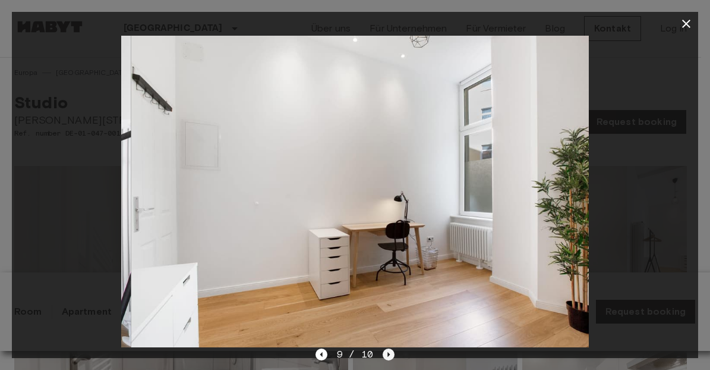
click at [388, 354] on icon "Next image" at bounding box center [389, 354] width 2 height 5
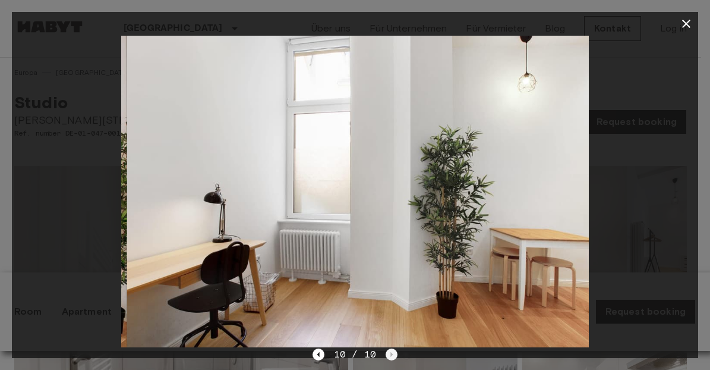
click at [388, 354] on div "10 / 10" at bounding box center [355, 354] width 85 height 14
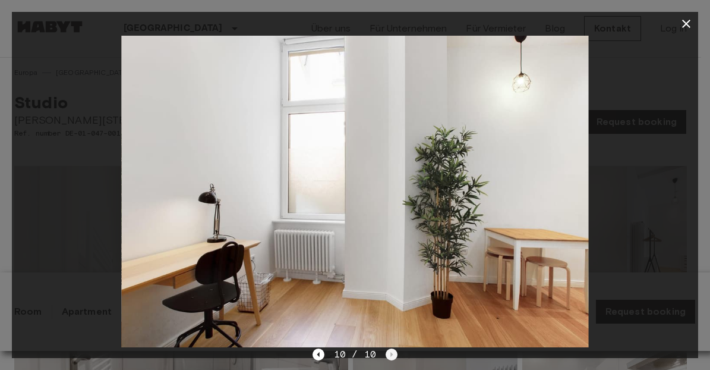
click at [388, 354] on div "10 / 10" at bounding box center [355, 354] width 85 height 14
click at [685, 21] on icon "button" at bounding box center [686, 24] width 14 height 14
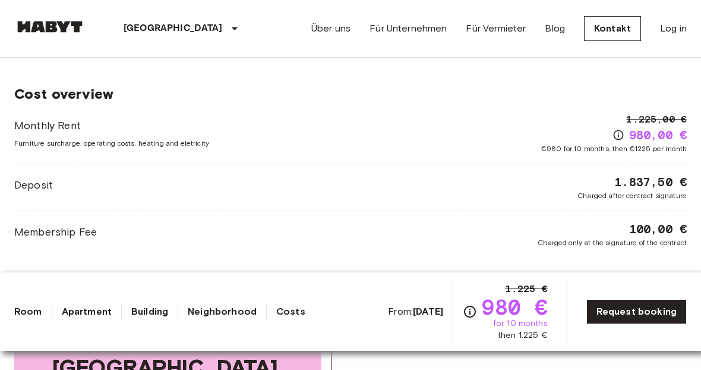
scroll to position [1170, 0]
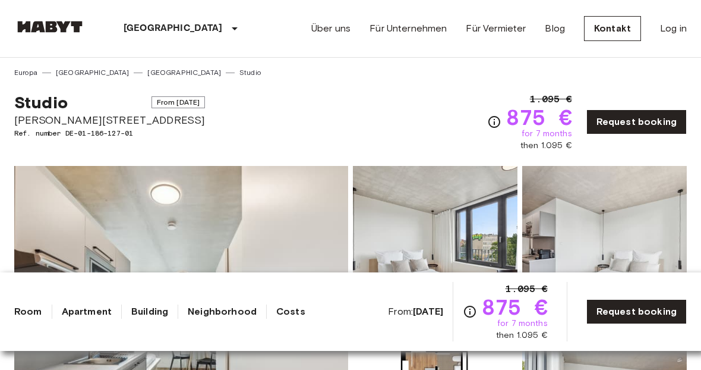
click at [389, 112] on div "Studio From [DATE] [PERSON_NAME][STREET_ADDRESS]. number DE-01-186-127-01 1.095…" at bounding box center [350, 115] width 673 height 74
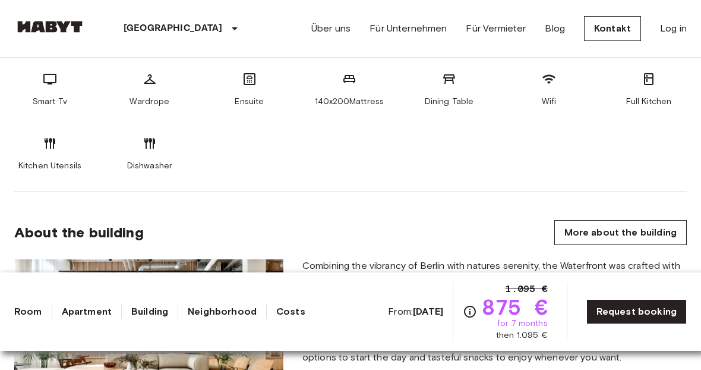
scroll to position [552, 0]
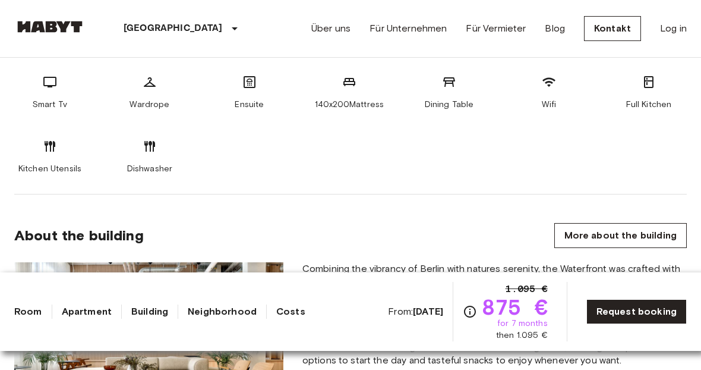
click at [155, 150] on icon at bounding box center [150, 146] width 14 height 14
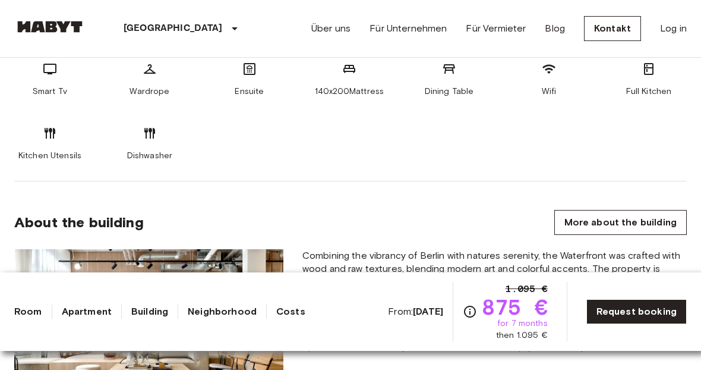
scroll to position [565, 0]
click at [155, 150] on span "Dishwasher" at bounding box center [150, 155] width 46 height 12
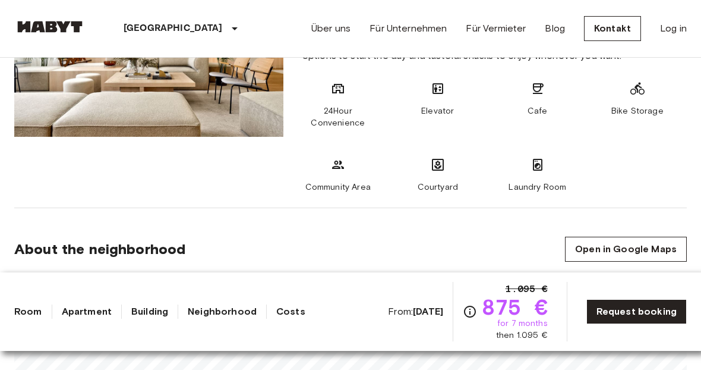
scroll to position [861, 0]
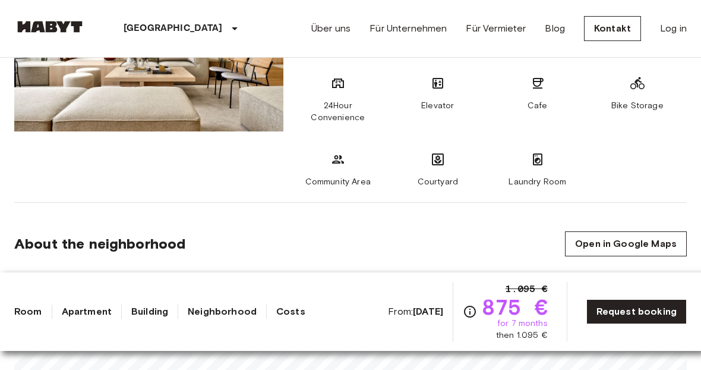
click at [543, 161] on icon at bounding box center [538, 159] width 14 height 14
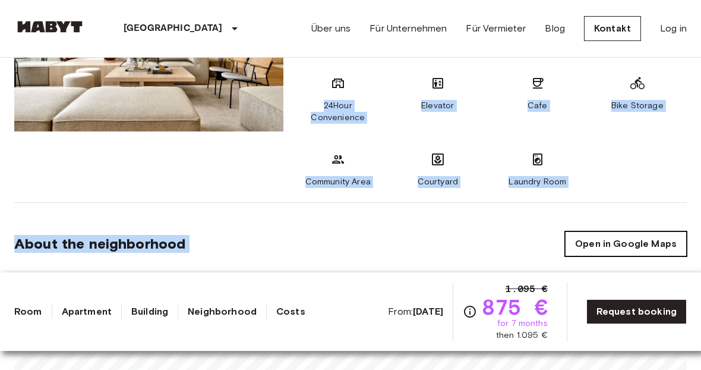
drag, startPoint x: 315, startPoint y: 80, endPoint x: 574, endPoint y: 238, distance: 303.6
click at [492, 78] on div "24Hour Convenience Elevator Cafe Bike Storage Community Area Courtyard Laundry …" at bounding box center [495, 132] width 385 height 112
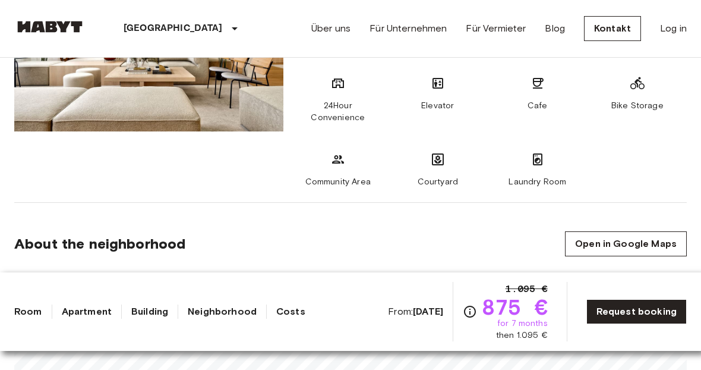
click at [502, 119] on div "Cafe" at bounding box center [537, 100] width 71 height 48
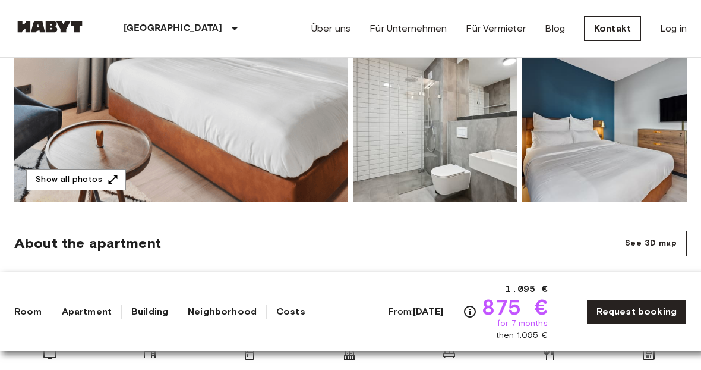
scroll to position [282, 0]
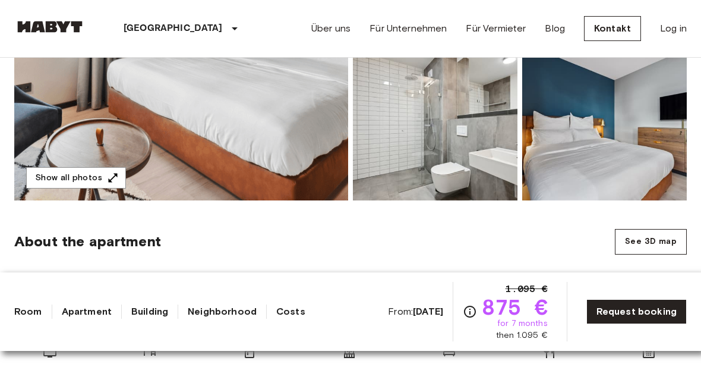
click at [305, 143] on img at bounding box center [181, 42] width 334 height 316
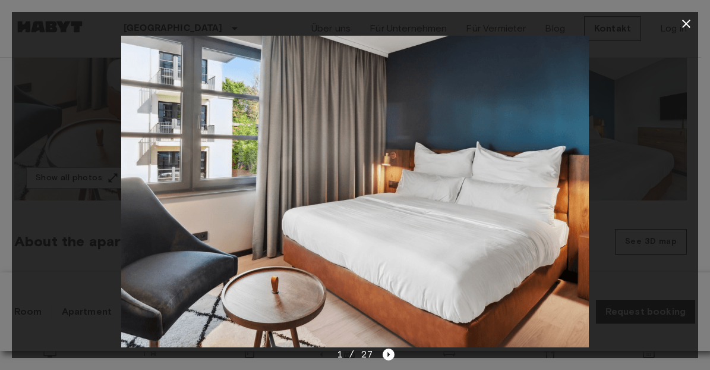
click at [191, 254] on img at bounding box center [354, 191] width 467 height 311
click at [389, 355] on icon "Next image" at bounding box center [389, 354] width 12 height 12
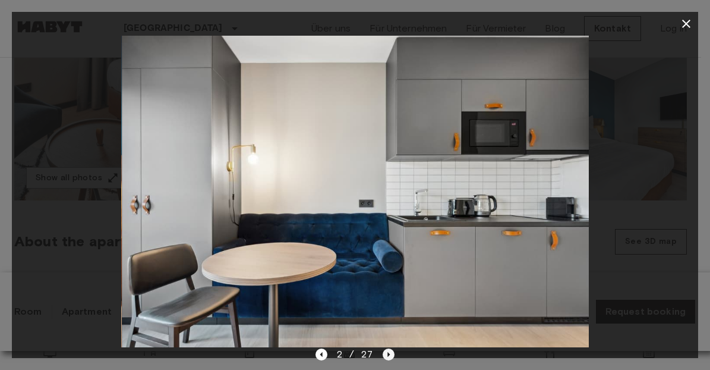
click at [389, 355] on icon "Next image" at bounding box center [389, 354] width 12 height 12
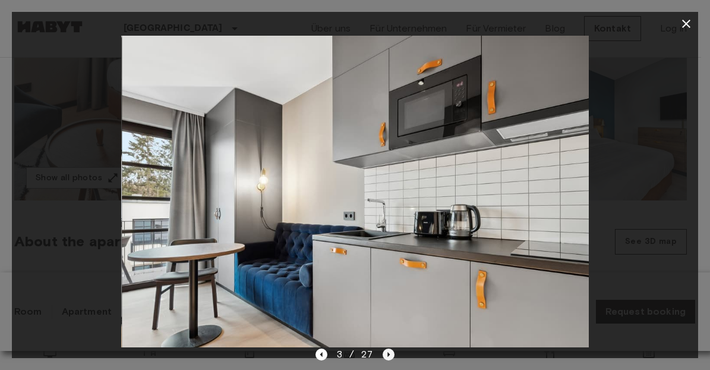
click at [389, 355] on icon "Next image" at bounding box center [389, 354] width 12 height 12
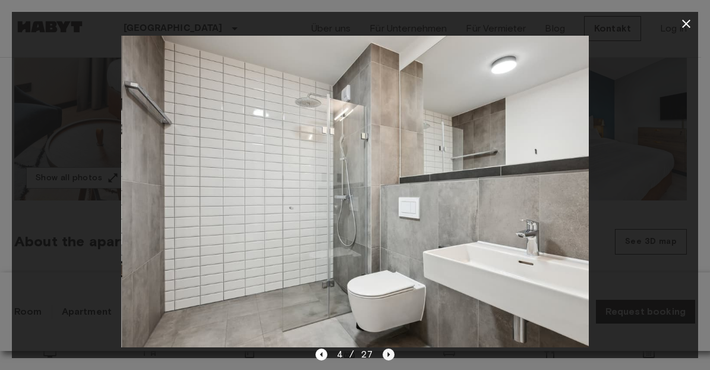
click at [389, 355] on icon "Next image" at bounding box center [389, 354] width 12 height 12
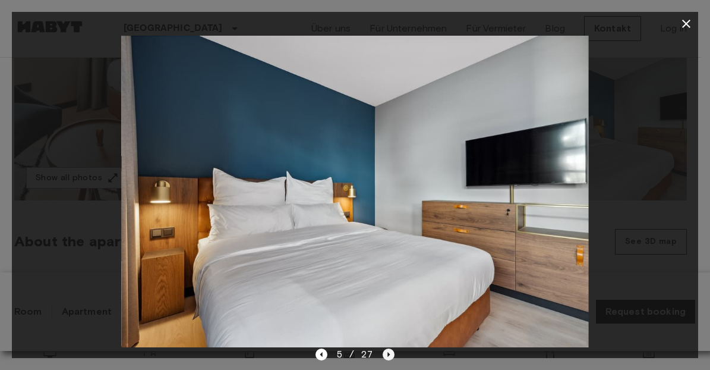
click at [389, 355] on icon "Next image" at bounding box center [389, 354] width 12 height 12
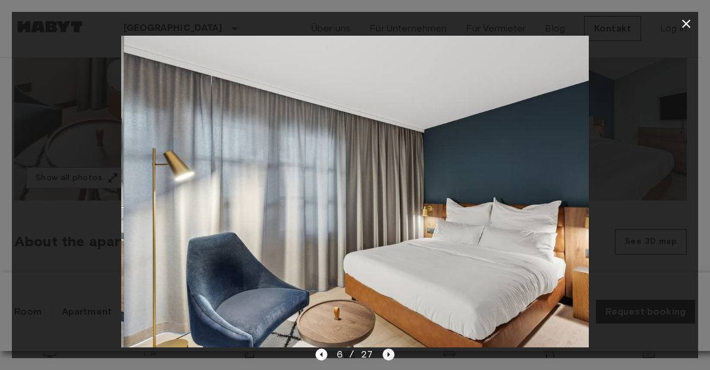
click at [389, 355] on icon "Next image" at bounding box center [389, 354] width 12 height 12
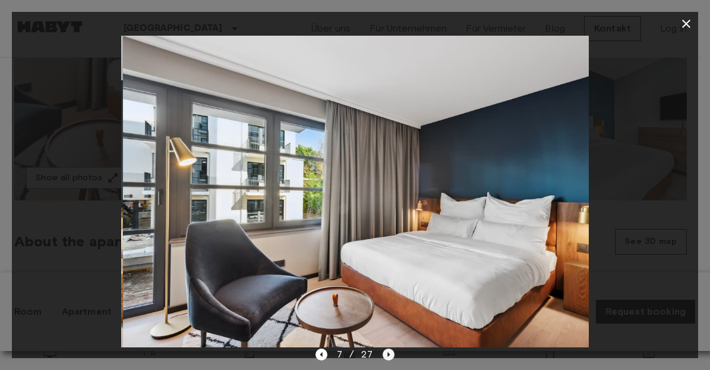
click at [389, 355] on icon "Next image" at bounding box center [389, 354] width 12 height 12
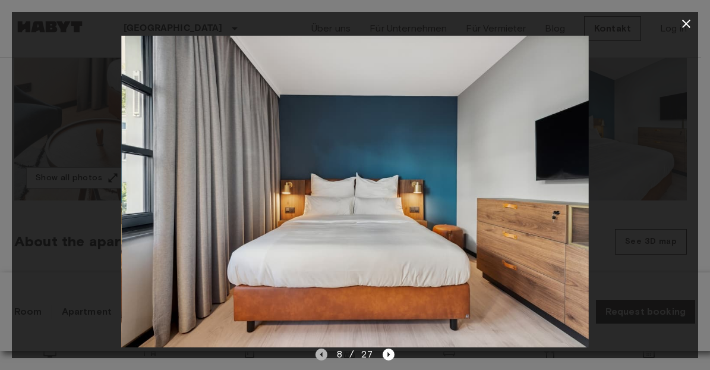
click at [316, 354] on icon "Previous image" at bounding box center [322, 354] width 12 height 12
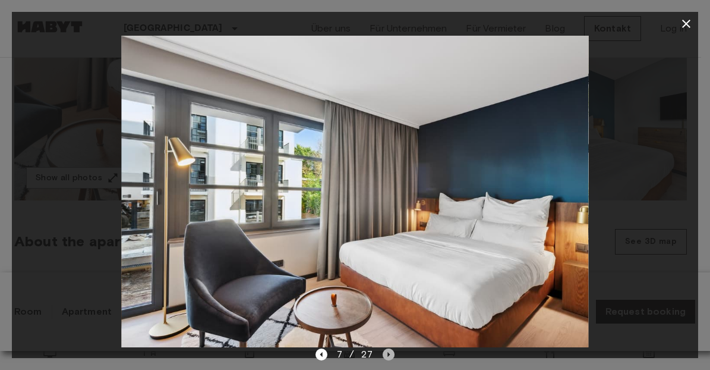
click at [388, 354] on icon "Next image" at bounding box center [389, 354] width 2 height 5
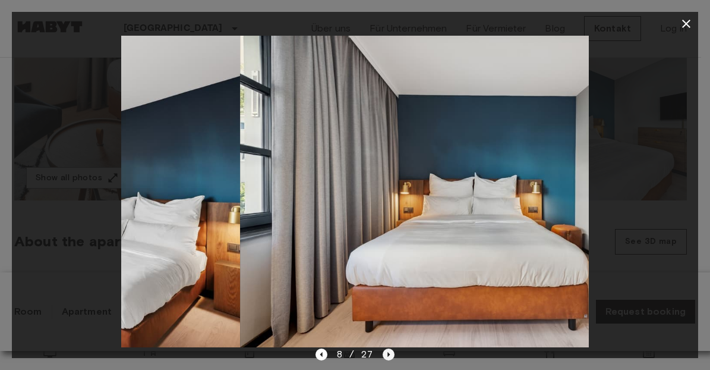
click at [388, 354] on icon "Next image" at bounding box center [389, 354] width 2 height 5
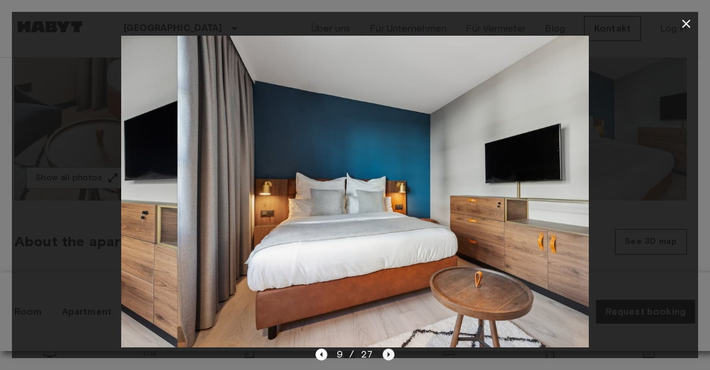
click at [388, 354] on icon "Next image" at bounding box center [389, 354] width 2 height 5
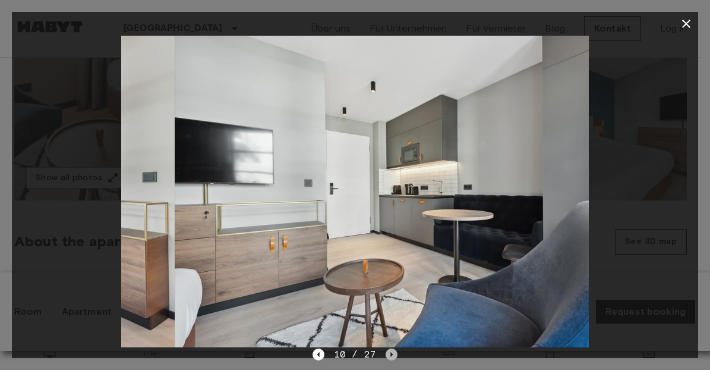
click at [388, 354] on icon "Next image" at bounding box center [392, 354] width 12 height 12
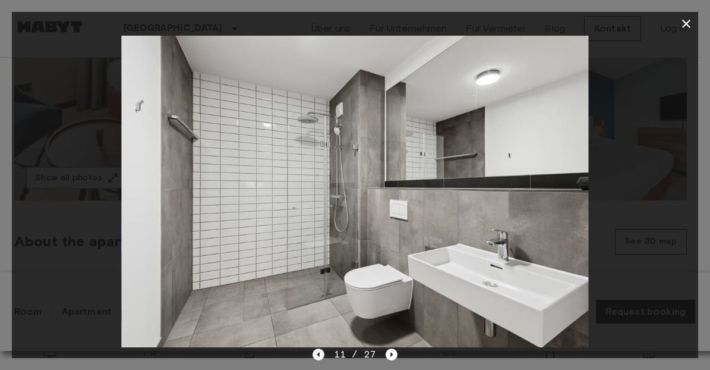
click at [323, 355] on icon "Previous image" at bounding box center [319, 354] width 12 height 12
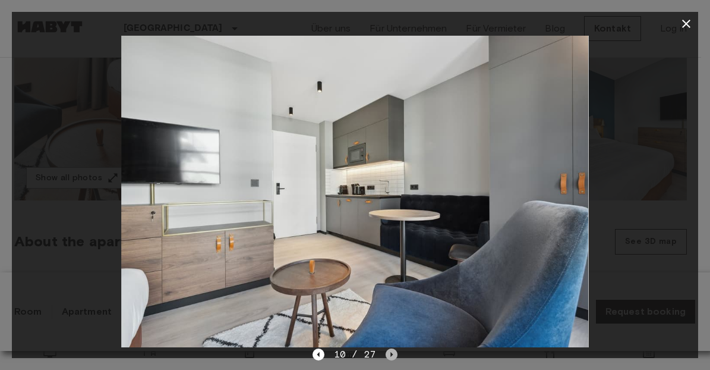
click at [395, 351] on icon "Next image" at bounding box center [392, 354] width 12 height 12
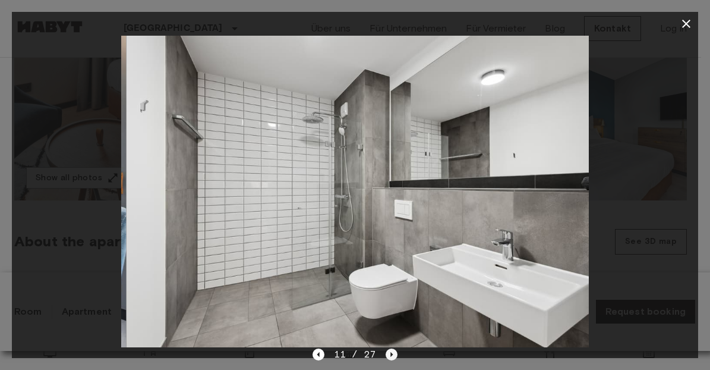
click at [395, 351] on icon "Next image" at bounding box center [392, 354] width 12 height 12
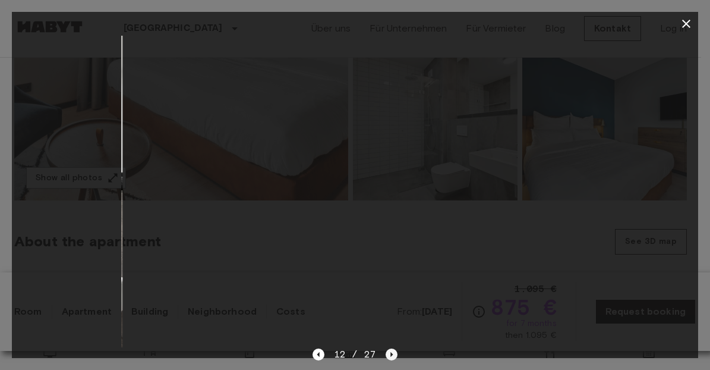
click at [395, 351] on icon "Next image" at bounding box center [392, 354] width 12 height 12
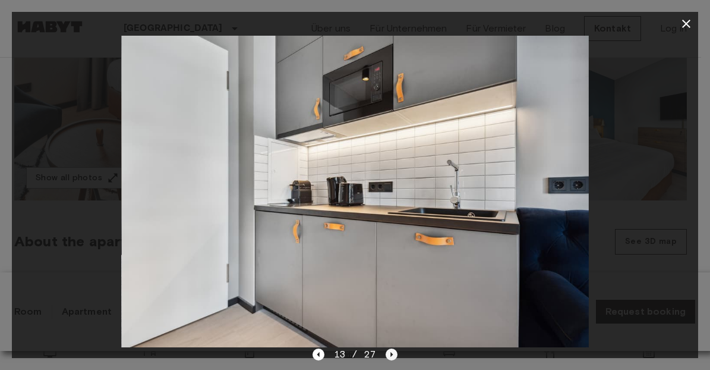
click at [395, 351] on icon "Next image" at bounding box center [392, 354] width 12 height 12
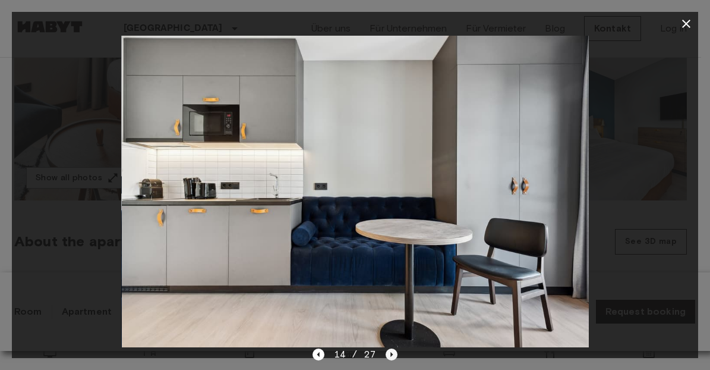
click at [395, 351] on icon "Next image" at bounding box center [392, 354] width 12 height 12
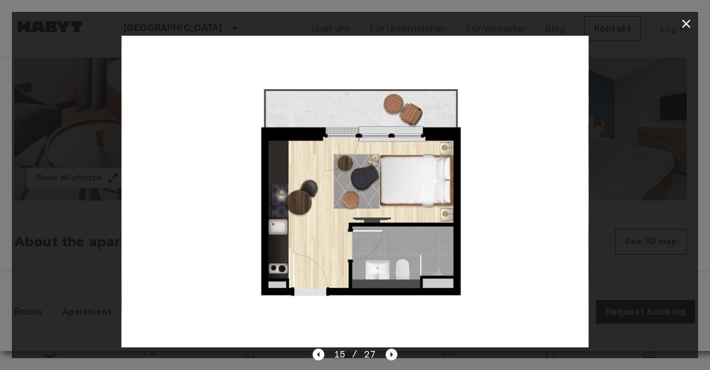
click at [395, 351] on icon "Next image" at bounding box center [392, 354] width 12 height 12
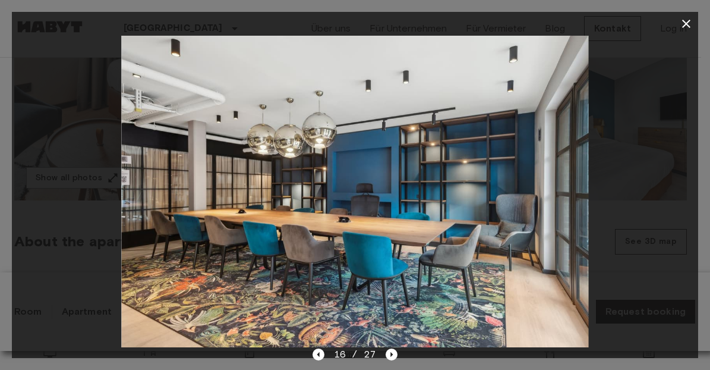
click at [687, 21] on icon "button" at bounding box center [686, 24] width 14 height 14
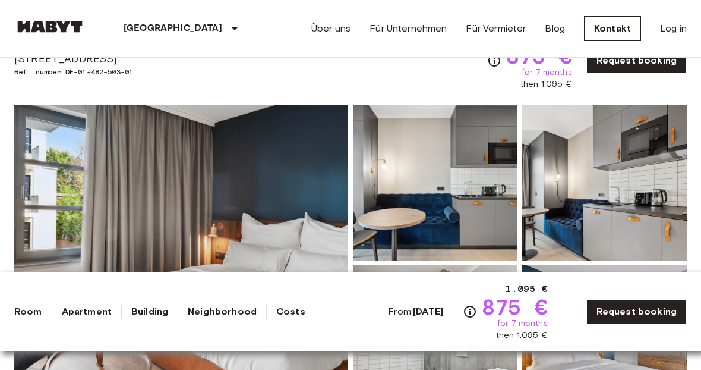
scroll to position [77, 0]
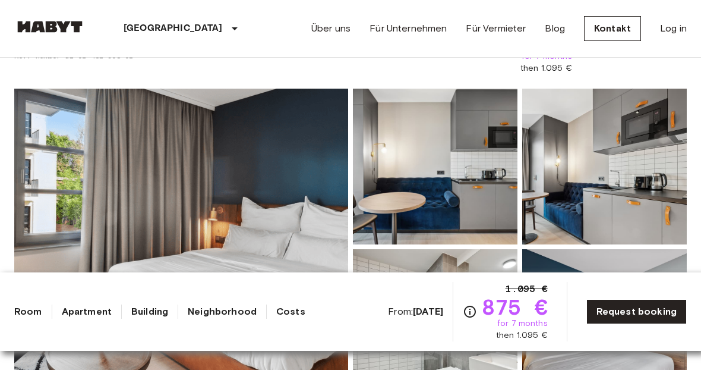
click at [193, 105] on img at bounding box center [181, 247] width 334 height 316
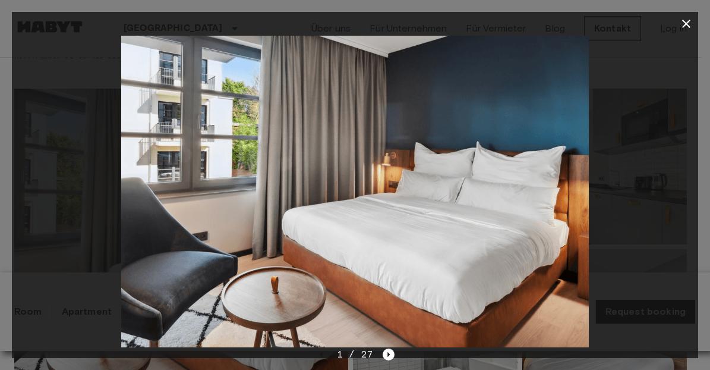
click at [677, 211] on div at bounding box center [355, 191] width 687 height 311
click at [383, 353] on icon "Next image" at bounding box center [389, 354] width 12 height 12
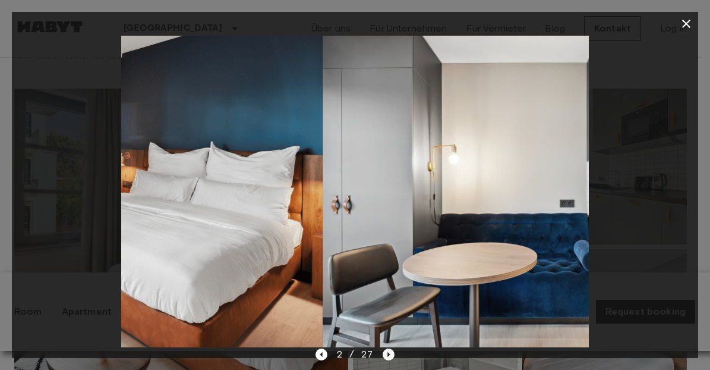
click at [383, 353] on icon "Next image" at bounding box center [389, 354] width 12 height 12
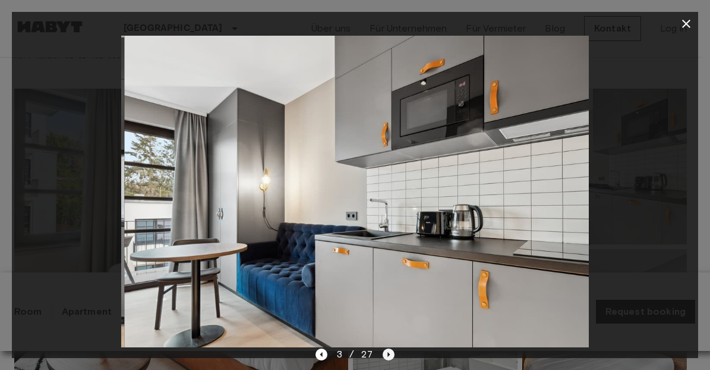
click at [383, 353] on icon "Next image" at bounding box center [389, 354] width 12 height 12
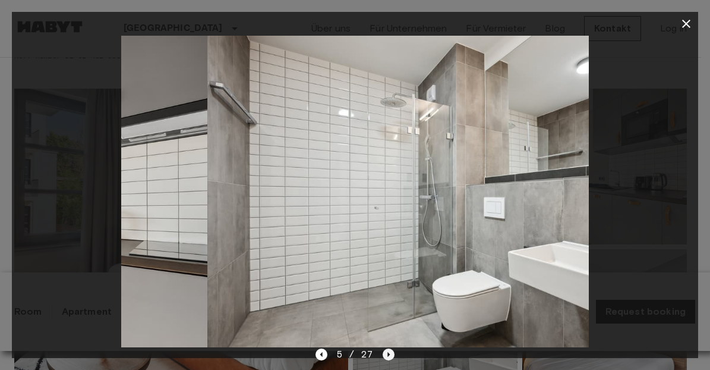
click at [383, 353] on icon "Next image" at bounding box center [389, 354] width 12 height 12
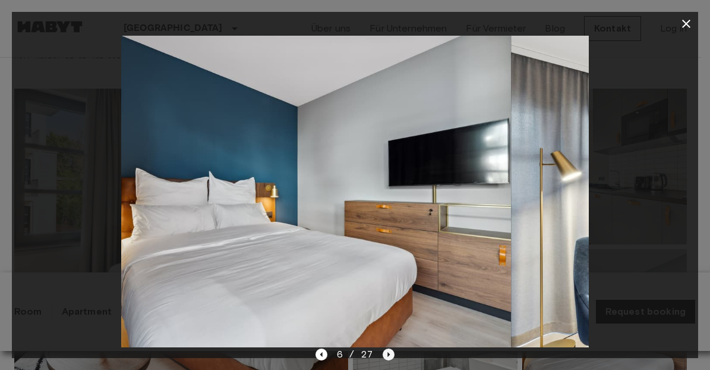
click at [383, 353] on icon "Next image" at bounding box center [389, 354] width 12 height 12
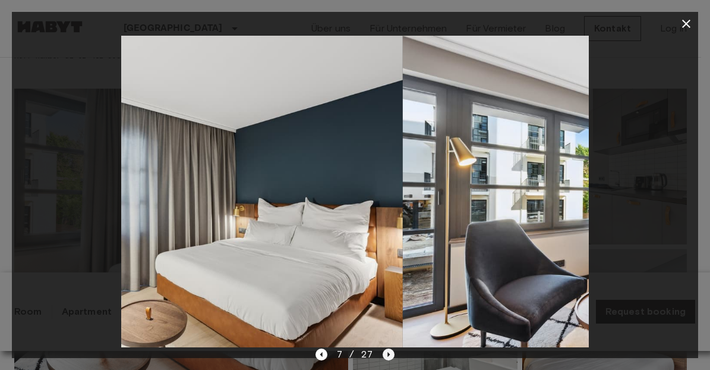
click at [383, 353] on icon "Next image" at bounding box center [389, 354] width 12 height 12
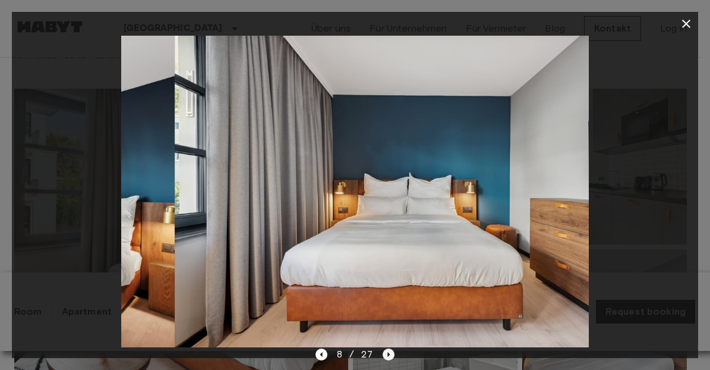
click at [383, 353] on icon "Next image" at bounding box center [389, 354] width 12 height 12
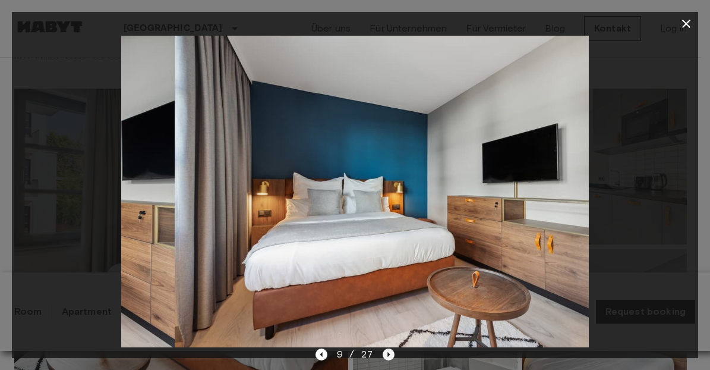
click at [383, 353] on icon "Next image" at bounding box center [389, 354] width 12 height 12
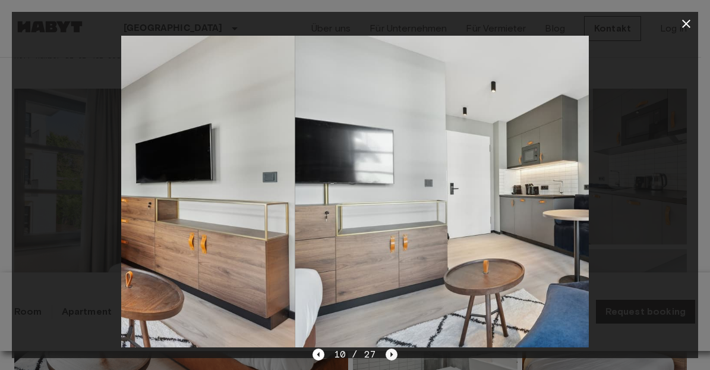
click at [383, 353] on div "10 / 27" at bounding box center [355, 354] width 85 height 14
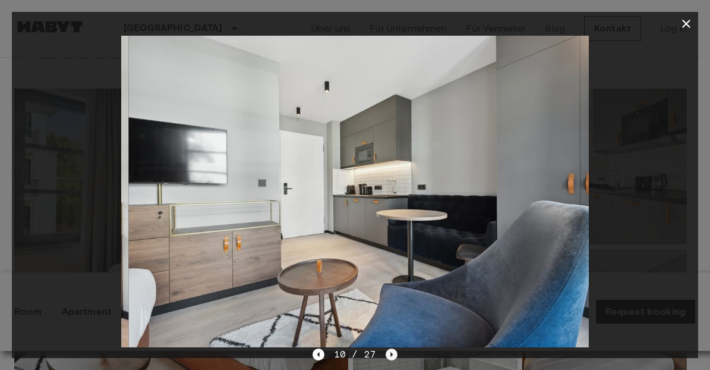
click at [383, 353] on div "10 / 27" at bounding box center [355, 354] width 85 height 14
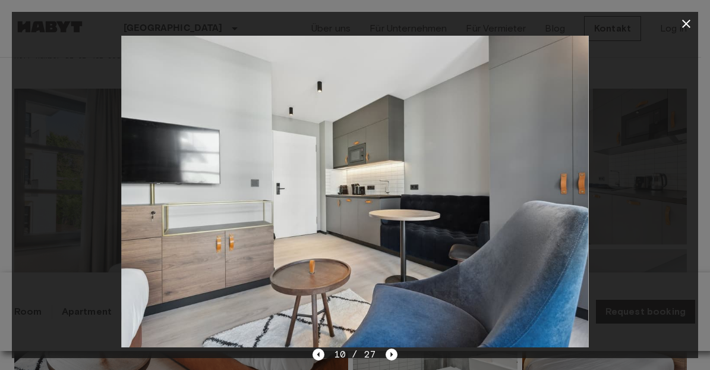
click at [684, 23] on icon "button" at bounding box center [686, 24] width 14 height 14
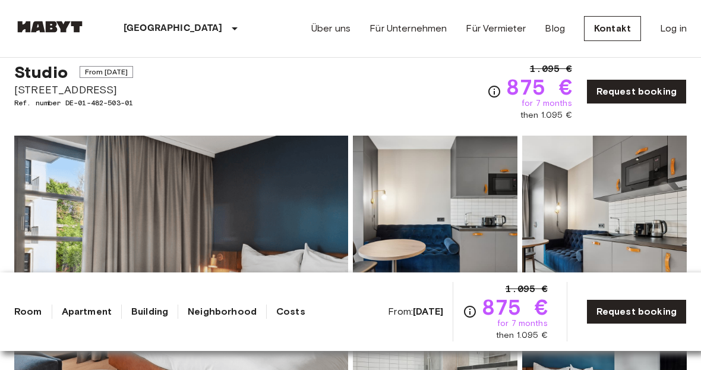
scroll to position [0, 0]
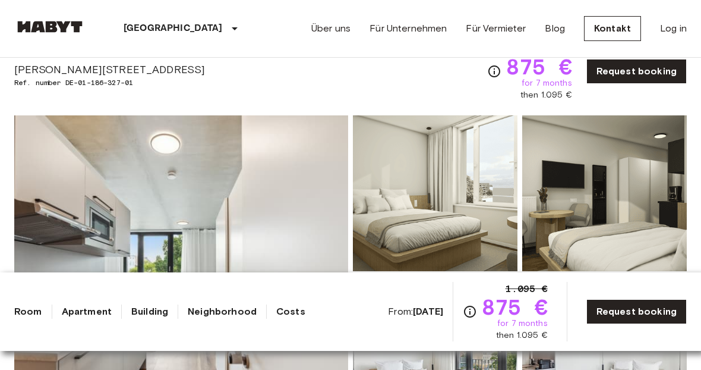
scroll to position [52, 0]
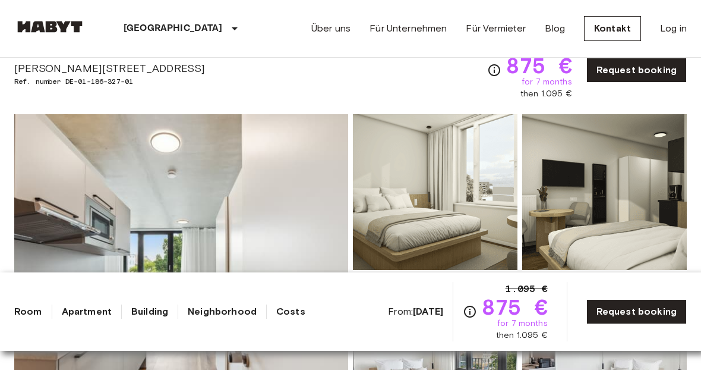
click at [118, 64] on span "[PERSON_NAME][STREET_ADDRESS]" at bounding box center [109, 68] width 191 height 15
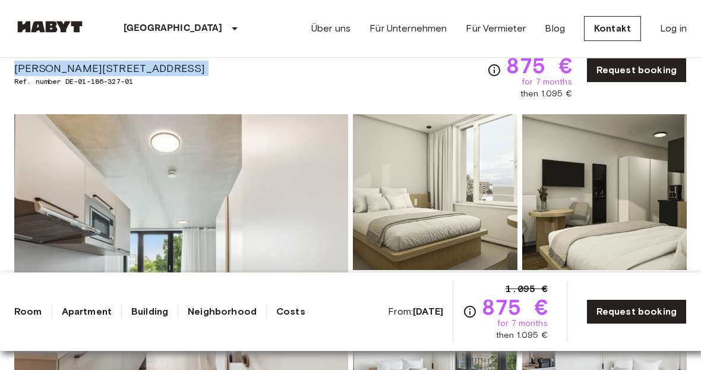
click at [118, 64] on span "Gustav-Tempel-Straße 2" at bounding box center [109, 68] width 191 height 15
copy span "Gustav-Tempel-Straße 2"
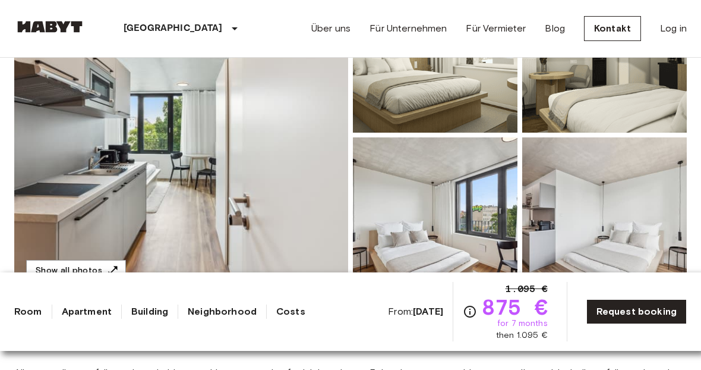
scroll to position [190, 0]
click at [284, 112] on img at bounding box center [181, 134] width 334 height 316
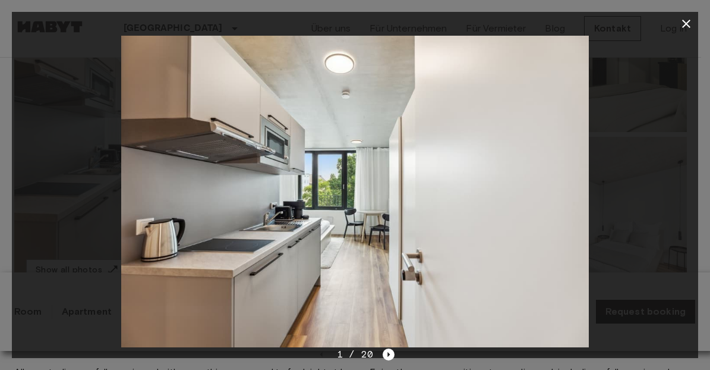
click at [629, 188] on div at bounding box center [355, 191] width 687 height 311
click at [391, 355] on icon "Next image" at bounding box center [389, 354] width 12 height 12
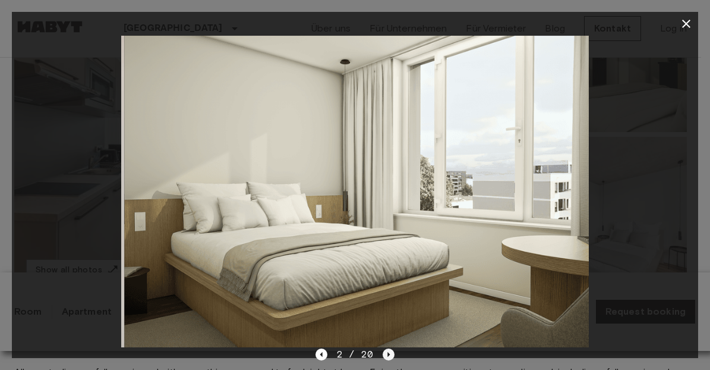
click at [391, 355] on icon "Next image" at bounding box center [389, 354] width 12 height 12
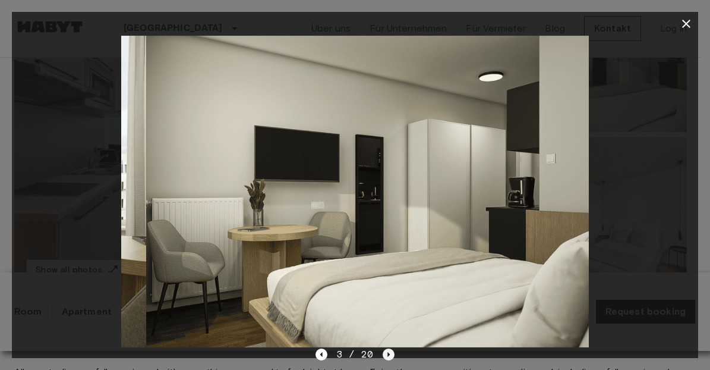
click at [391, 355] on icon "Next image" at bounding box center [389, 354] width 12 height 12
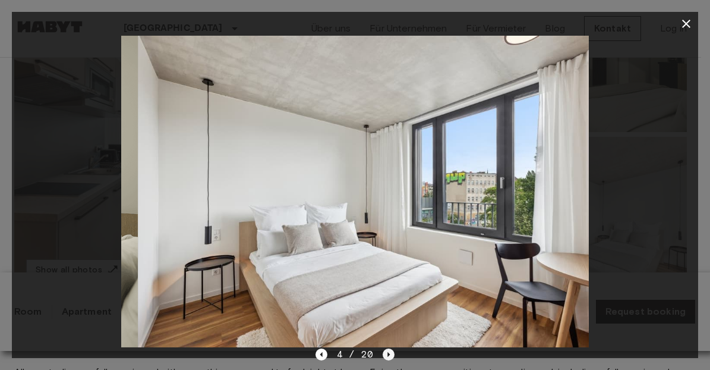
click at [391, 355] on icon "Next image" at bounding box center [389, 354] width 12 height 12
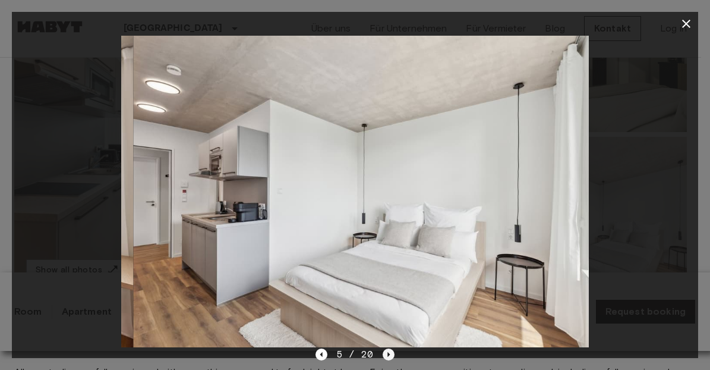
click at [391, 355] on icon "Next image" at bounding box center [389, 354] width 12 height 12
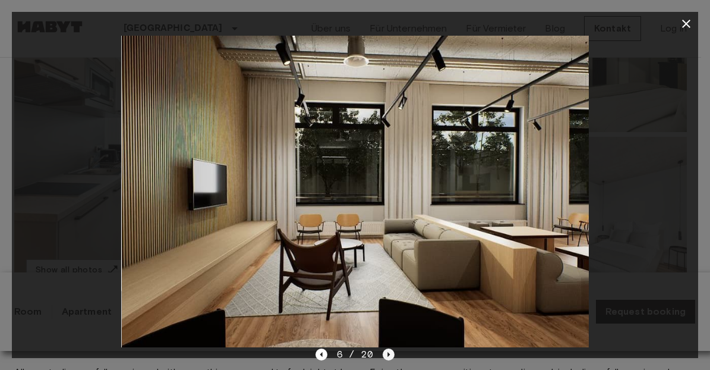
click at [391, 355] on icon "Next image" at bounding box center [389, 354] width 12 height 12
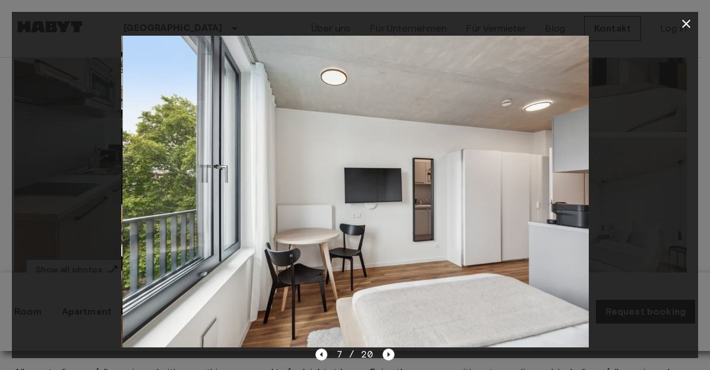
click at [388, 361] on div "7 / 20" at bounding box center [355, 354] width 79 height 14
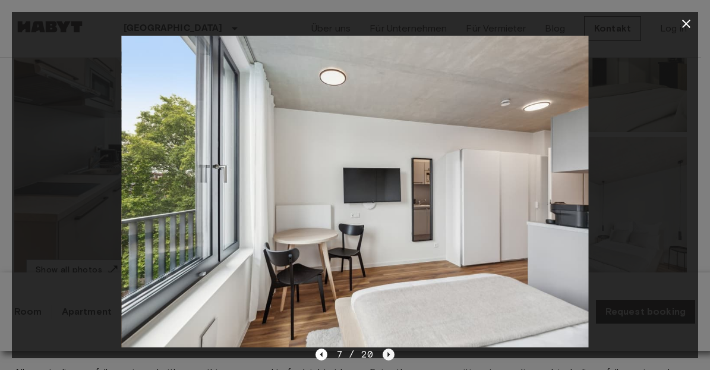
click at [388, 352] on icon "Next image" at bounding box center [389, 354] width 2 height 5
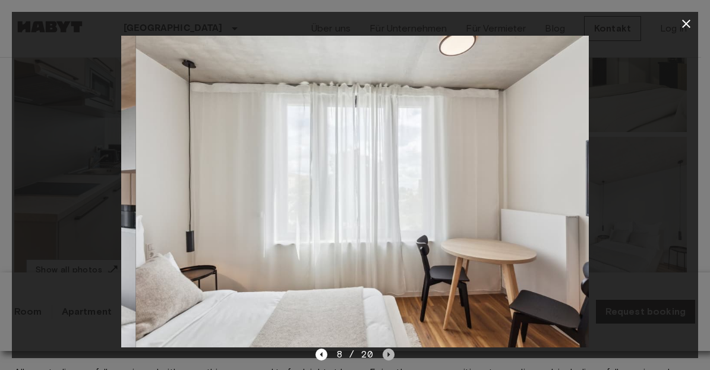
click at [388, 352] on icon "Next image" at bounding box center [389, 354] width 2 height 5
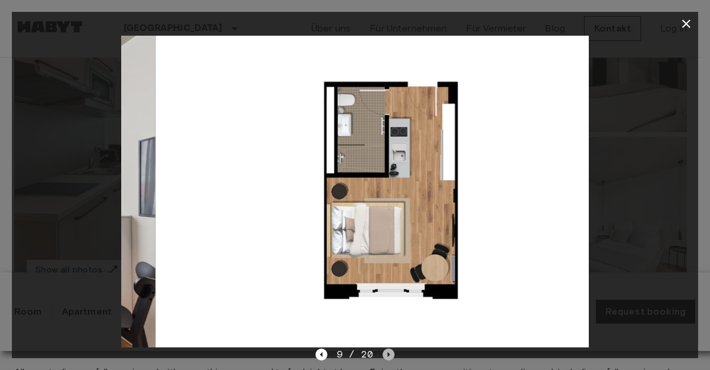
click at [388, 352] on icon "Next image" at bounding box center [389, 354] width 2 height 5
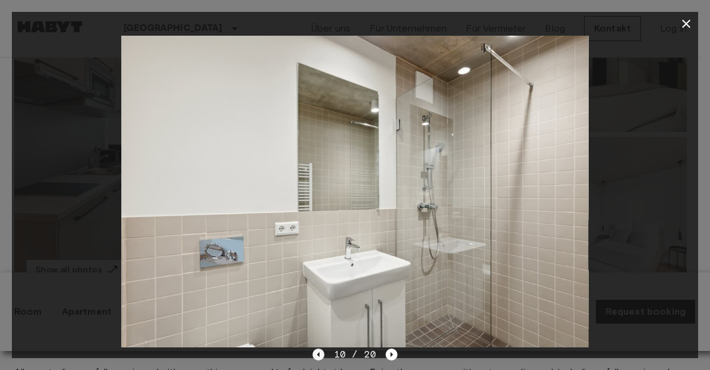
click at [321, 354] on icon "Previous image" at bounding box center [319, 354] width 12 height 12
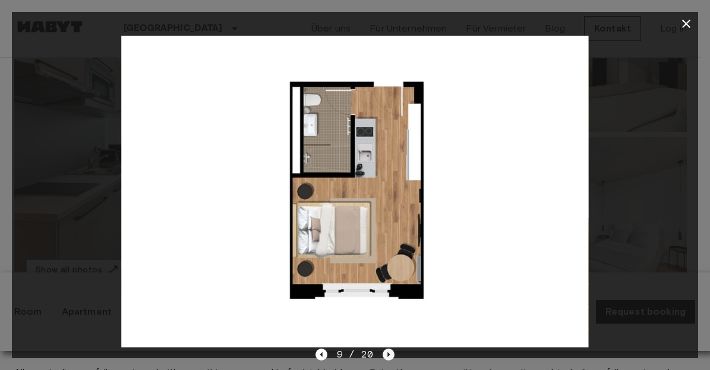
click at [386, 355] on icon "Next image" at bounding box center [389, 354] width 12 height 12
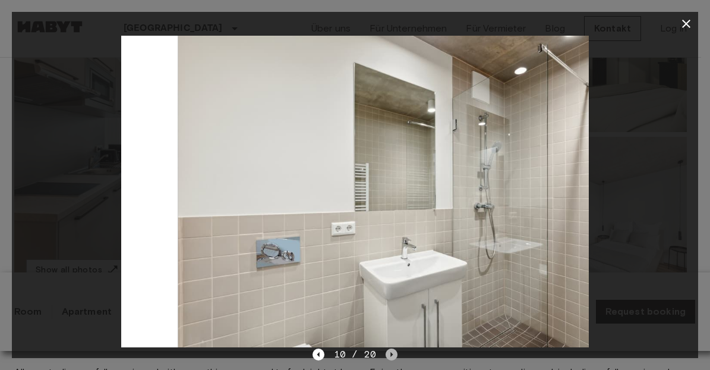
click at [386, 355] on icon "Next image" at bounding box center [392, 354] width 12 height 12
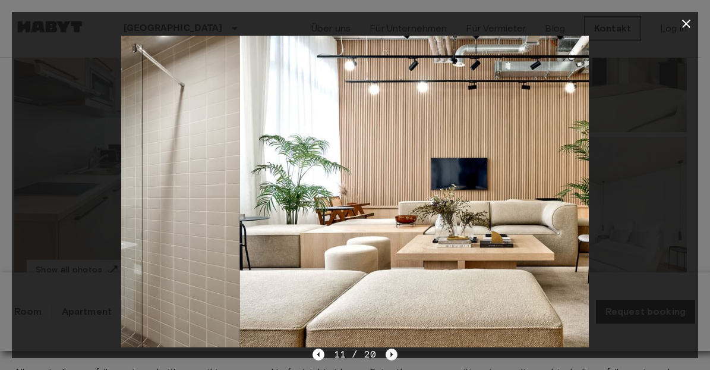
click at [386, 355] on icon "Next image" at bounding box center [392, 354] width 12 height 12
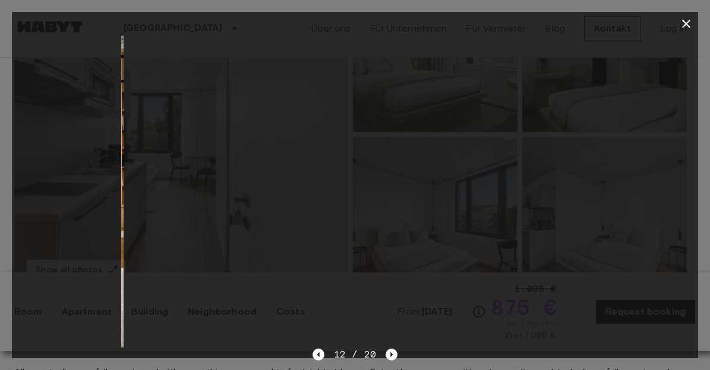
click at [386, 355] on icon "Next image" at bounding box center [392, 354] width 12 height 12
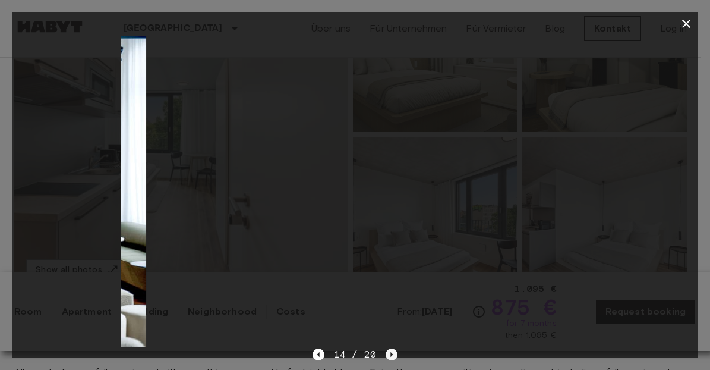
click at [386, 355] on icon "Next image" at bounding box center [392, 354] width 12 height 12
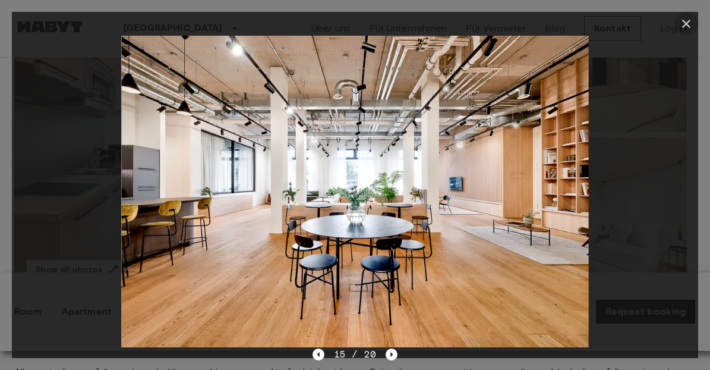
click at [691, 20] on icon "button" at bounding box center [686, 24] width 14 height 14
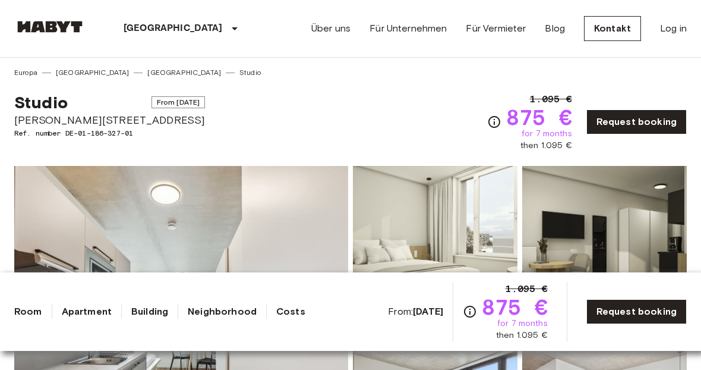
scroll to position [20, 0]
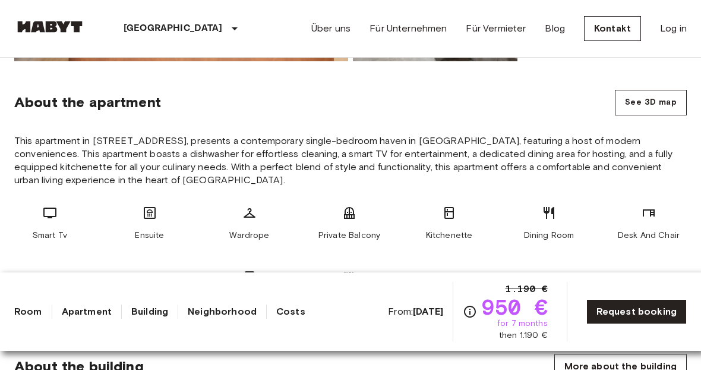
scroll to position [424, 0]
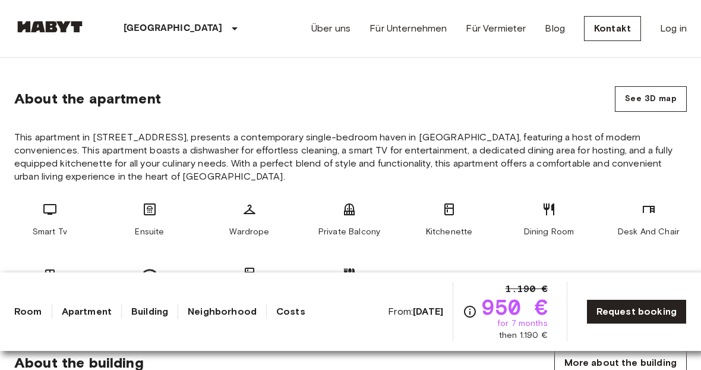
click at [257, 105] on div "About the apartment See 3D map" at bounding box center [350, 99] width 673 height 26
click at [252, 144] on span "This apartment in [STREET_ADDRESS], presents a contemporary single-bedroom have…" at bounding box center [350, 157] width 673 height 52
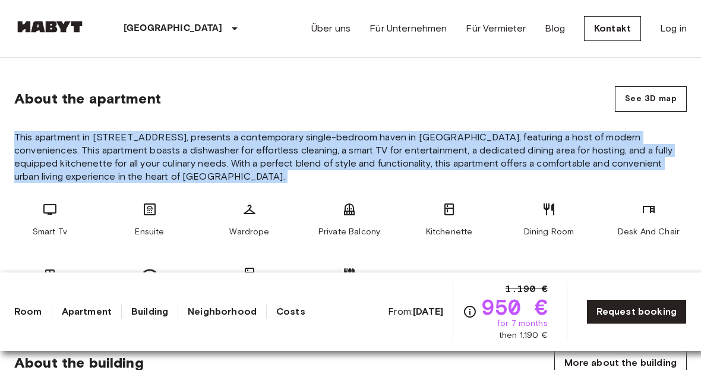
click at [252, 144] on span "This apartment in [STREET_ADDRESS], presents a contemporary single-bedroom have…" at bounding box center [350, 157] width 673 height 52
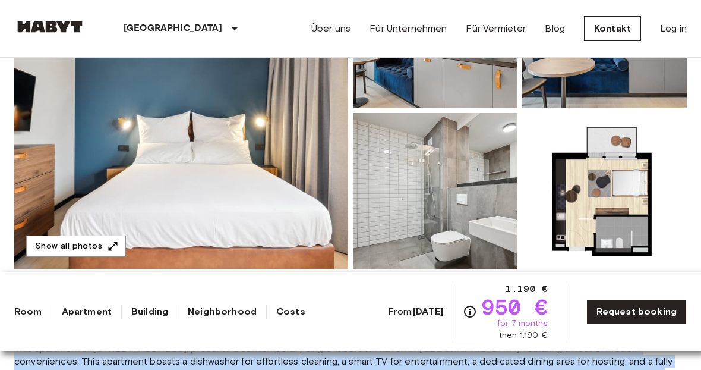
scroll to position [178, 0]
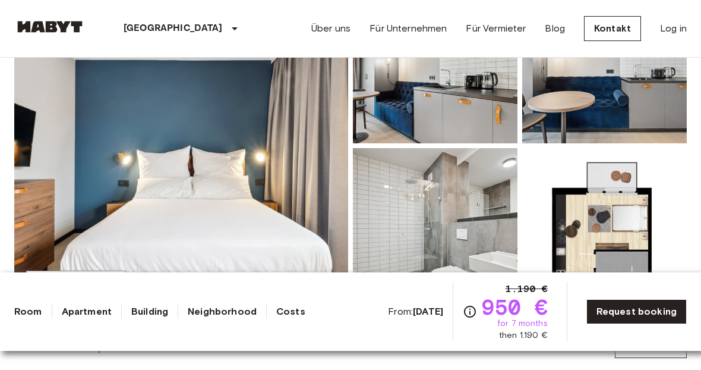
click at [244, 172] on img at bounding box center [181, 146] width 334 height 316
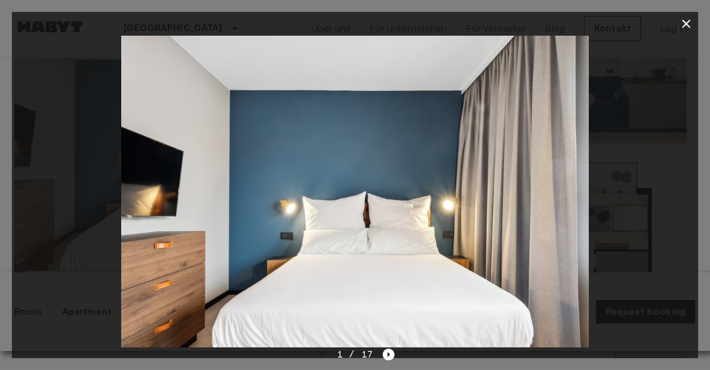
click at [679, 18] on icon "button" at bounding box center [686, 24] width 14 height 14
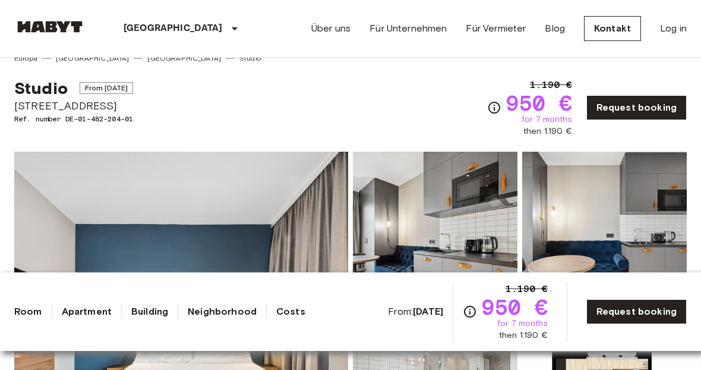
scroll to position [9, 0]
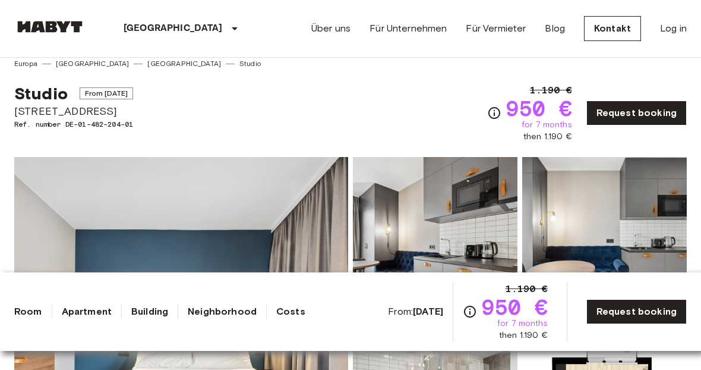
click at [109, 120] on span "Ref. number DE-01-482-204-01" at bounding box center [73, 124] width 119 height 11
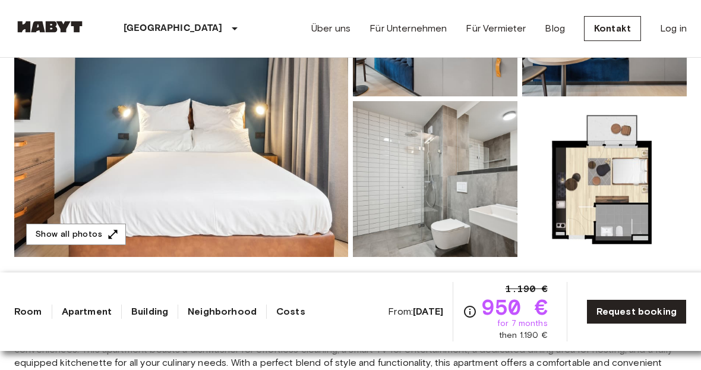
scroll to position [230, 0]
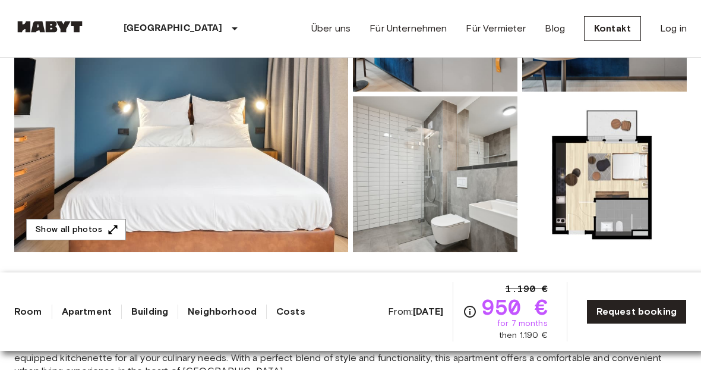
click at [142, 140] on img at bounding box center [181, 94] width 334 height 316
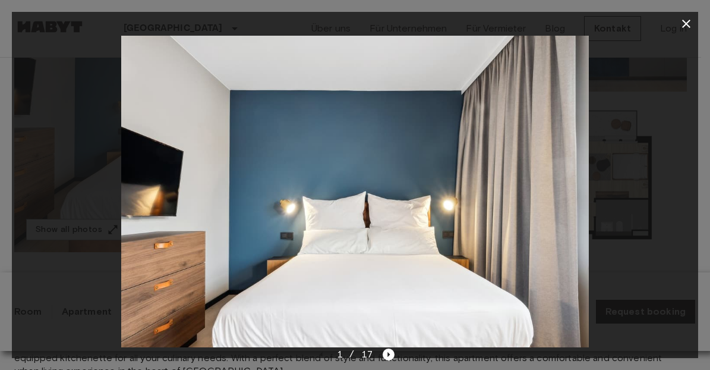
click at [622, 172] on div at bounding box center [355, 191] width 687 height 311
click at [385, 348] on div "1 / 17" at bounding box center [355, 354] width 79 height 14
click at [385, 352] on icon "Next image" at bounding box center [389, 354] width 12 height 12
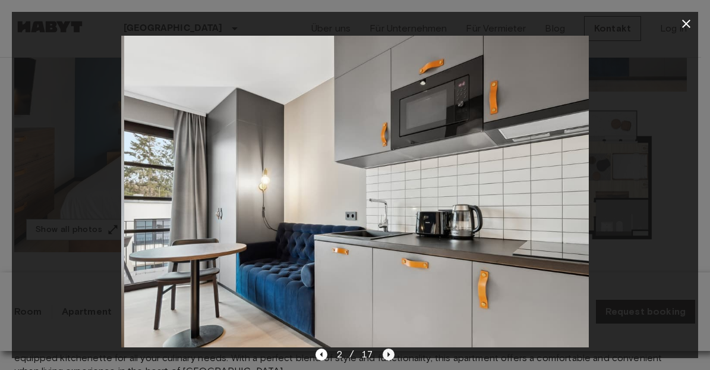
click at [385, 352] on icon "Next image" at bounding box center [389, 354] width 12 height 12
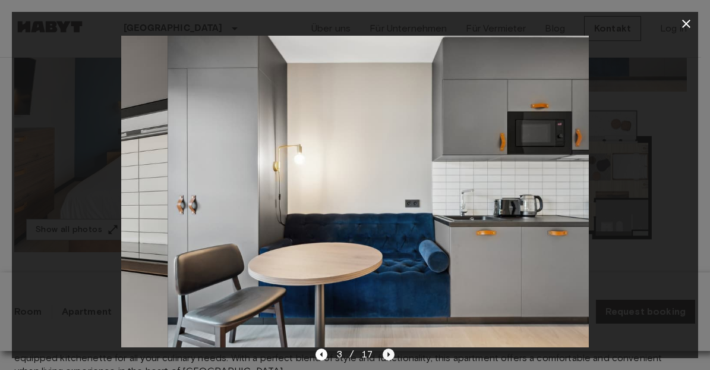
click at [385, 352] on icon "Next image" at bounding box center [389, 354] width 12 height 12
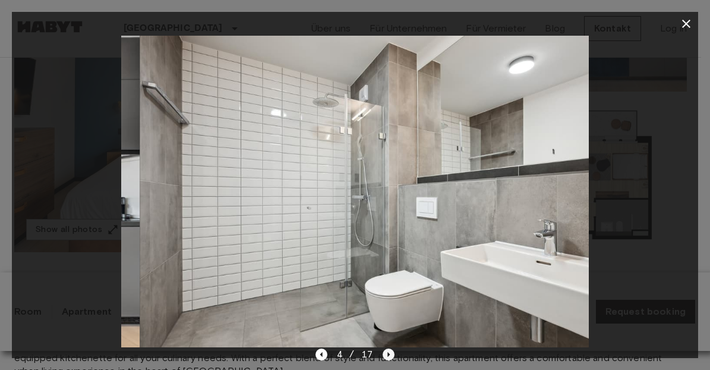
click at [385, 352] on icon "Next image" at bounding box center [389, 354] width 12 height 12
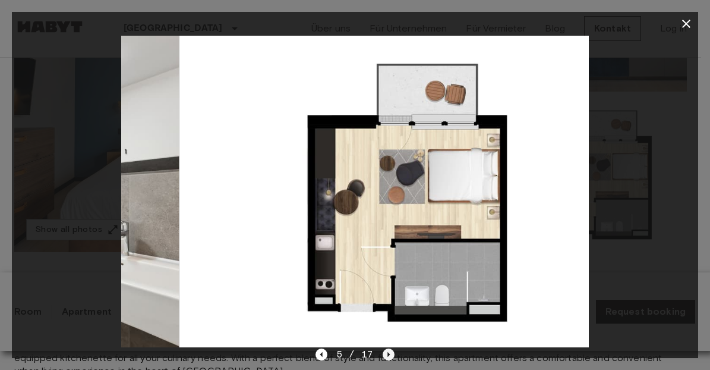
click at [385, 352] on icon "Next image" at bounding box center [389, 354] width 12 height 12
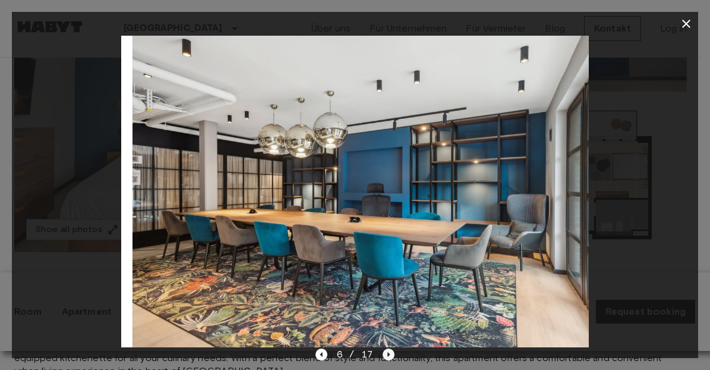
click at [385, 352] on icon "Next image" at bounding box center [389, 354] width 12 height 12
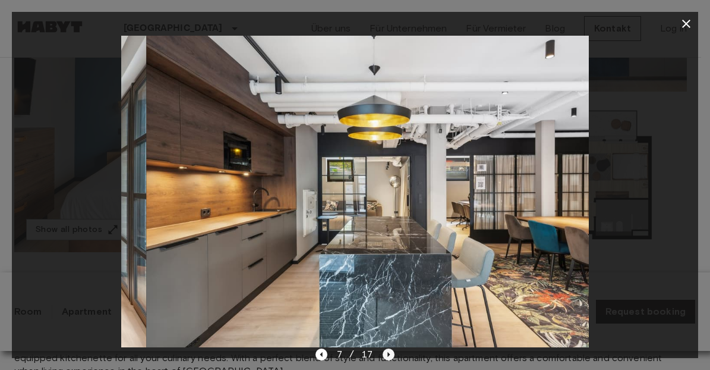
click at [385, 352] on icon "Next image" at bounding box center [389, 354] width 12 height 12
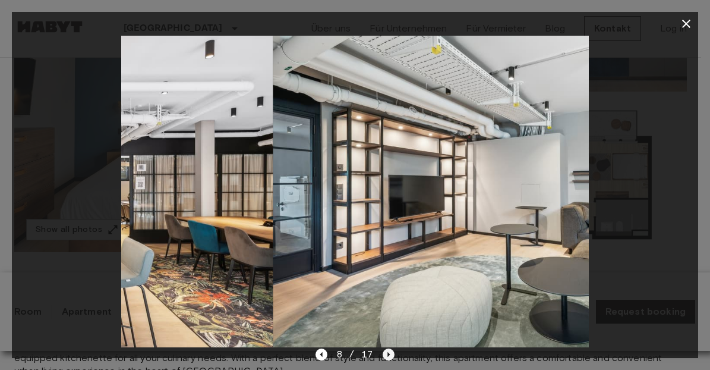
click at [385, 352] on icon "Next image" at bounding box center [389, 354] width 12 height 12
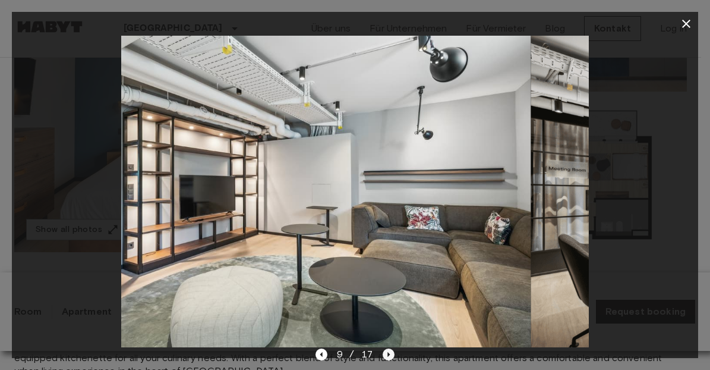
click at [385, 352] on icon "Next image" at bounding box center [389, 354] width 12 height 12
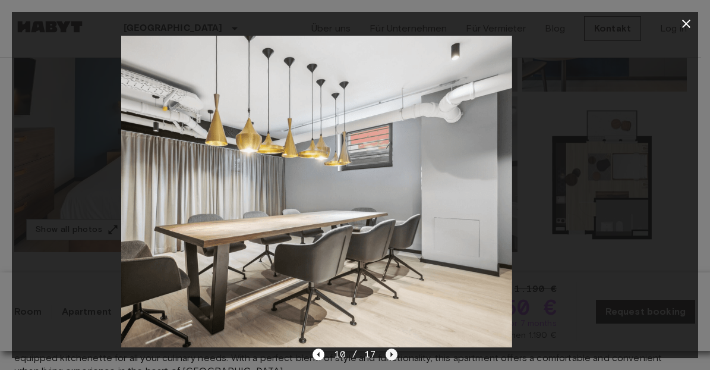
click at [386, 352] on icon "Next image" at bounding box center [392, 354] width 12 height 12
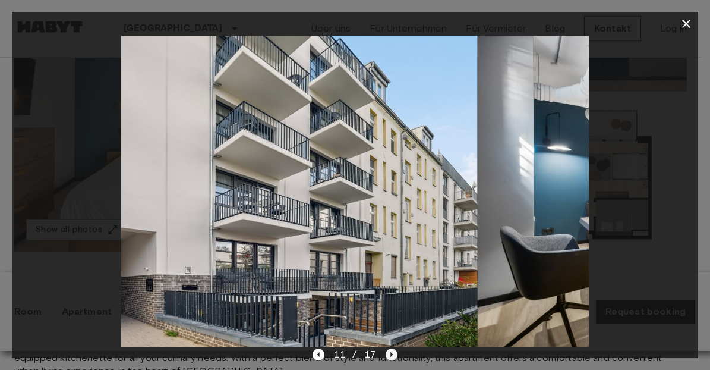
click at [386, 352] on icon "Next image" at bounding box center [392, 354] width 12 height 12
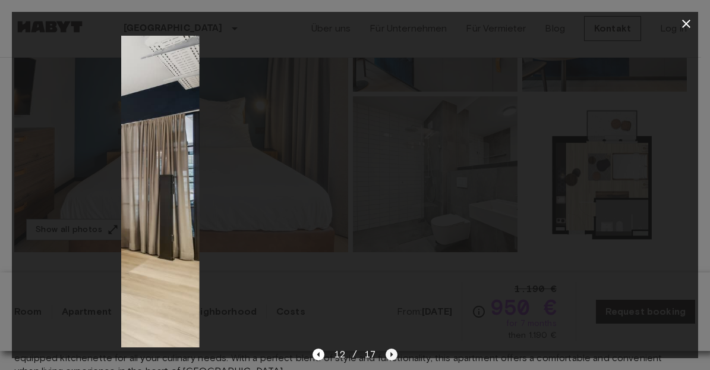
click at [386, 352] on icon "Next image" at bounding box center [392, 354] width 12 height 12
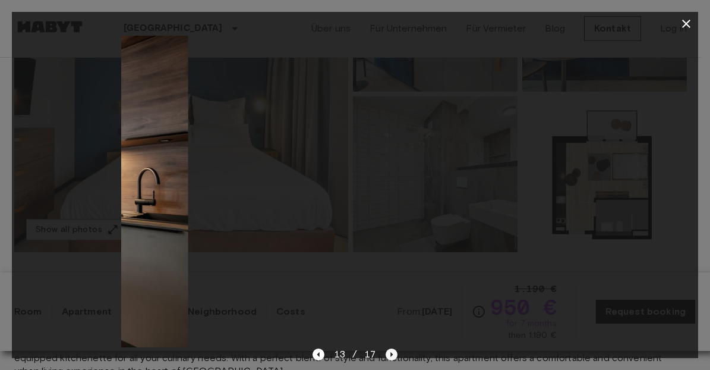
click at [386, 352] on icon "Next image" at bounding box center [392, 354] width 12 height 12
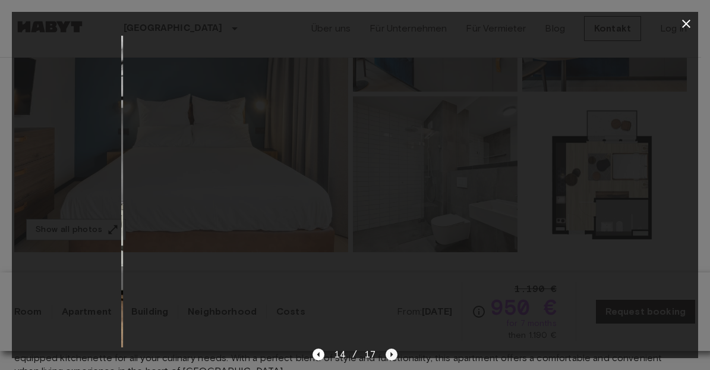
click at [386, 352] on icon "Next image" at bounding box center [392, 354] width 12 height 12
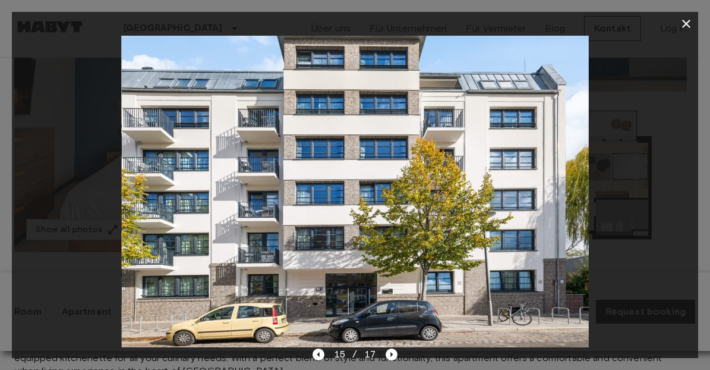
click at [685, 24] on icon "button" at bounding box center [686, 24] width 14 height 14
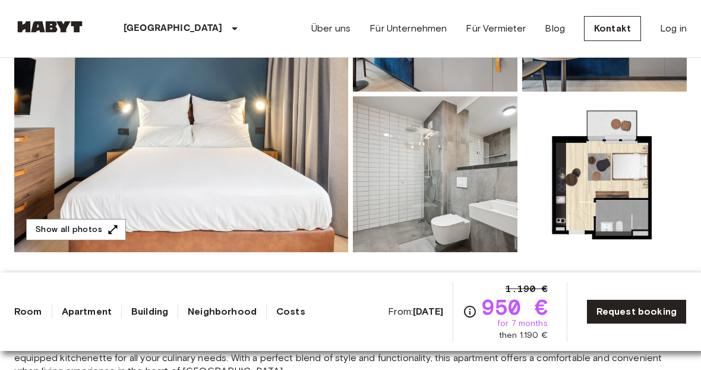
click at [571, 177] on img at bounding box center [604, 174] width 165 height 156
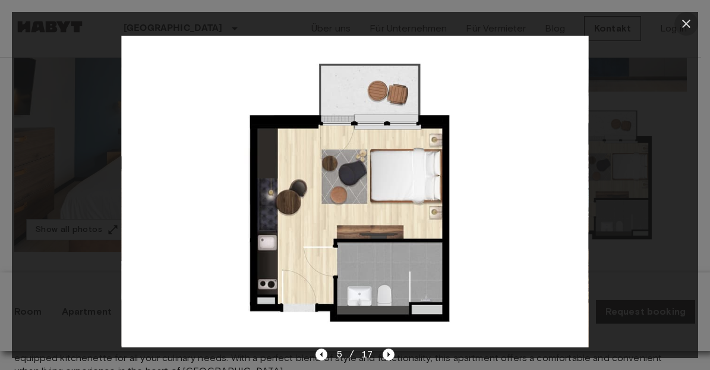
click at [690, 25] on icon "button" at bounding box center [686, 24] width 14 height 14
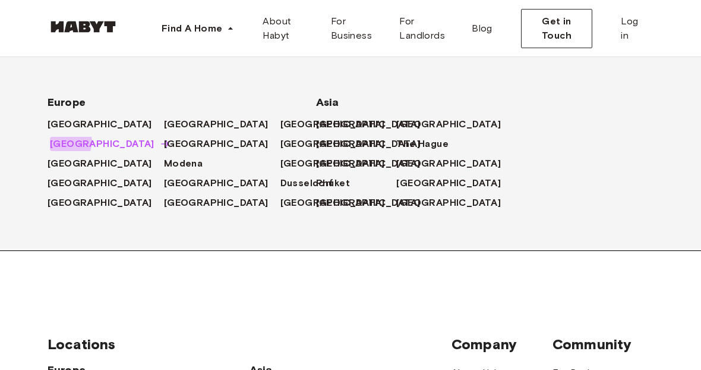
click at [65, 151] on span "[GEOGRAPHIC_DATA]" at bounding box center [102, 144] width 105 height 14
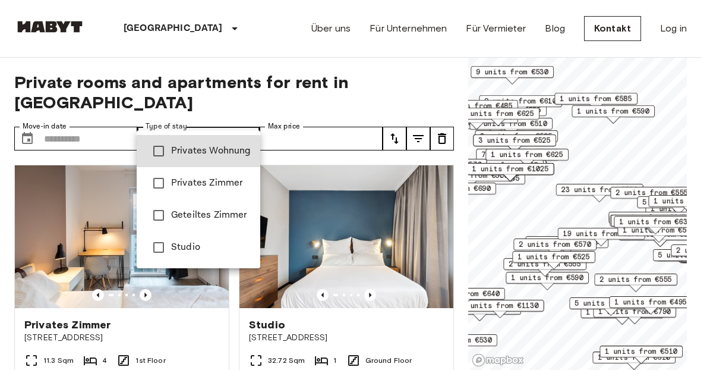
click at [172, 244] on span "Studio" at bounding box center [211, 247] width 80 height 14
type input "******"
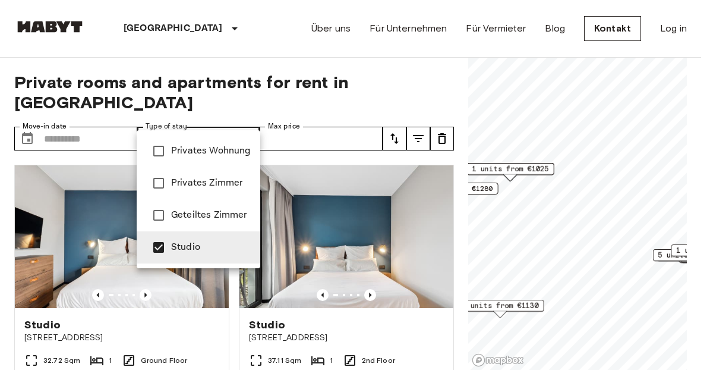
click at [293, 120] on div at bounding box center [355, 185] width 710 height 370
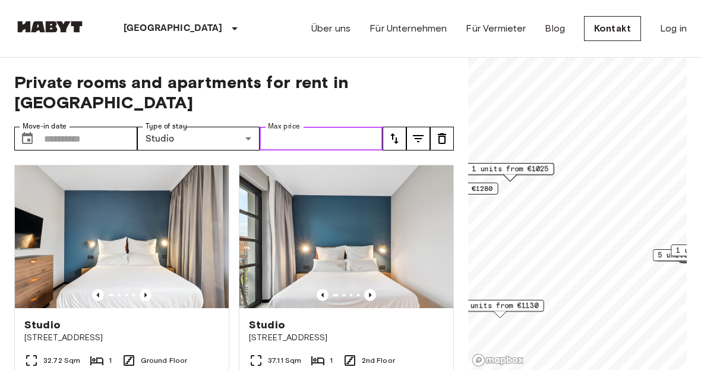
click at [291, 127] on input "Max price" at bounding box center [321, 139] width 123 height 24
type input "****"
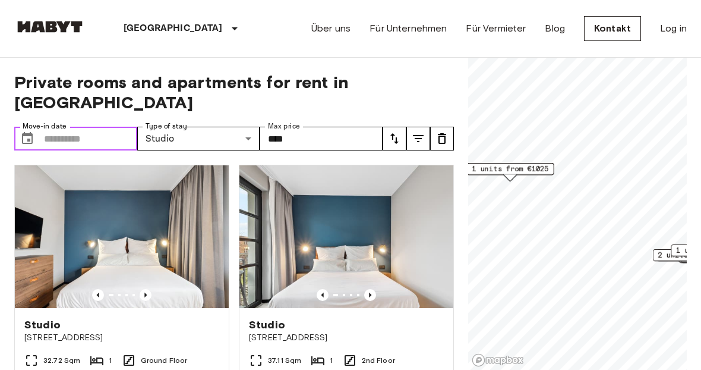
click at [73, 127] on input "Move-in date" at bounding box center [90, 139] width 93 height 24
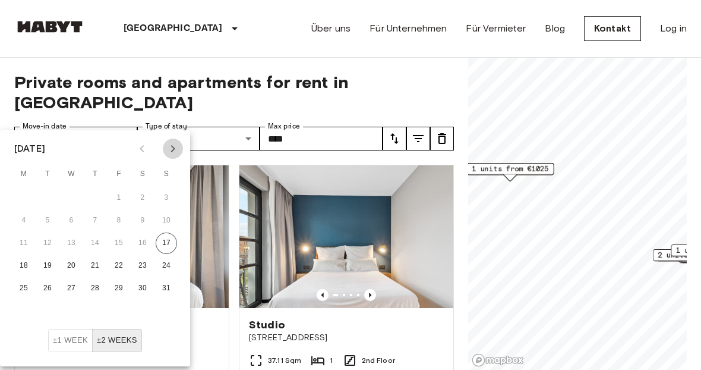
click at [164, 147] on button "Next month" at bounding box center [173, 148] width 20 height 20
click at [169, 152] on icon "Next month" at bounding box center [173, 148] width 14 height 14
click at [25, 215] on button "3" at bounding box center [23, 220] width 21 height 21
type input "**********"
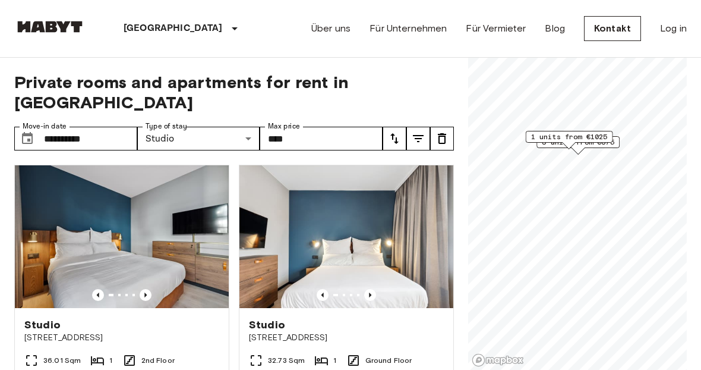
click at [543, 144] on div "1 units from €1025" at bounding box center [569, 140] width 87 height 18
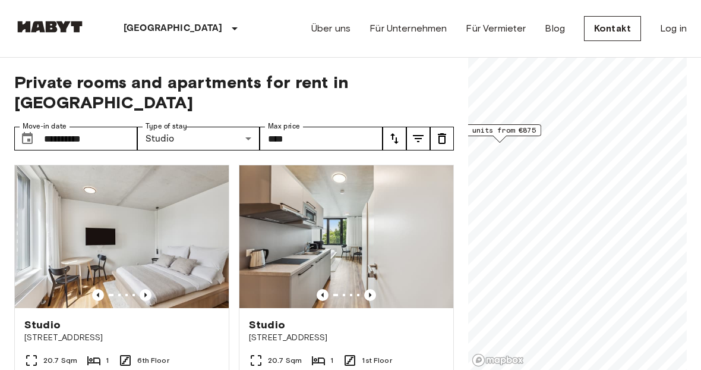
click at [524, 129] on span "3 units from €875" at bounding box center [500, 130] width 73 height 11
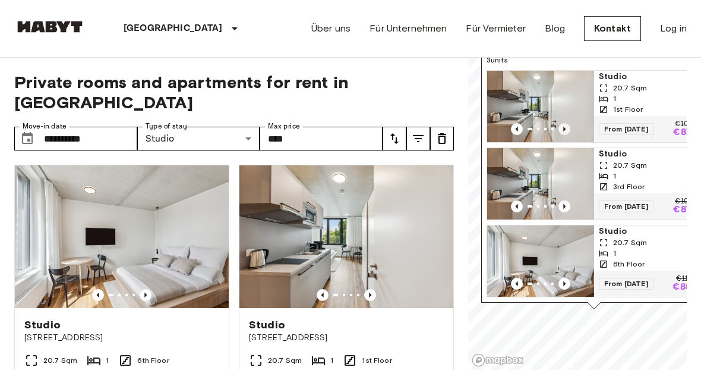
click at [568, 123] on icon "Previous image" at bounding box center [565, 129] width 12 height 12
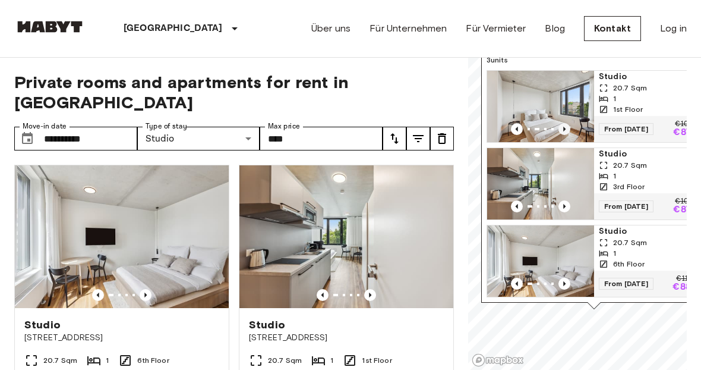
click at [568, 123] on icon "Previous image" at bounding box center [565, 129] width 12 height 12
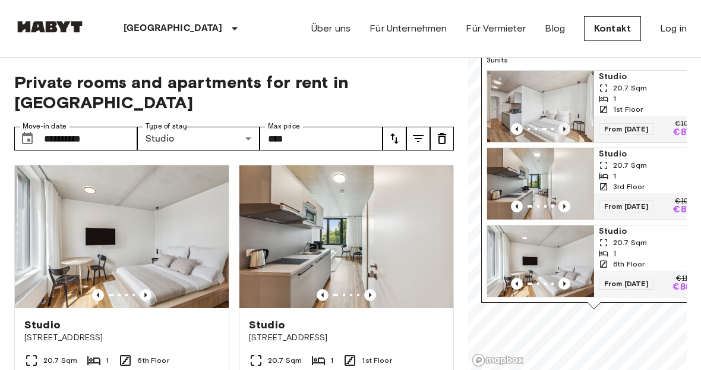
click at [568, 123] on icon "Previous image" at bounding box center [565, 129] width 12 height 12
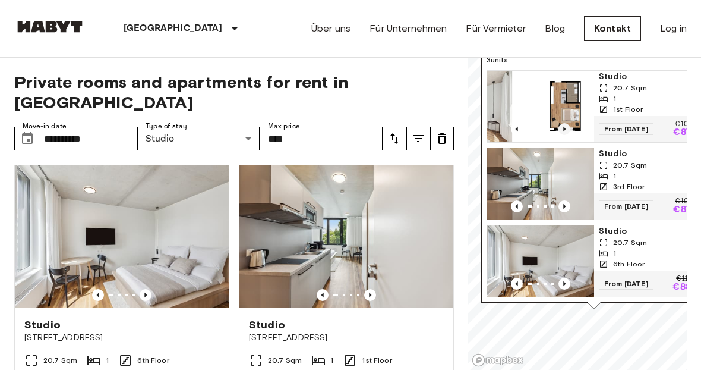
click at [568, 123] on icon "Previous image" at bounding box center [565, 129] width 12 height 12
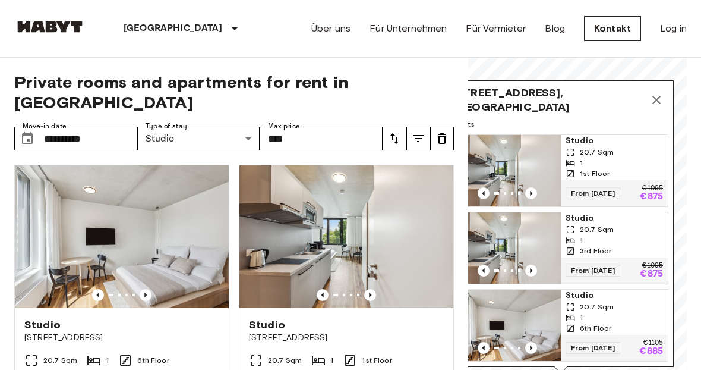
scroll to position [12, 0]
click at [581, 158] on span "1" at bounding box center [581, 163] width 3 height 11
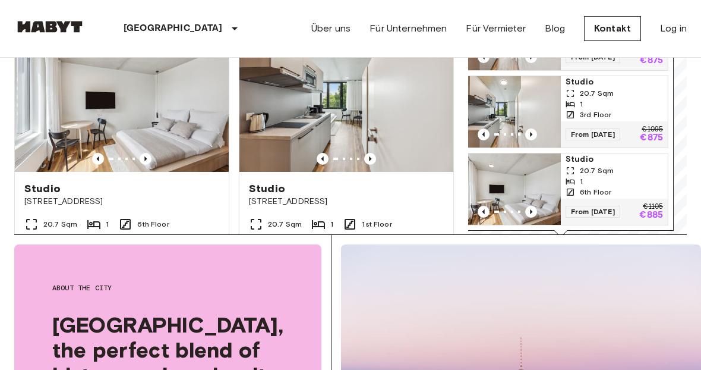
scroll to position [150, 0]
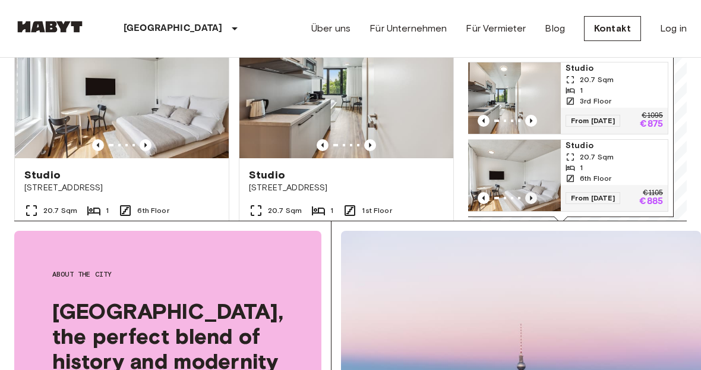
click at [530, 196] on icon "Previous image" at bounding box center [531, 198] width 2 height 5
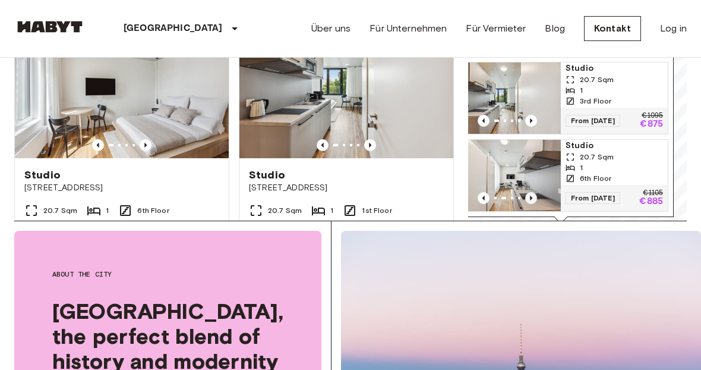
click at [530, 196] on icon "Previous image" at bounding box center [531, 198] width 2 height 5
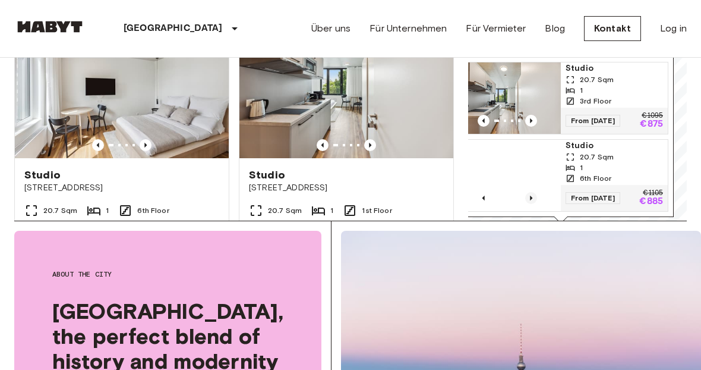
click at [530, 196] on icon "Previous image" at bounding box center [531, 198] width 2 height 5
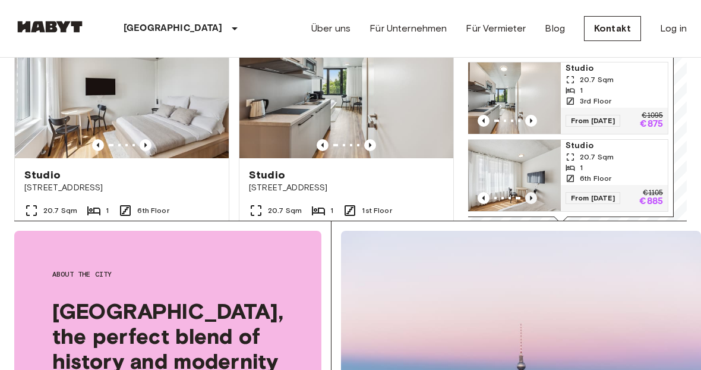
click at [530, 196] on icon "Previous image" at bounding box center [531, 198] width 2 height 5
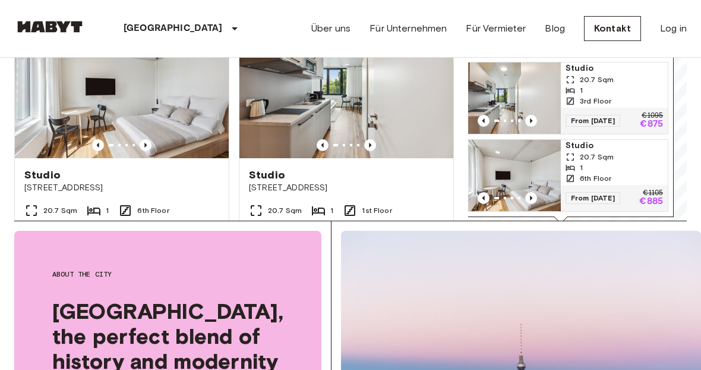
click at [524, 146] on img "Map marker" at bounding box center [514, 175] width 107 height 71
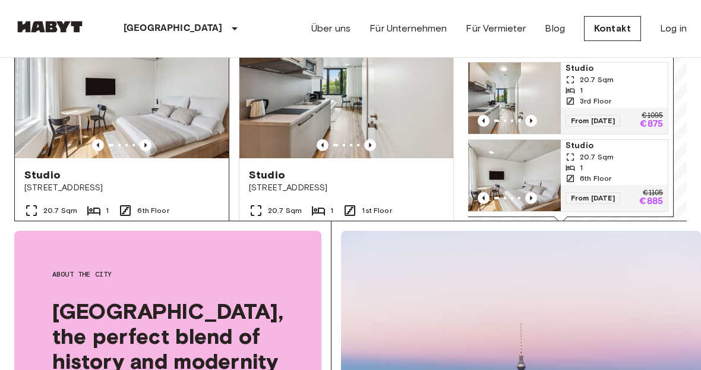
click at [206, 168] on div "Studio" at bounding box center [121, 175] width 195 height 14
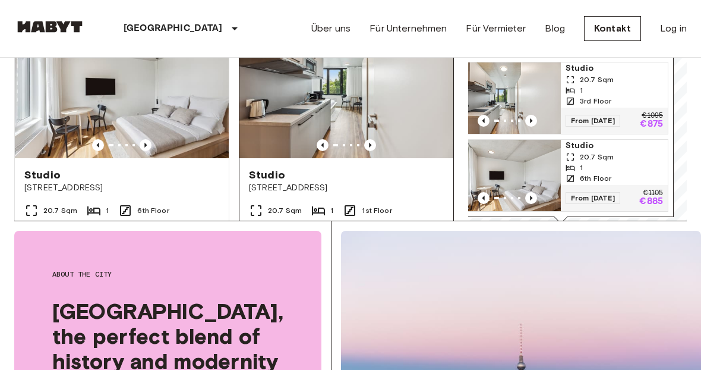
click at [325, 182] on span "[PERSON_NAME][STREET_ADDRESS]" at bounding box center [346, 188] width 195 height 12
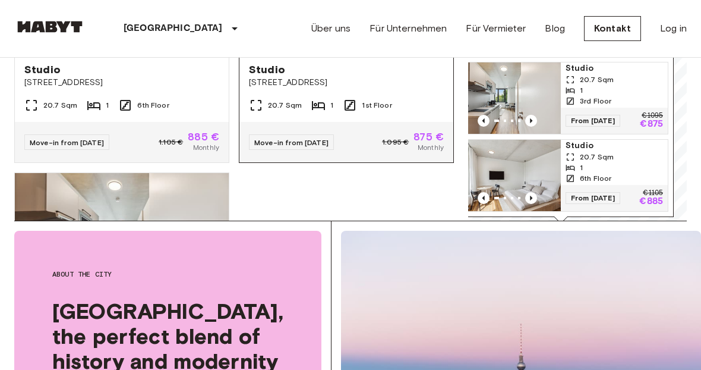
scroll to position [113, 0]
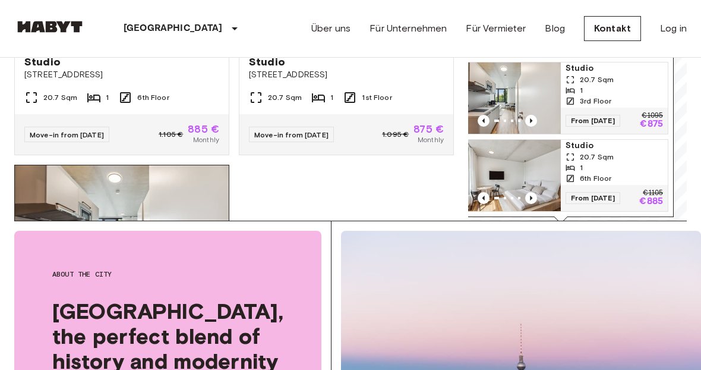
click at [203, 165] on img at bounding box center [122, 236] width 214 height 143
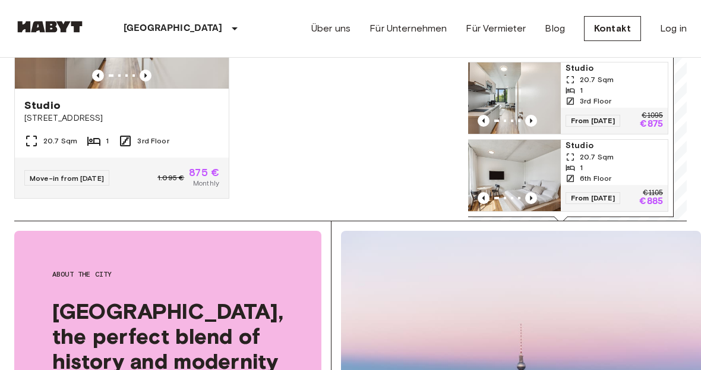
scroll to position [335, 0]
click at [354, 138] on div "Studio Gustav-Tempel-Straße 2 20.7 Sqm 1 6th Floor Move-in from 04 Nov 25 1.105…" at bounding box center [229, 112] width 449 height 215
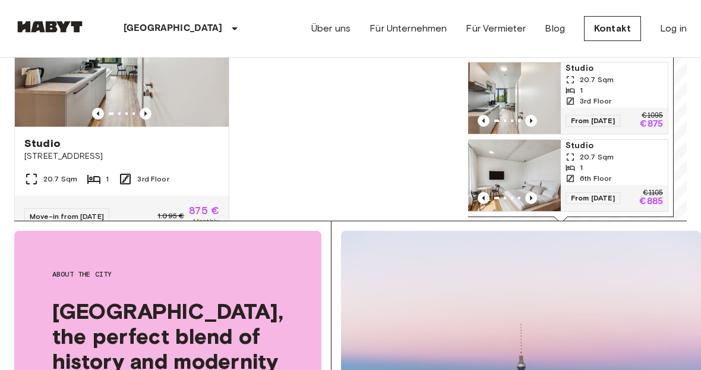
scroll to position [0, 0]
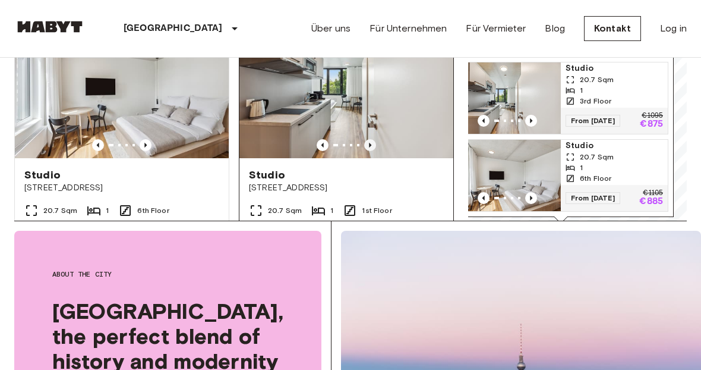
click at [364, 139] on icon "Previous image" at bounding box center [370, 145] width 12 height 12
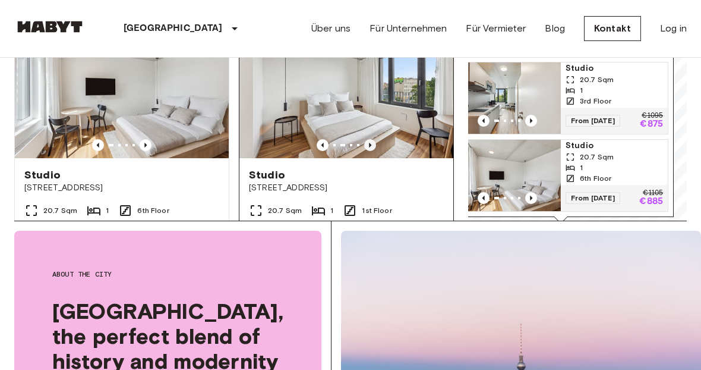
click at [364, 139] on icon "Previous image" at bounding box center [370, 145] width 12 height 12
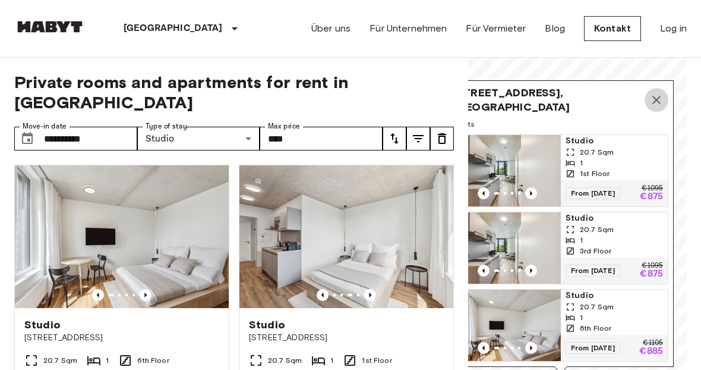
click at [659, 93] on icon "Map marker" at bounding box center [657, 100] width 14 height 14
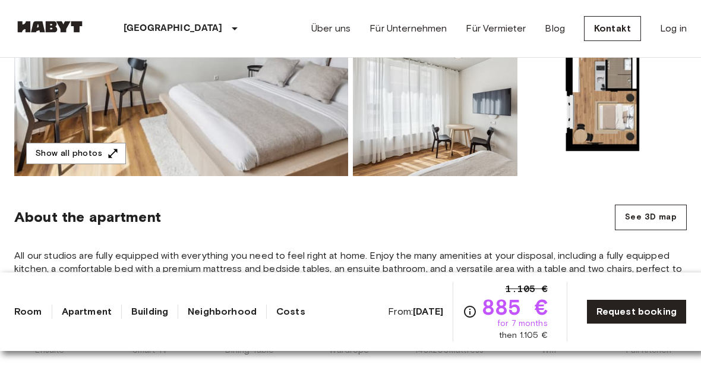
scroll to position [311, 0]
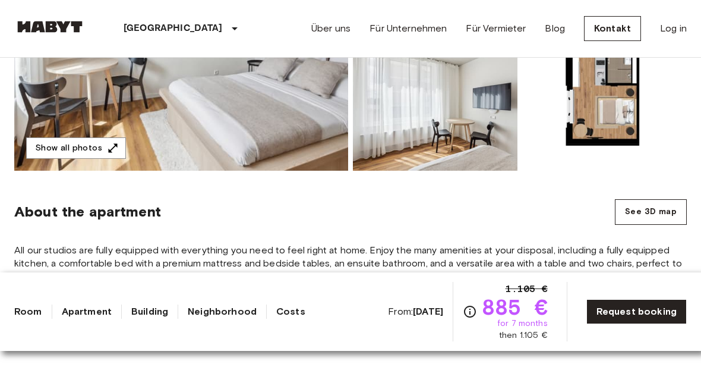
click at [257, 141] on img at bounding box center [181, 12] width 334 height 316
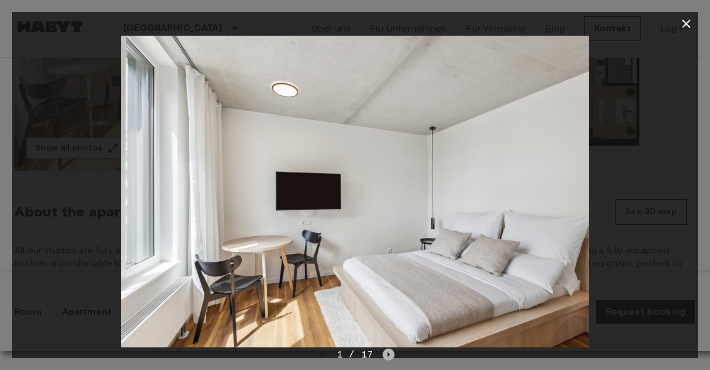
click at [388, 358] on icon "Next image" at bounding box center [389, 354] width 12 height 12
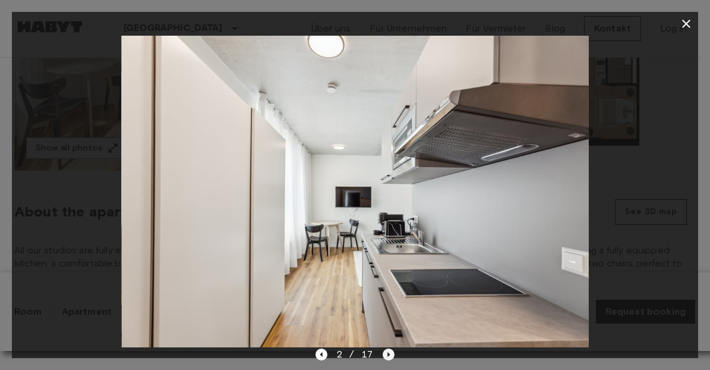
click at [388, 358] on icon "Next image" at bounding box center [389, 354] width 12 height 12
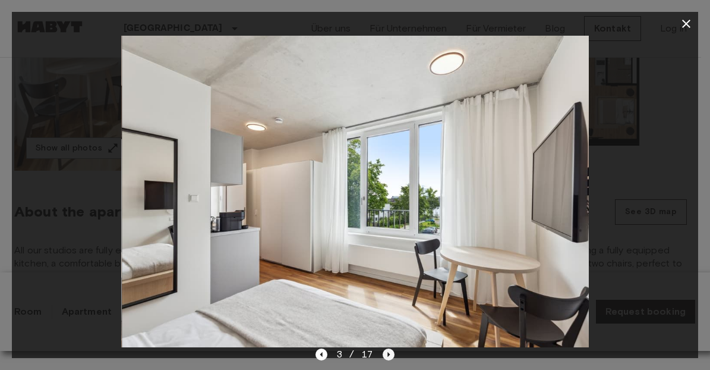
click at [388, 358] on icon "Next image" at bounding box center [389, 354] width 12 height 12
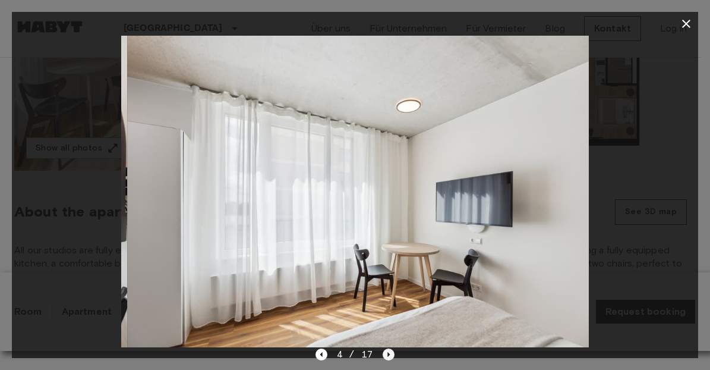
click at [388, 358] on icon "Next image" at bounding box center [389, 354] width 12 height 12
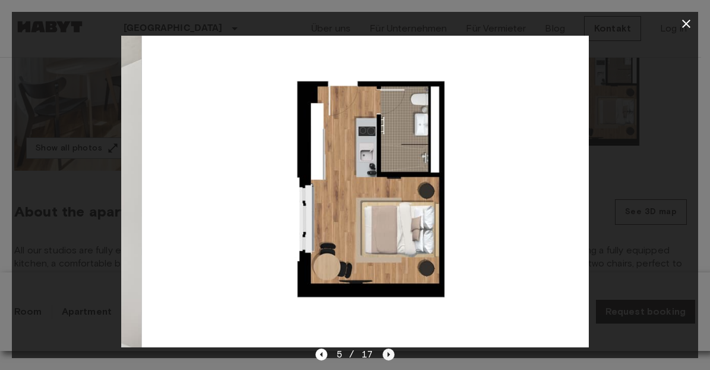
click at [388, 358] on icon "Next image" at bounding box center [389, 354] width 12 height 12
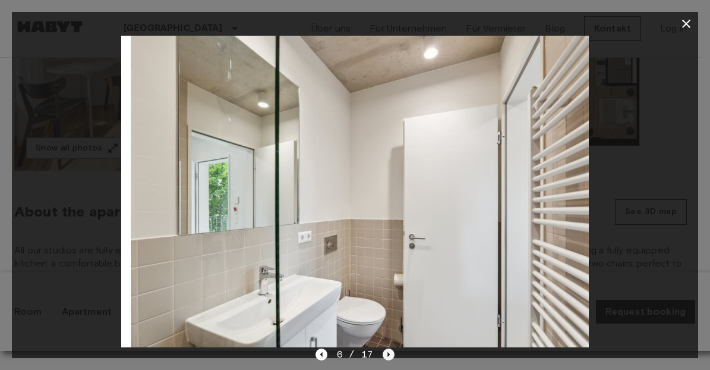
click at [388, 358] on icon "Next image" at bounding box center [389, 354] width 12 height 12
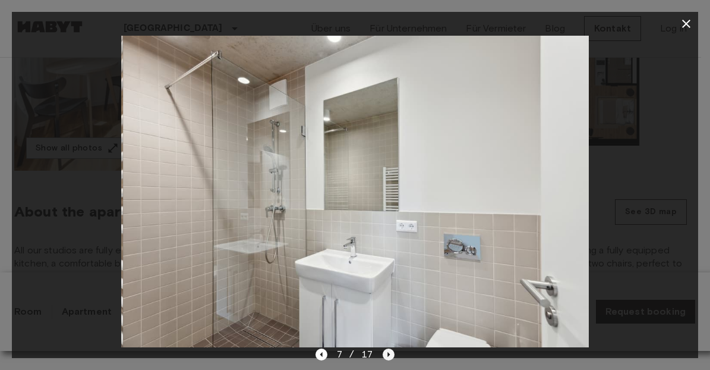
click at [388, 358] on icon "Next image" at bounding box center [389, 354] width 12 height 12
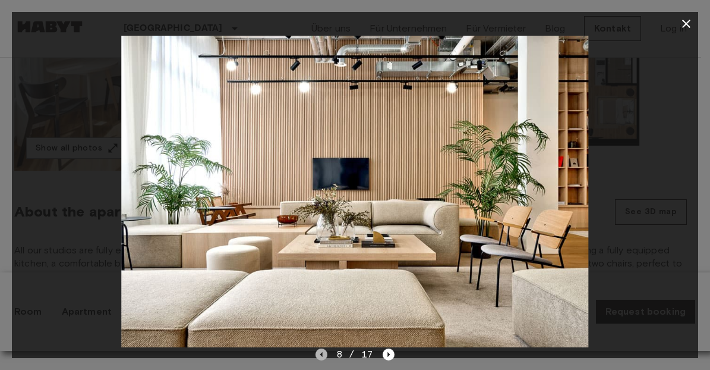
click at [323, 355] on icon "Previous image" at bounding box center [321, 354] width 2 height 5
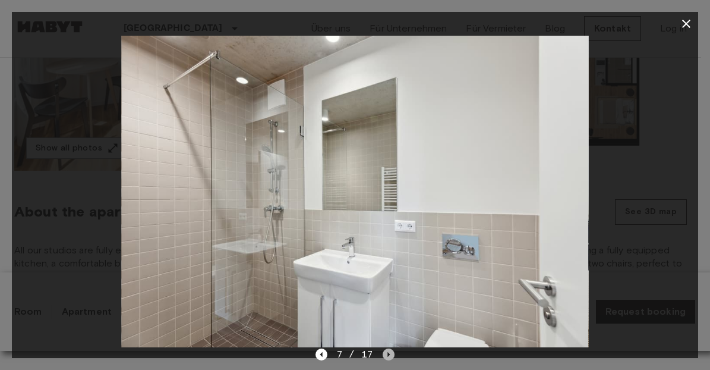
click at [389, 356] on icon "Next image" at bounding box center [389, 354] width 12 height 12
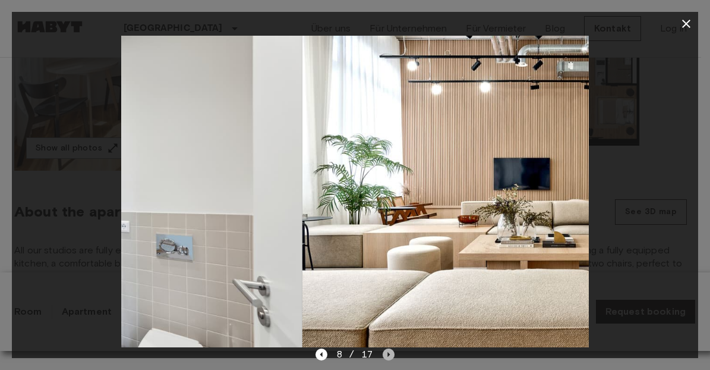
click at [389, 356] on icon "Next image" at bounding box center [389, 354] width 12 height 12
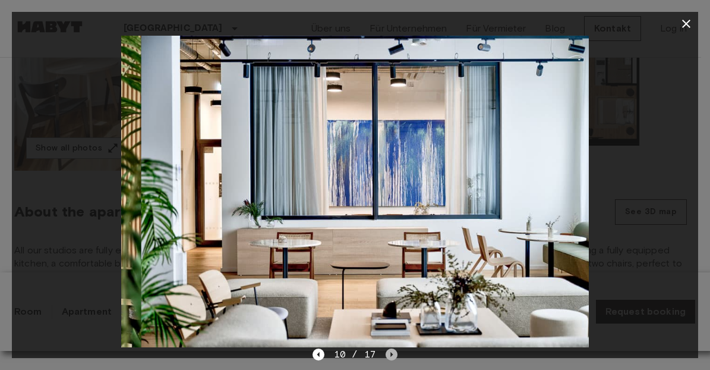
click at [389, 356] on icon "Next image" at bounding box center [392, 354] width 12 height 12
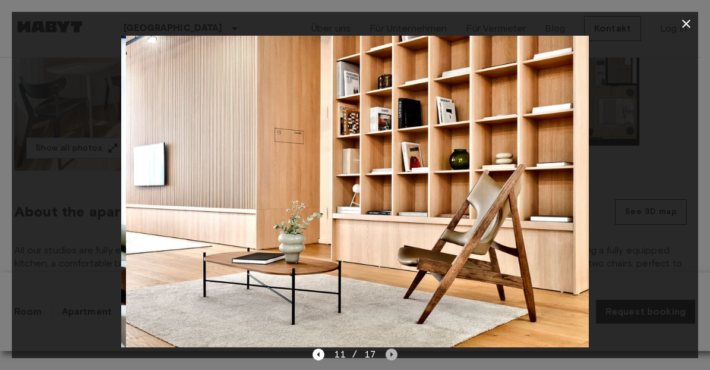
click at [389, 356] on icon "Next image" at bounding box center [392, 354] width 12 height 12
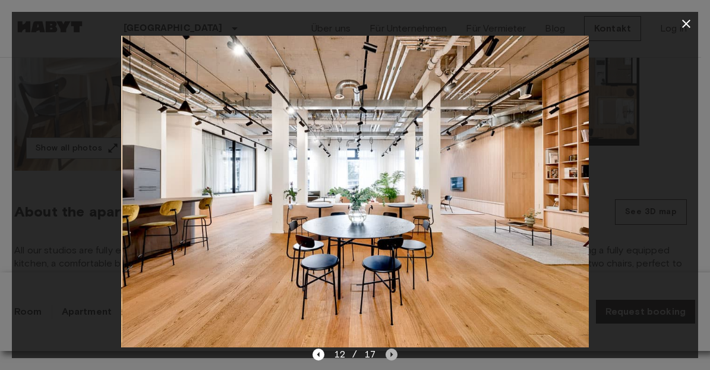
click at [389, 356] on icon "Next image" at bounding box center [392, 354] width 12 height 12
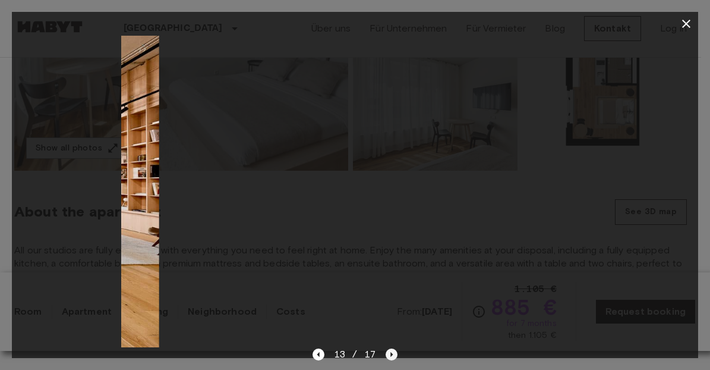
click at [389, 356] on icon "Next image" at bounding box center [392, 354] width 12 height 12
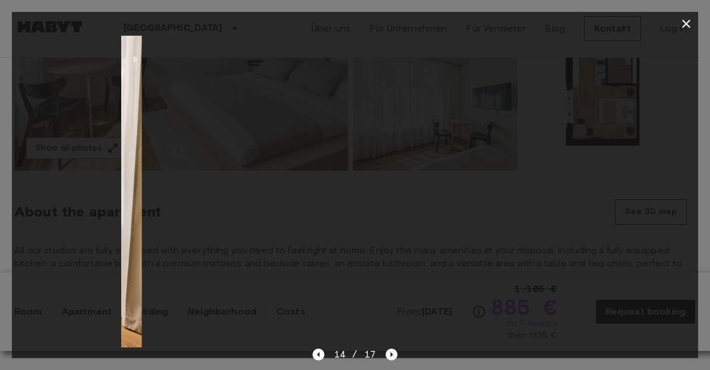
click at [389, 356] on icon "Next image" at bounding box center [392, 354] width 12 height 12
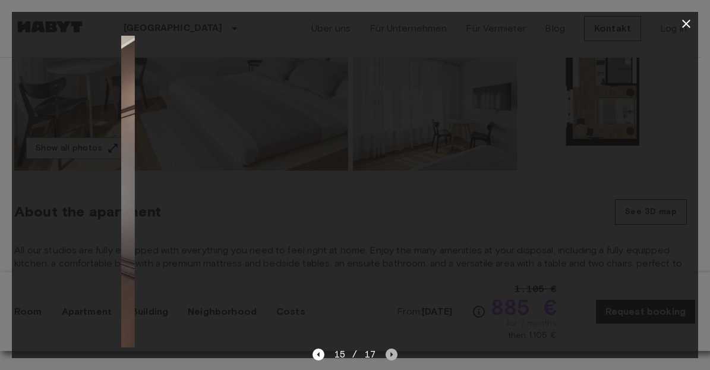
click at [389, 356] on icon "Next image" at bounding box center [392, 354] width 12 height 12
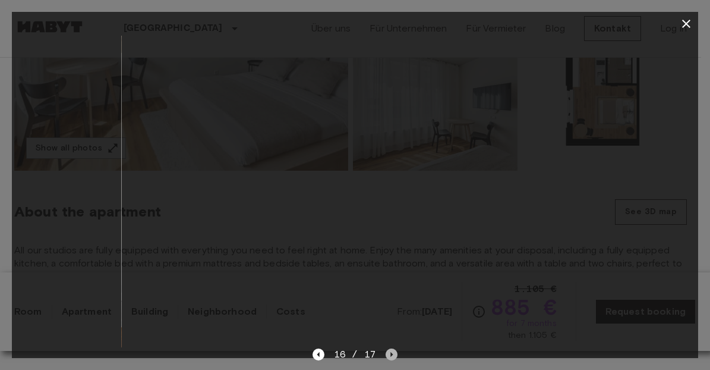
click at [389, 356] on icon "Next image" at bounding box center [392, 354] width 12 height 12
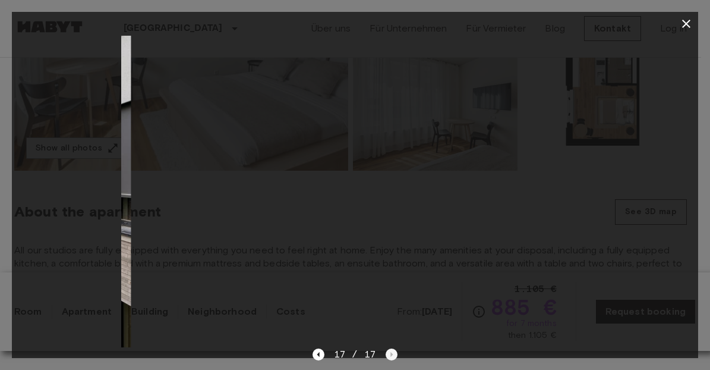
click at [389, 356] on div "17 / 17" at bounding box center [355, 354] width 85 height 14
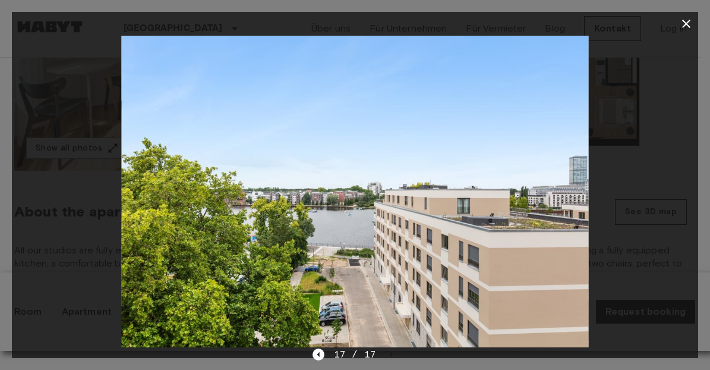
click at [691, 27] on icon "button" at bounding box center [686, 24] width 14 height 14
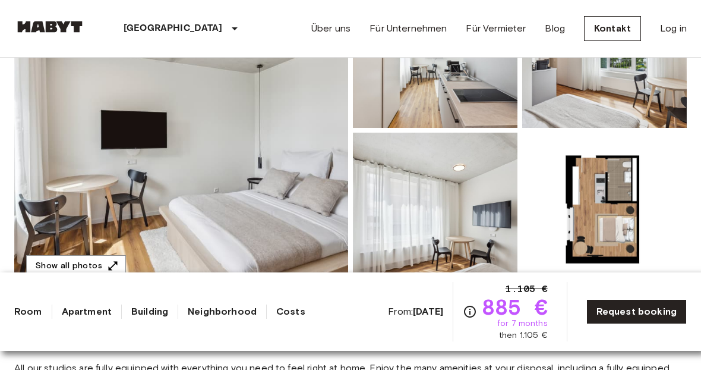
scroll to position [0, 0]
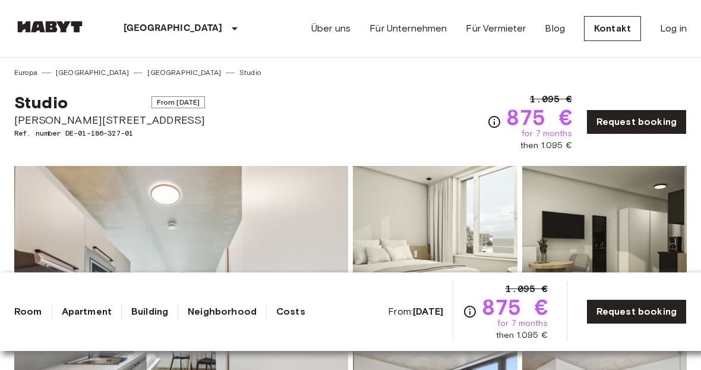
scroll to position [27, 0]
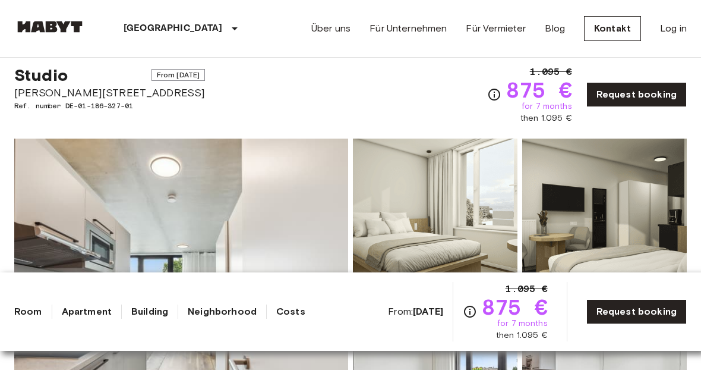
click at [241, 166] on img at bounding box center [181, 296] width 334 height 316
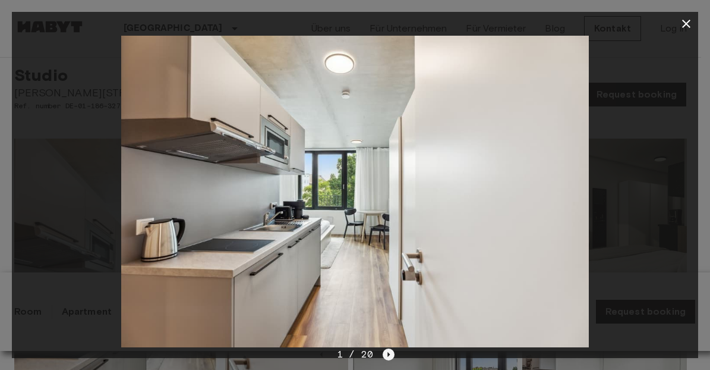
click at [388, 352] on icon "Next image" at bounding box center [389, 354] width 12 height 12
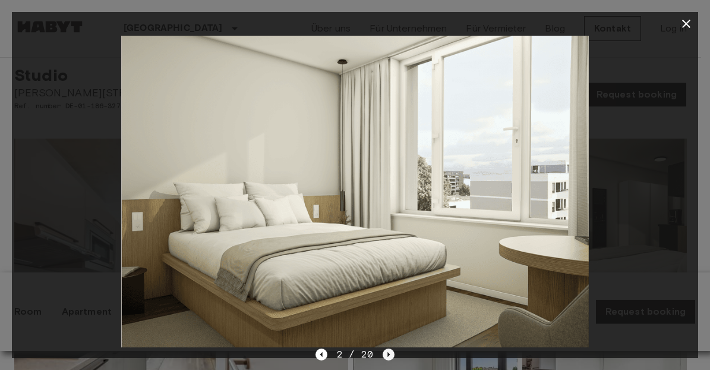
click at [388, 352] on icon "Next image" at bounding box center [389, 354] width 12 height 12
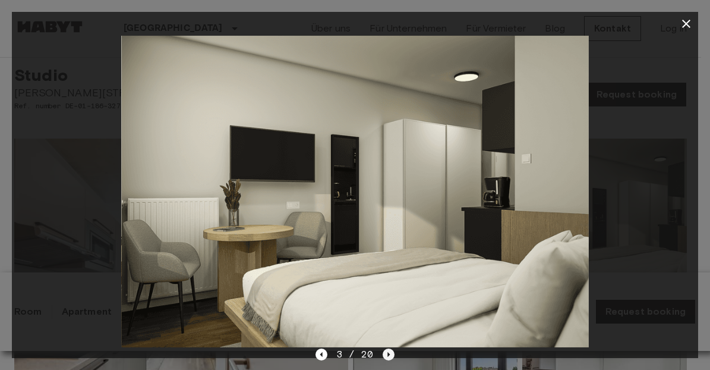
click at [388, 352] on icon "Next image" at bounding box center [389, 354] width 12 height 12
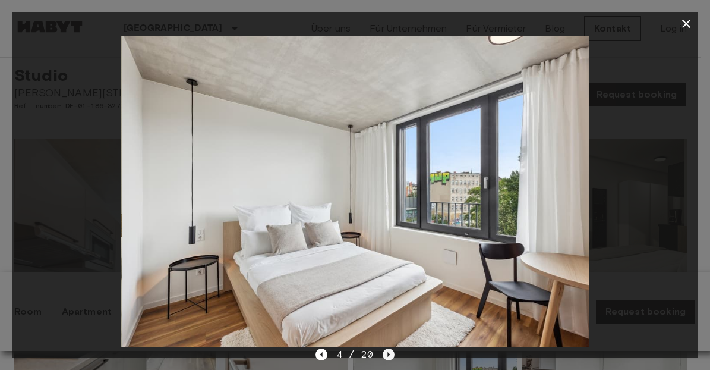
click at [388, 352] on icon "Next image" at bounding box center [389, 354] width 12 height 12
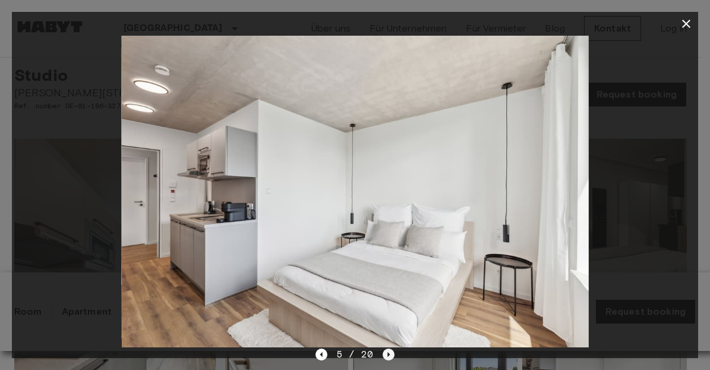
click at [388, 352] on icon "Next image" at bounding box center [389, 354] width 12 height 12
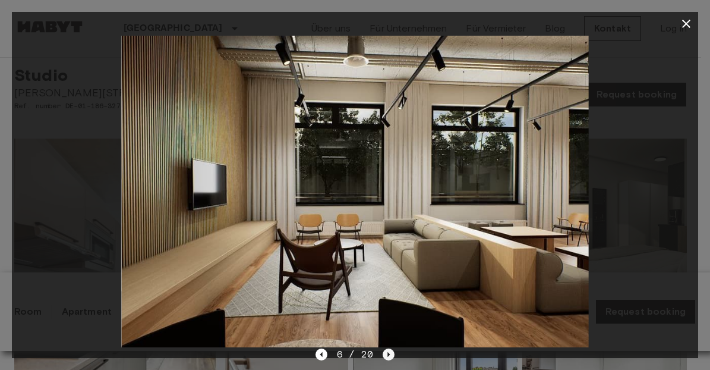
click at [388, 352] on icon "Next image" at bounding box center [389, 354] width 12 height 12
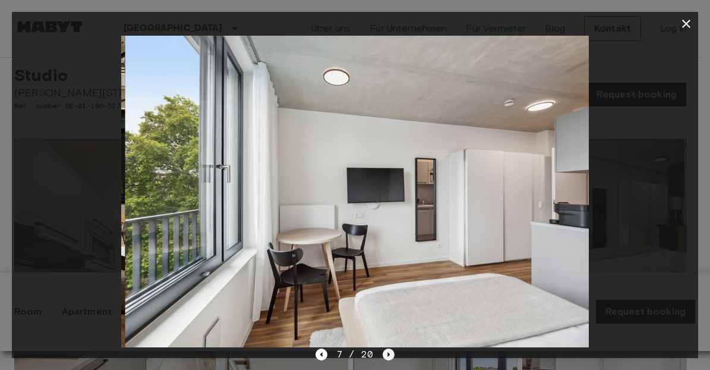
click at [388, 352] on icon "Next image" at bounding box center [389, 354] width 12 height 12
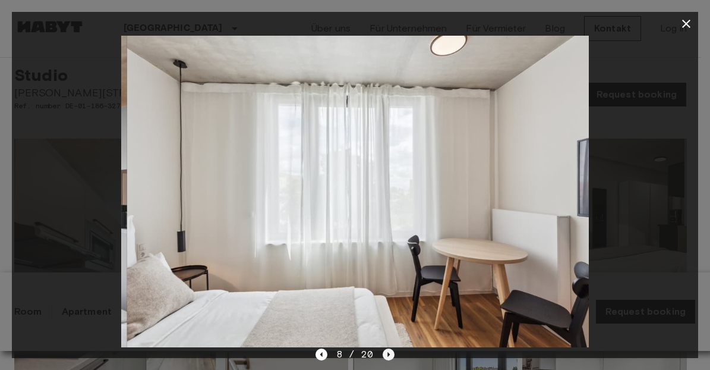
click at [388, 352] on icon "Next image" at bounding box center [389, 354] width 12 height 12
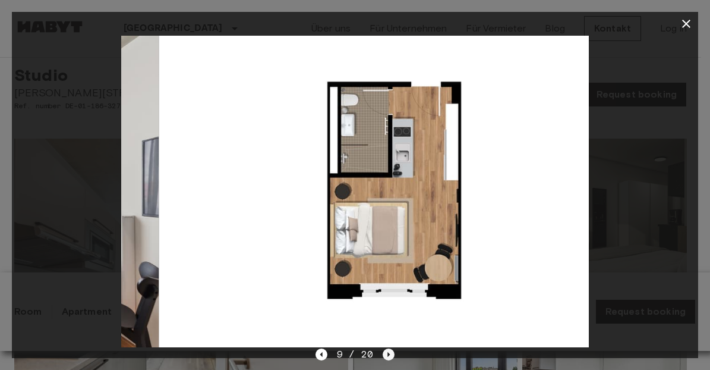
click at [388, 352] on icon "Next image" at bounding box center [389, 354] width 12 height 12
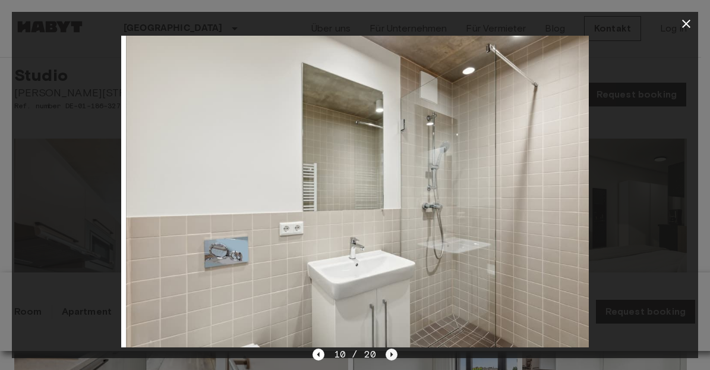
click at [388, 352] on icon "Next image" at bounding box center [392, 354] width 12 height 12
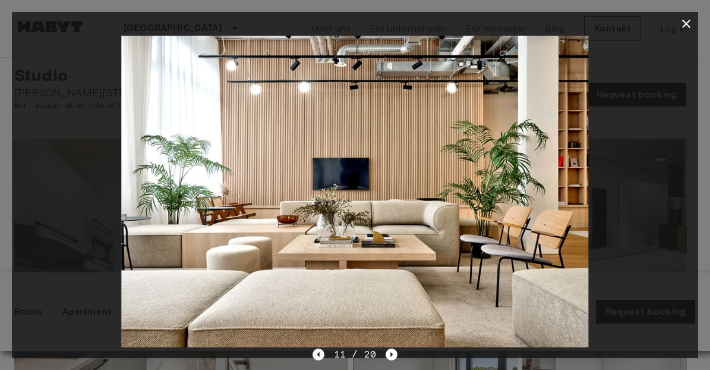
click at [319, 354] on icon "Previous image" at bounding box center [318, 354] width 2 height 5
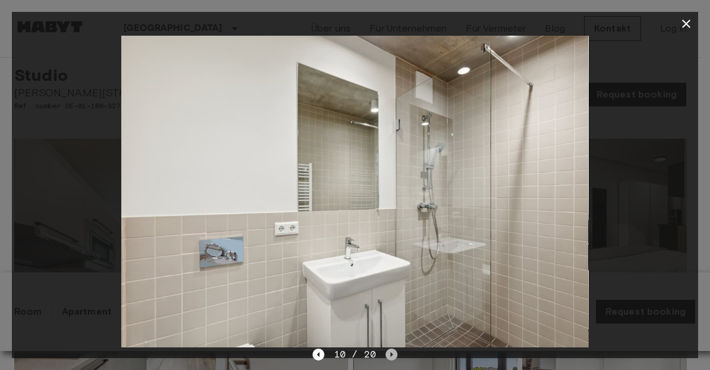
click at [388, 353] on icon "Next image" at bounding box center [392, 354] width 12 height 12
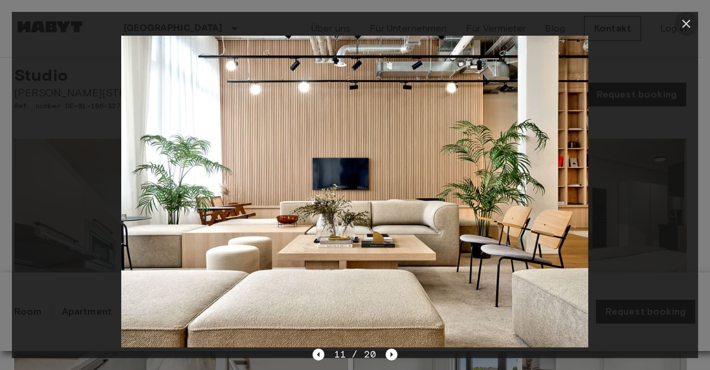
click at [685, 26] on icon "button" at bounding box center [686, 24] width 8 height 8
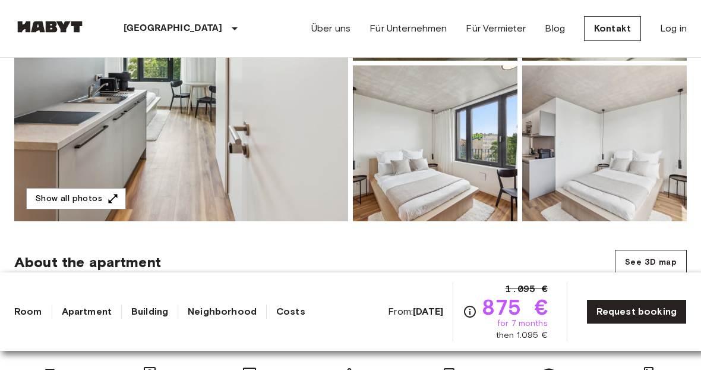
scroll to position [0, 0]
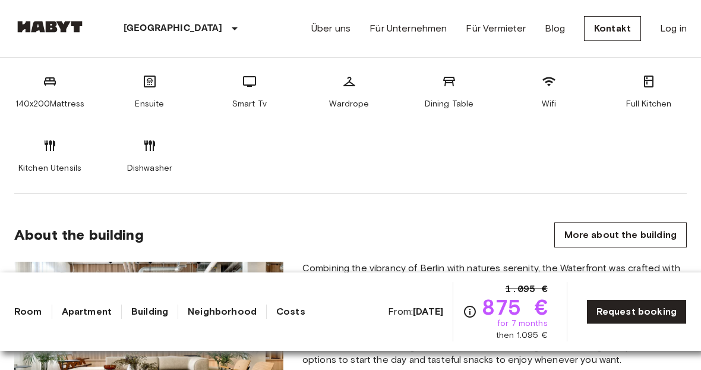
click at [267, 193] on hr at bounding box center [350, 193] width 673 height 1
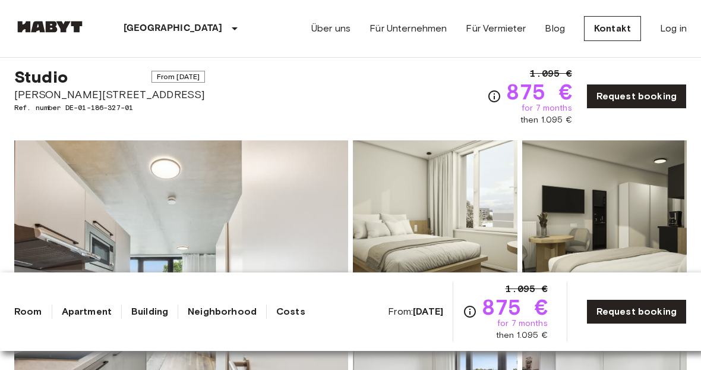
scroll to position [23, 0]
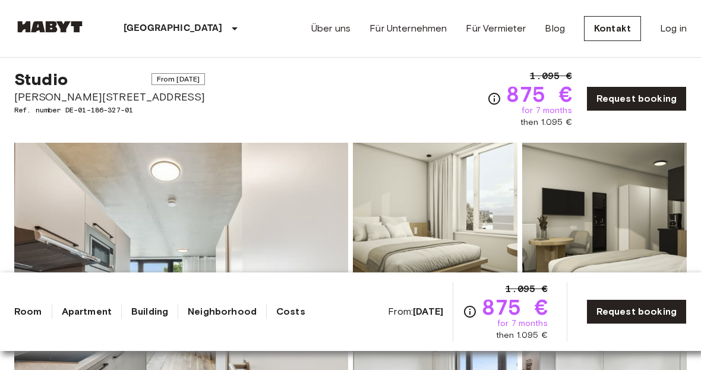
click at [152, 82] on span "From [DATE]" at bounding box center [179, 79] width 54 height 12
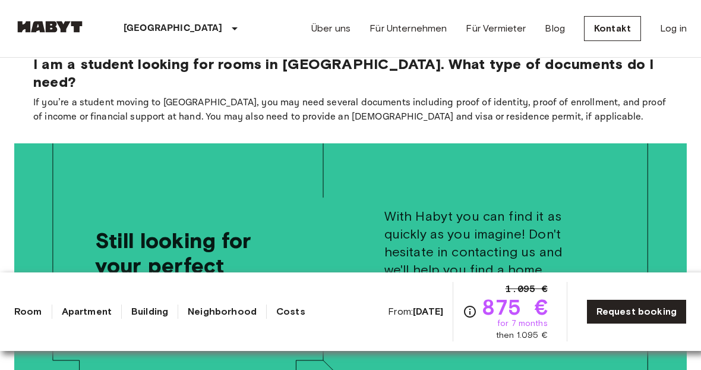
scroll to position [2208, 0]
